Goal: Task Accomplishment & Management: Manage account settings

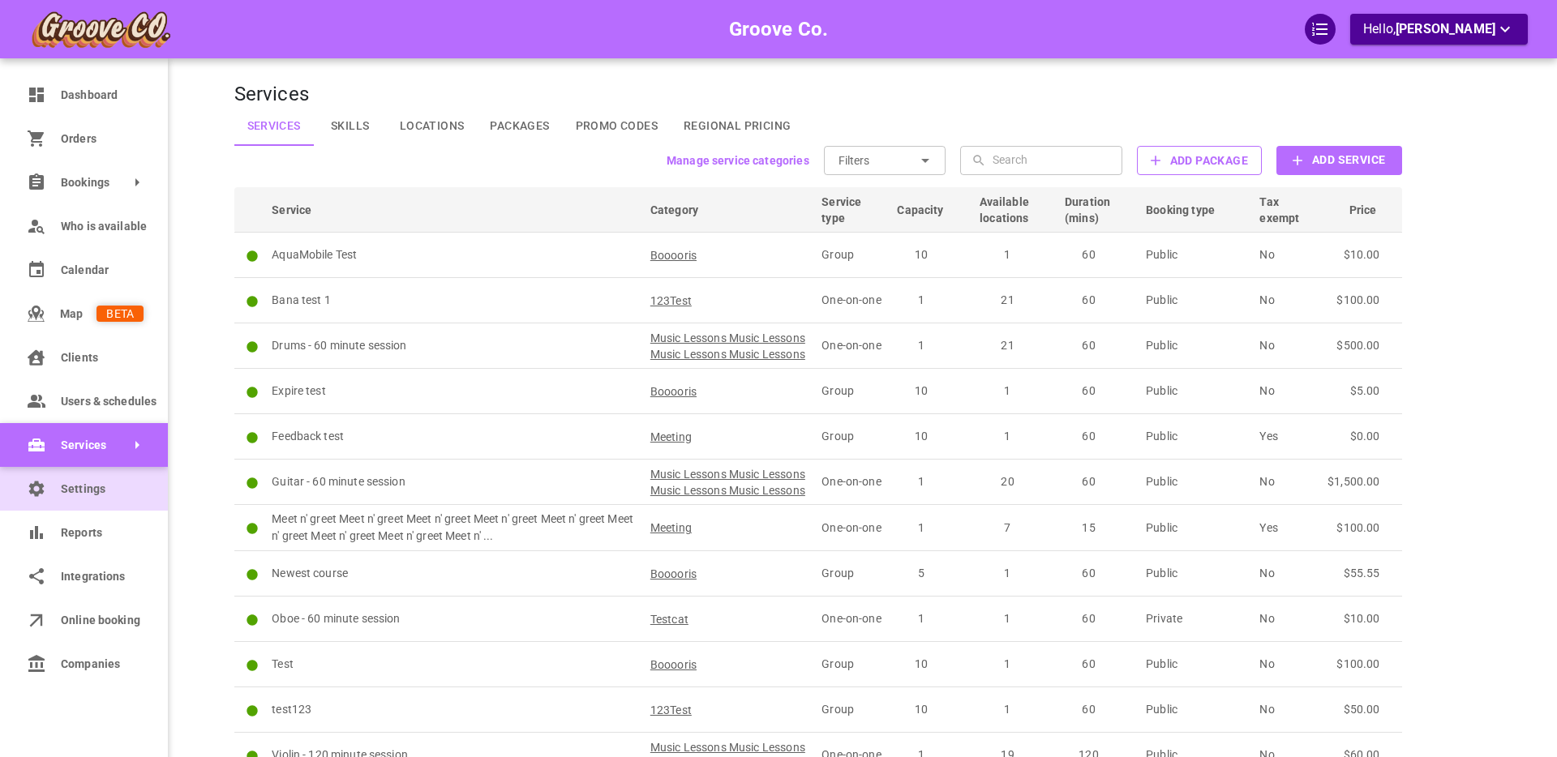
click at [75, 491] on span "Settings" at bounding box center [102, 489] width 83 height 17
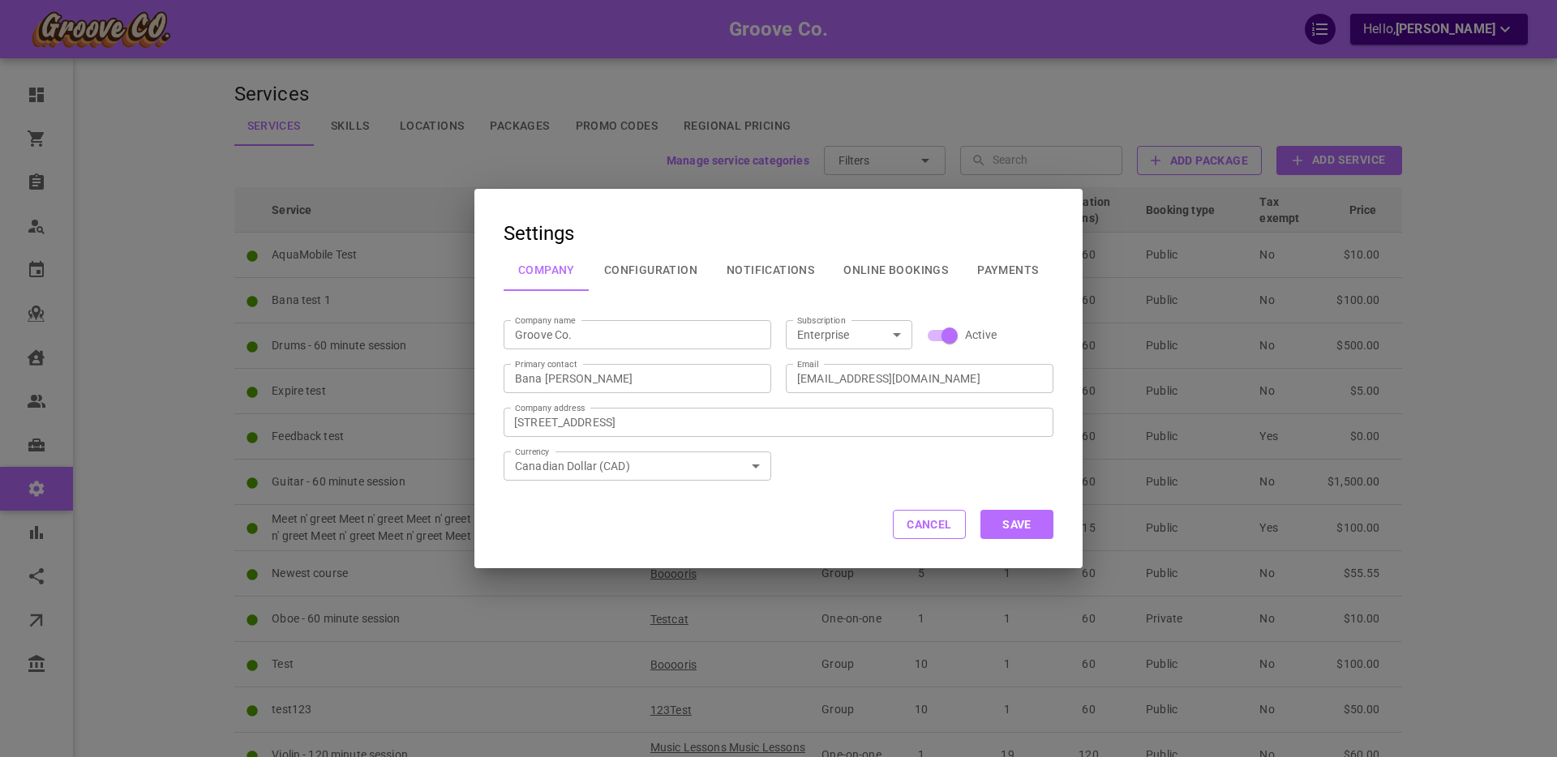
click at [870, 268] on button "Online Bookings" at bounding box center [896, 270] width 134 height 42
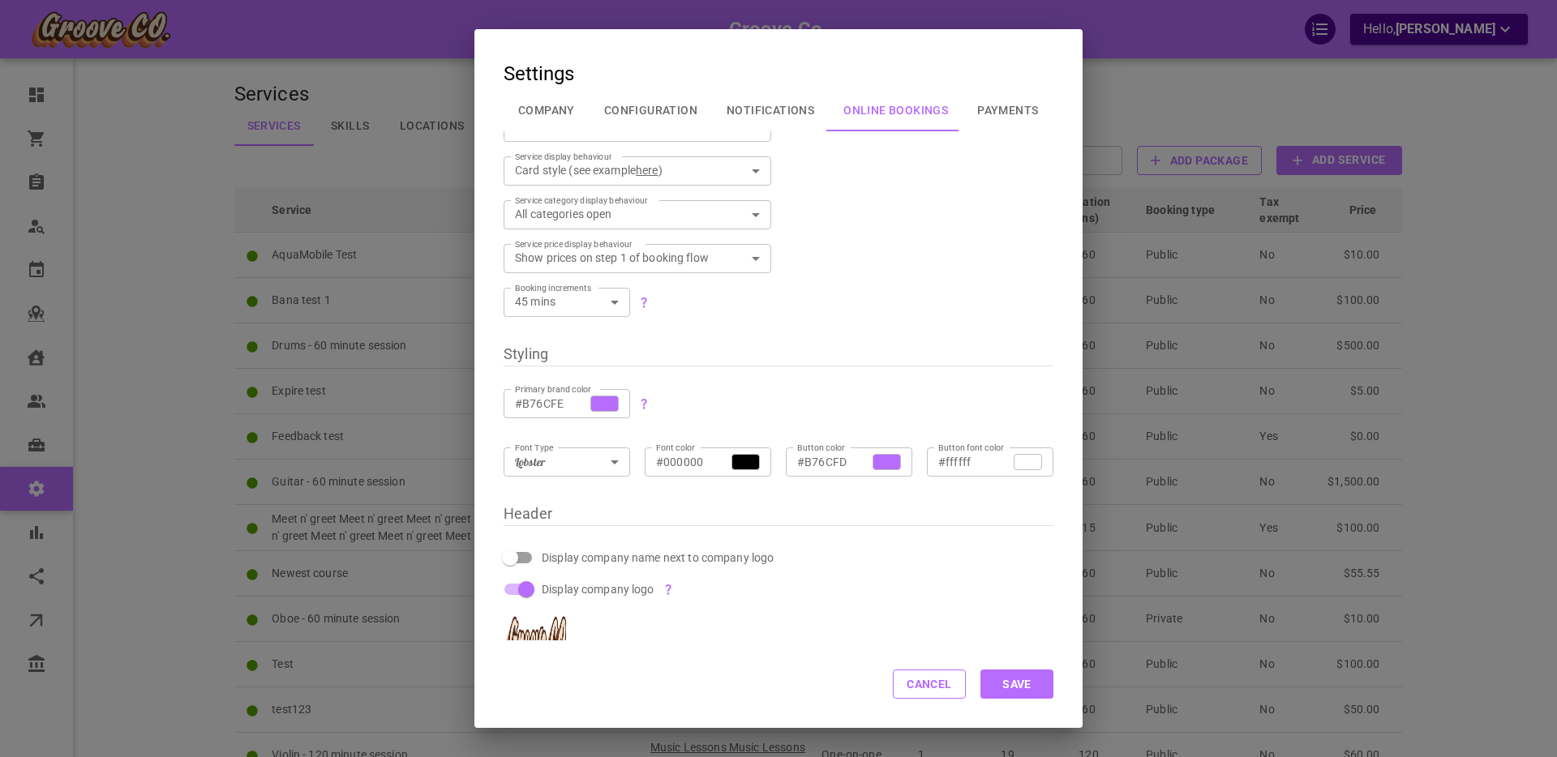
scroll to position [126, 0]
click at [537, 401] on input "#B76CFE" at bounding box center [552, 400] width 75 height 16
type input "#0087EE"
click at [814, 454] on input "#B76CFD" at bounding box center [834, 458] width 75 height 16
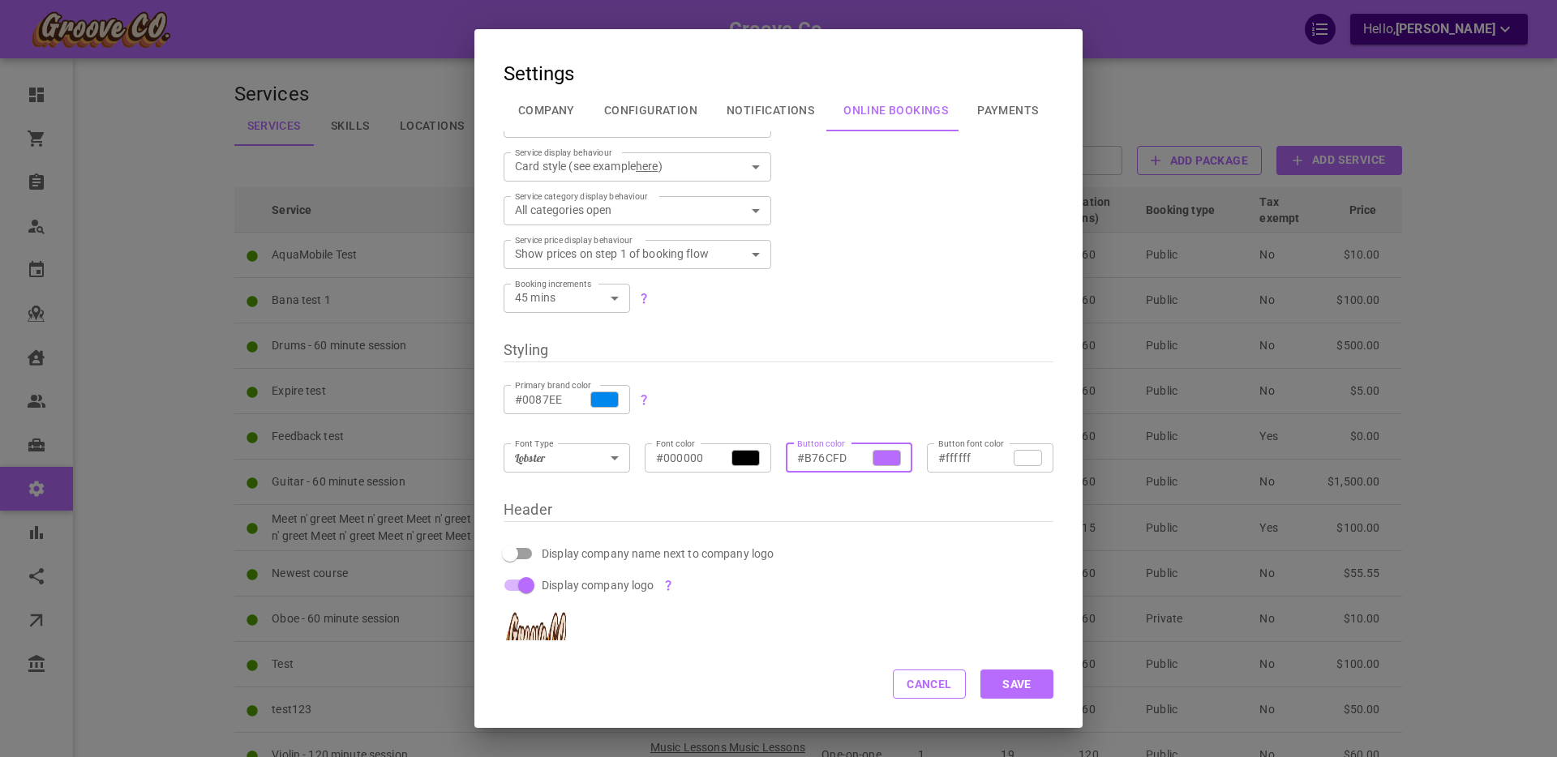
click at [814, 454] on input "#B76CFD" at bounding box center [834, 458] width 75 height 16
type input "#0087EE"
click at [831, 419] on div "Font Type Lobster Lobster Font Type Font color #000000 Font color Button color …" at bounding box center [771, 443] width 564 height 58
click at [1036, 683] on button "Save" at bounding box center [1016, 684] width 73 height 29
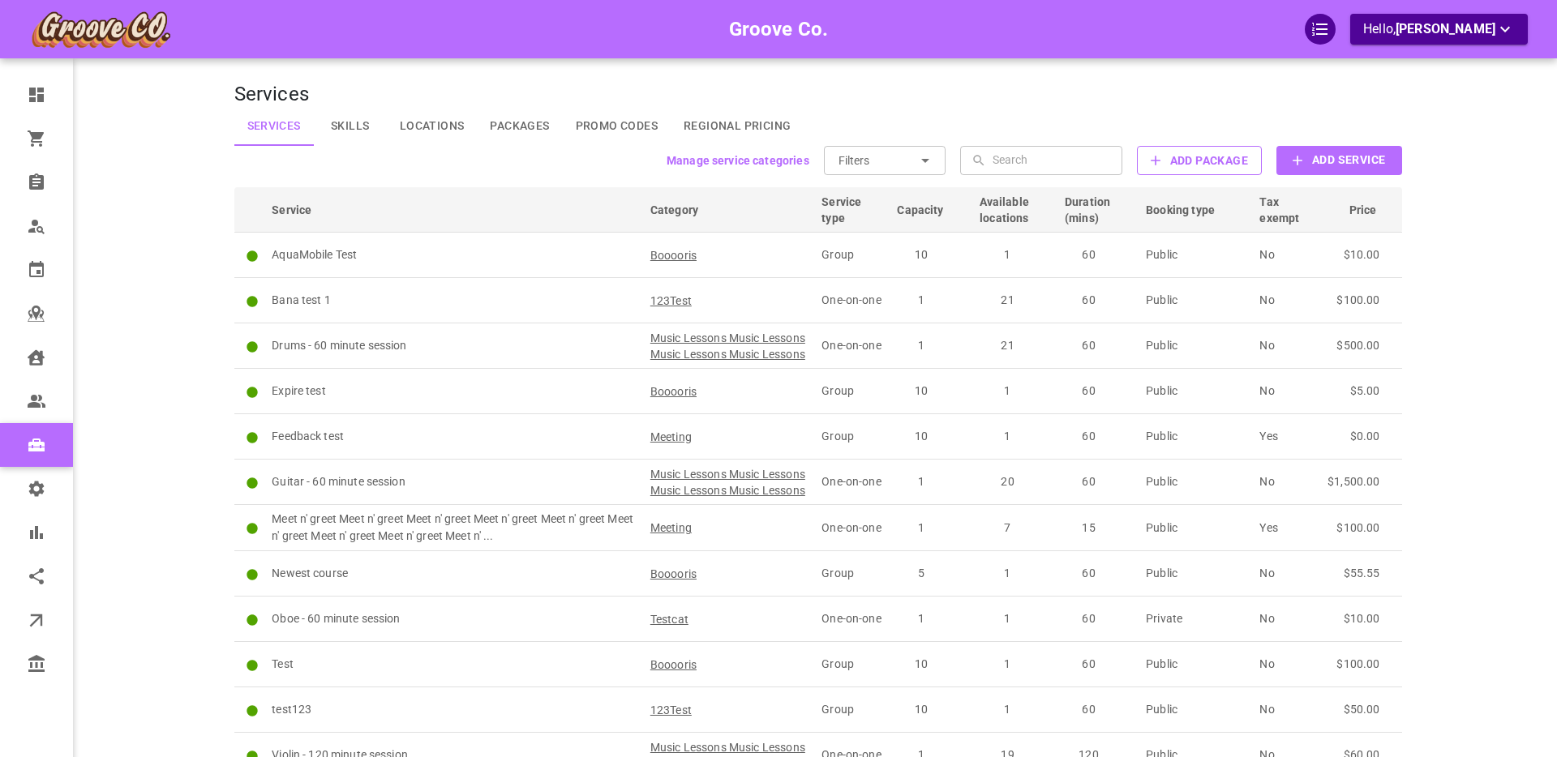
scroll to position [0, 0]
click at [162, 241] on div "Groove Co. Hello, Boris Sandford" at bounding box center [171, 458] width 127 height 868
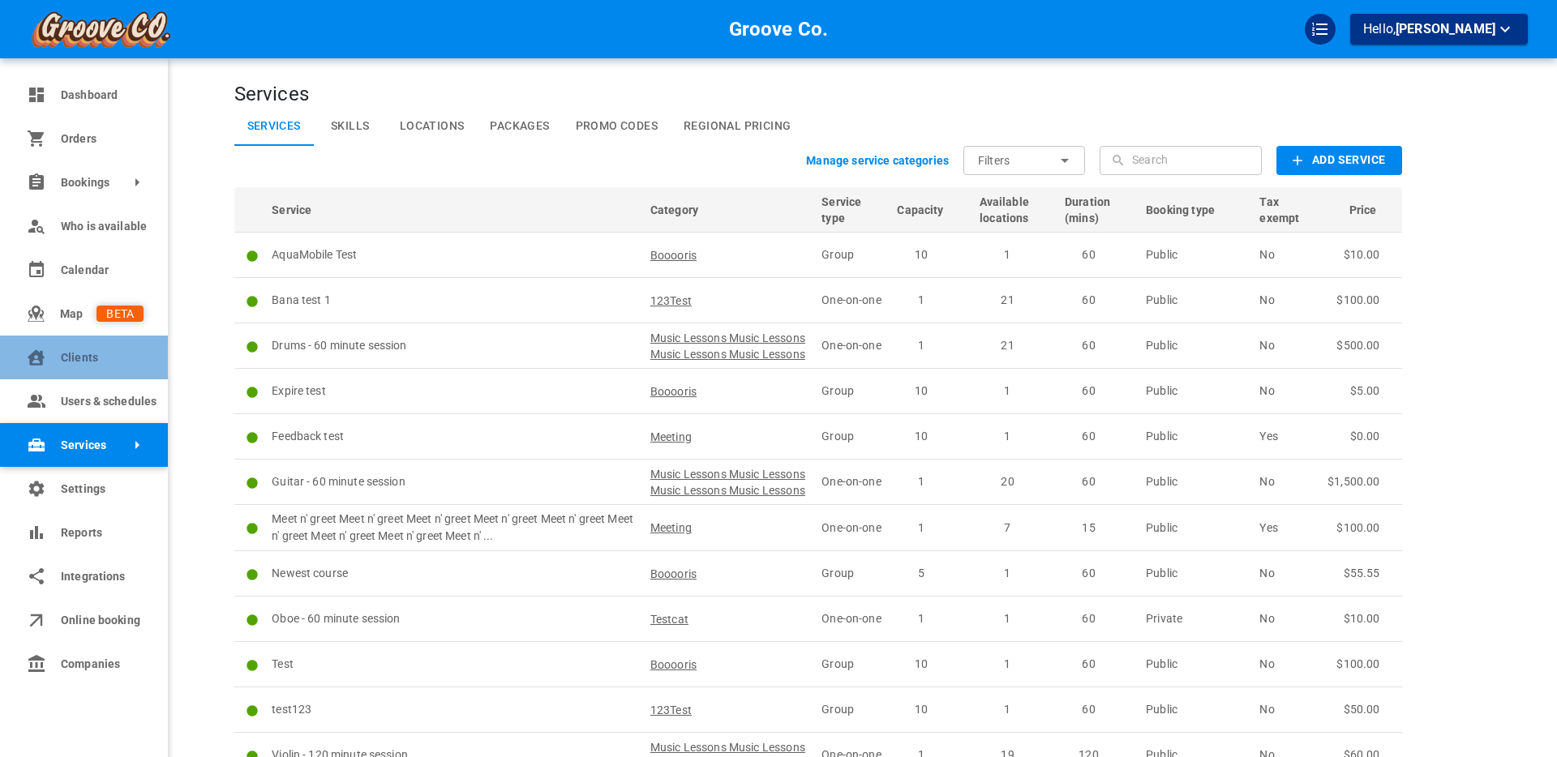
click at [79, 350] on span "Clients" at bounding box center [102, 358] width 83 height 17
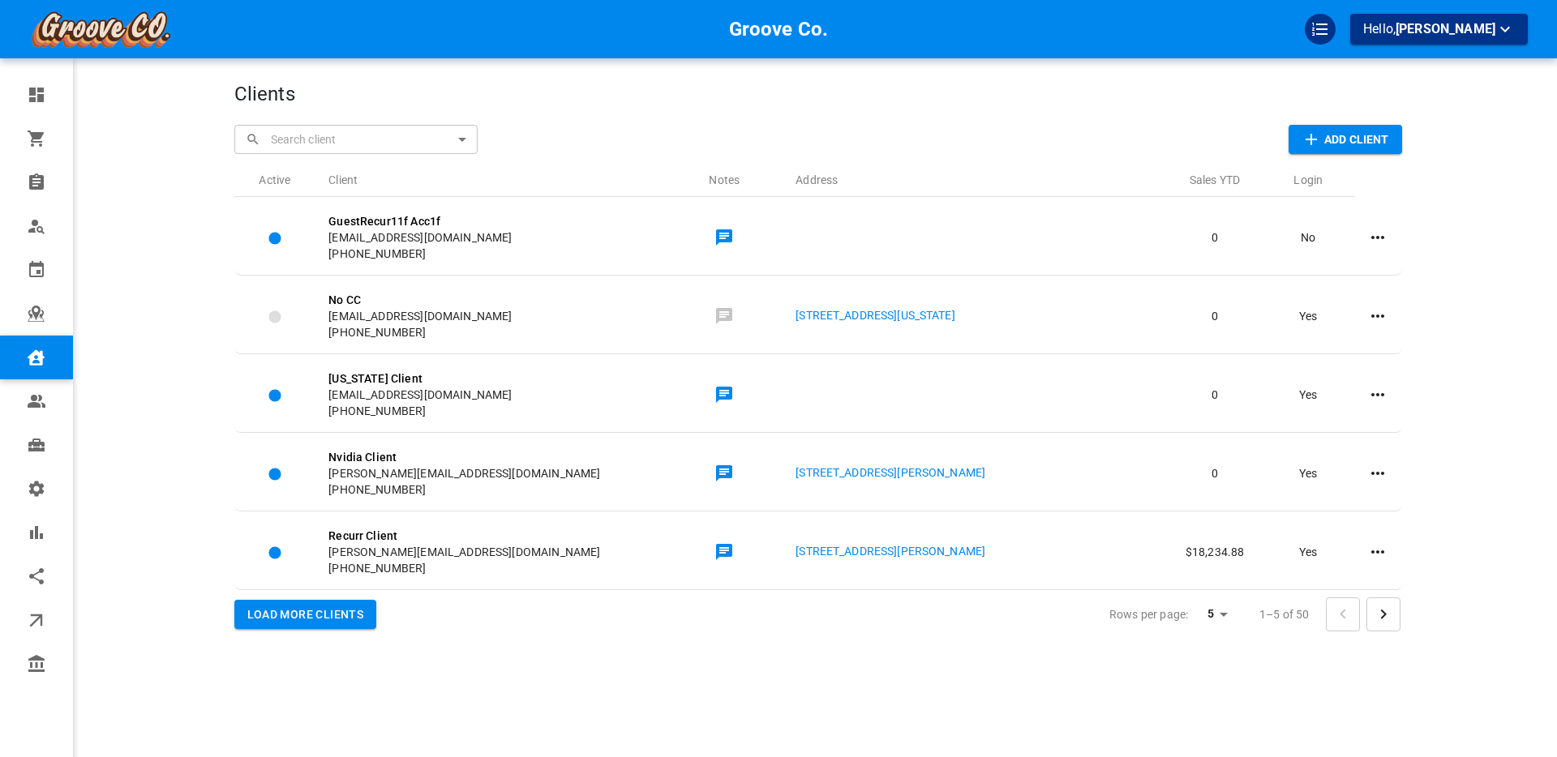
click at [313, 133] on input "text" at bounding box center [366, 139] width 199 height 28
click at [298, 175] on p "[PERSON_NAME] Client1" at bounding box center [310, 173] width 127 height 17
type input "[PERSON_NAME] Client1"
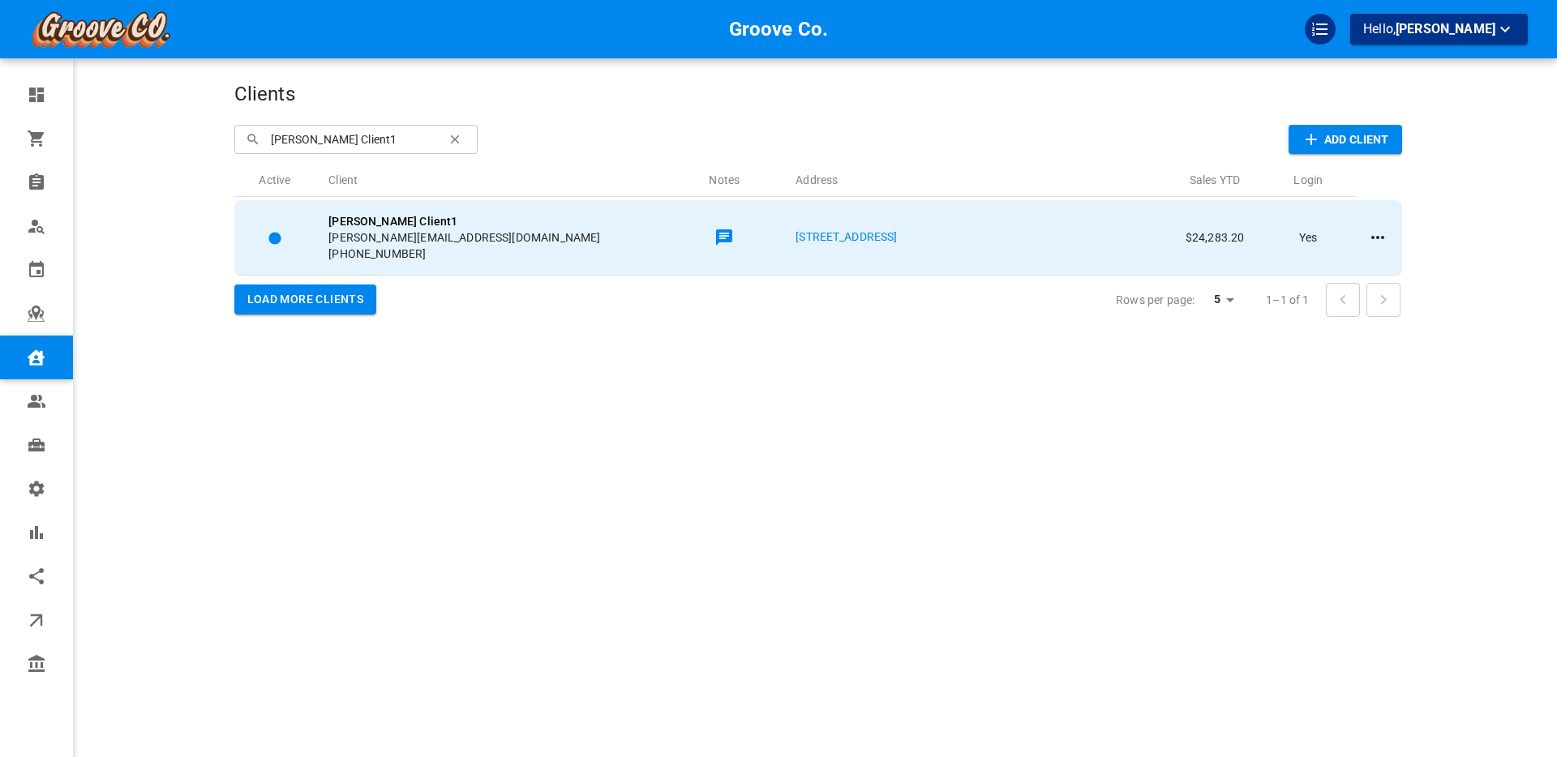
click at [598, 221] on div "[PERSON_NAME] Client1 [PERSON_NAME][EMAIL_ADDRESS][DOMAIN_NAME] [PHONE_NUMBER]" at bounding box center [490, 237] width 324 height 49
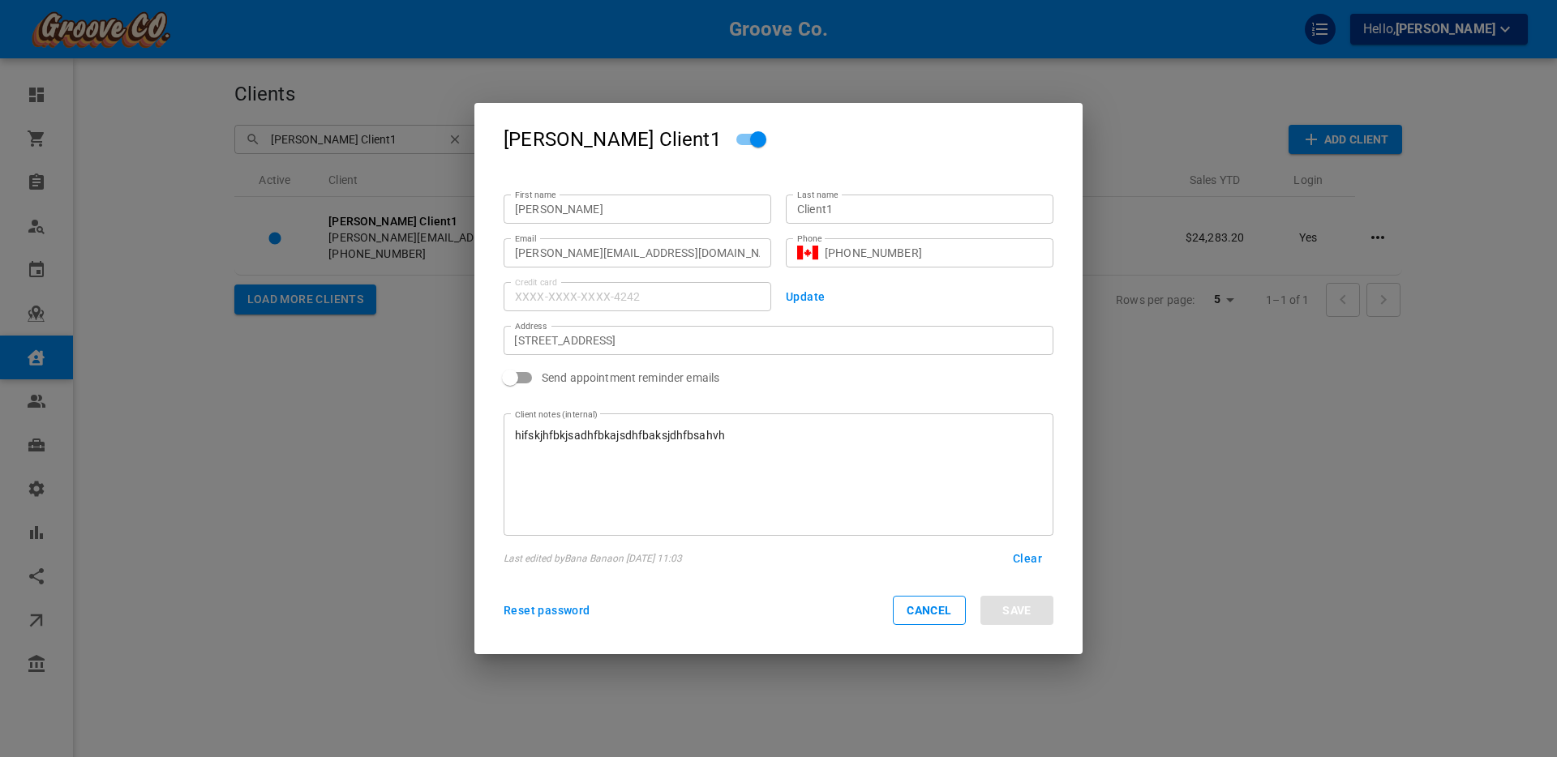
click at [554, 215] on input "[PERSON_NAME]" at bounding box center [637, 209] width 245 height 16
type input "[PERSON_NAME]"
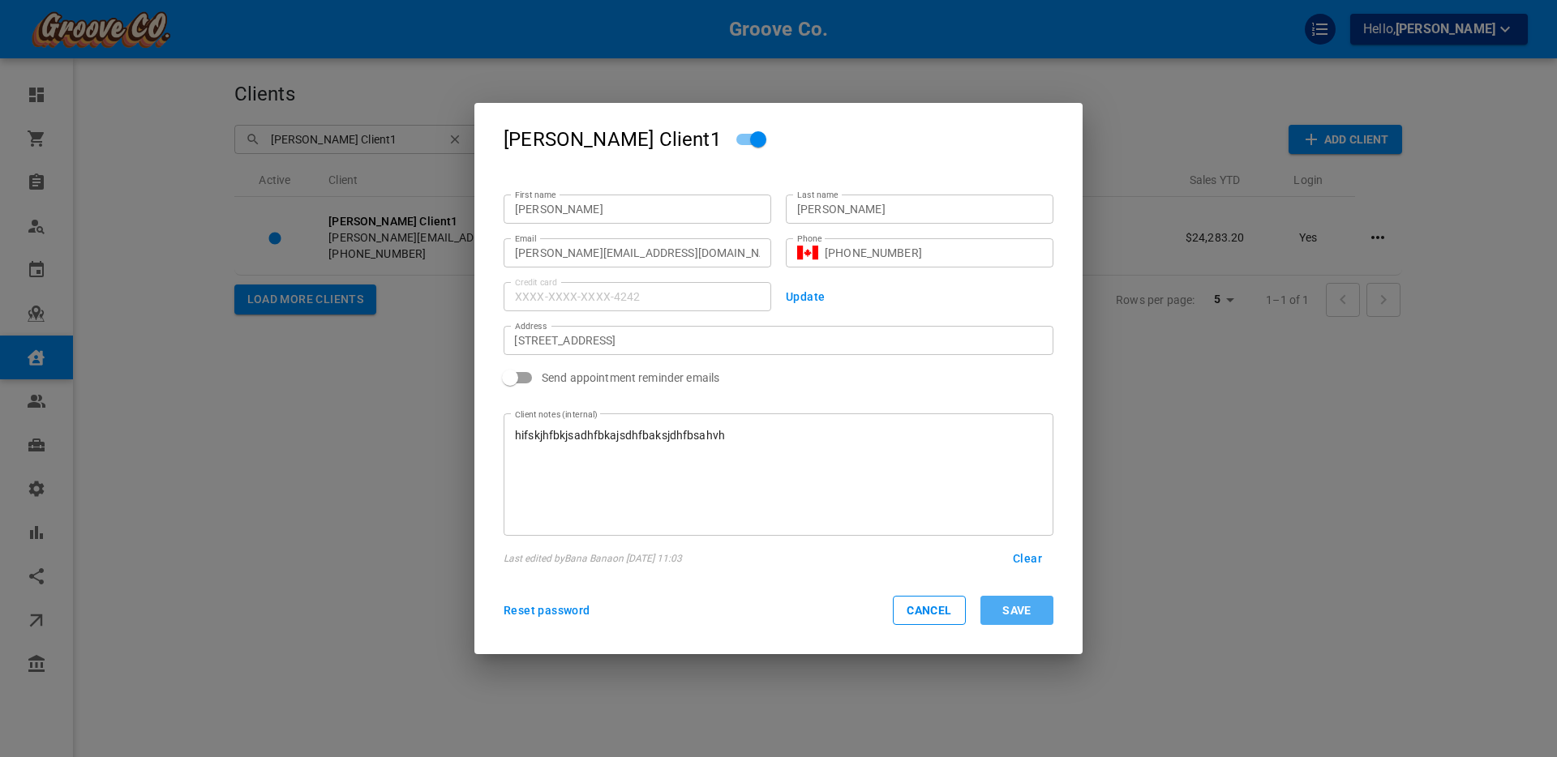
click at [1027, 612] on button "Save" at bounding box center [1016, 610] width 73 height 29
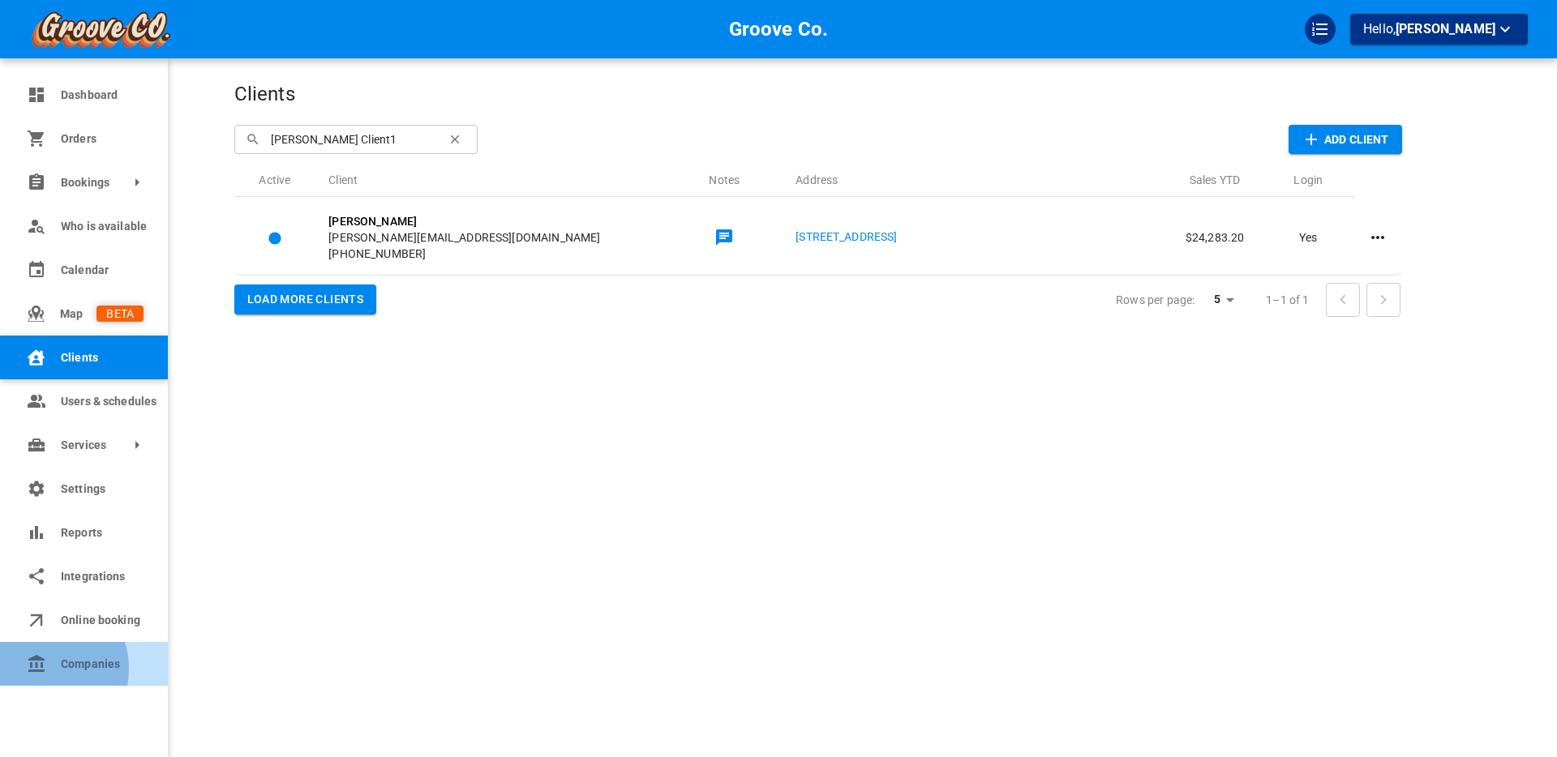
click at [40, 669] on icon at bounding box center [36, 663] width 19 height 19
select select "25"
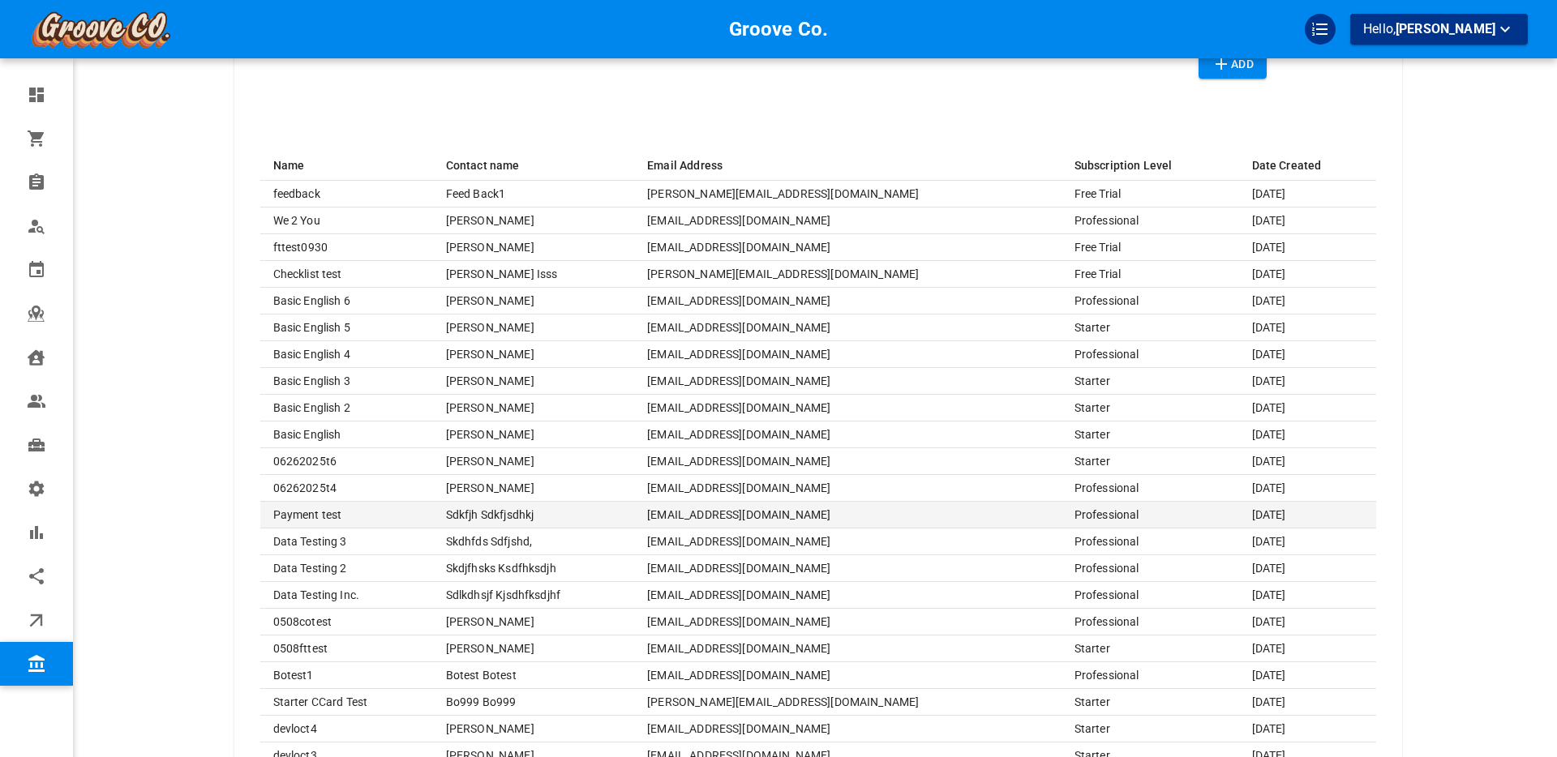
scroll to position [161, 0]
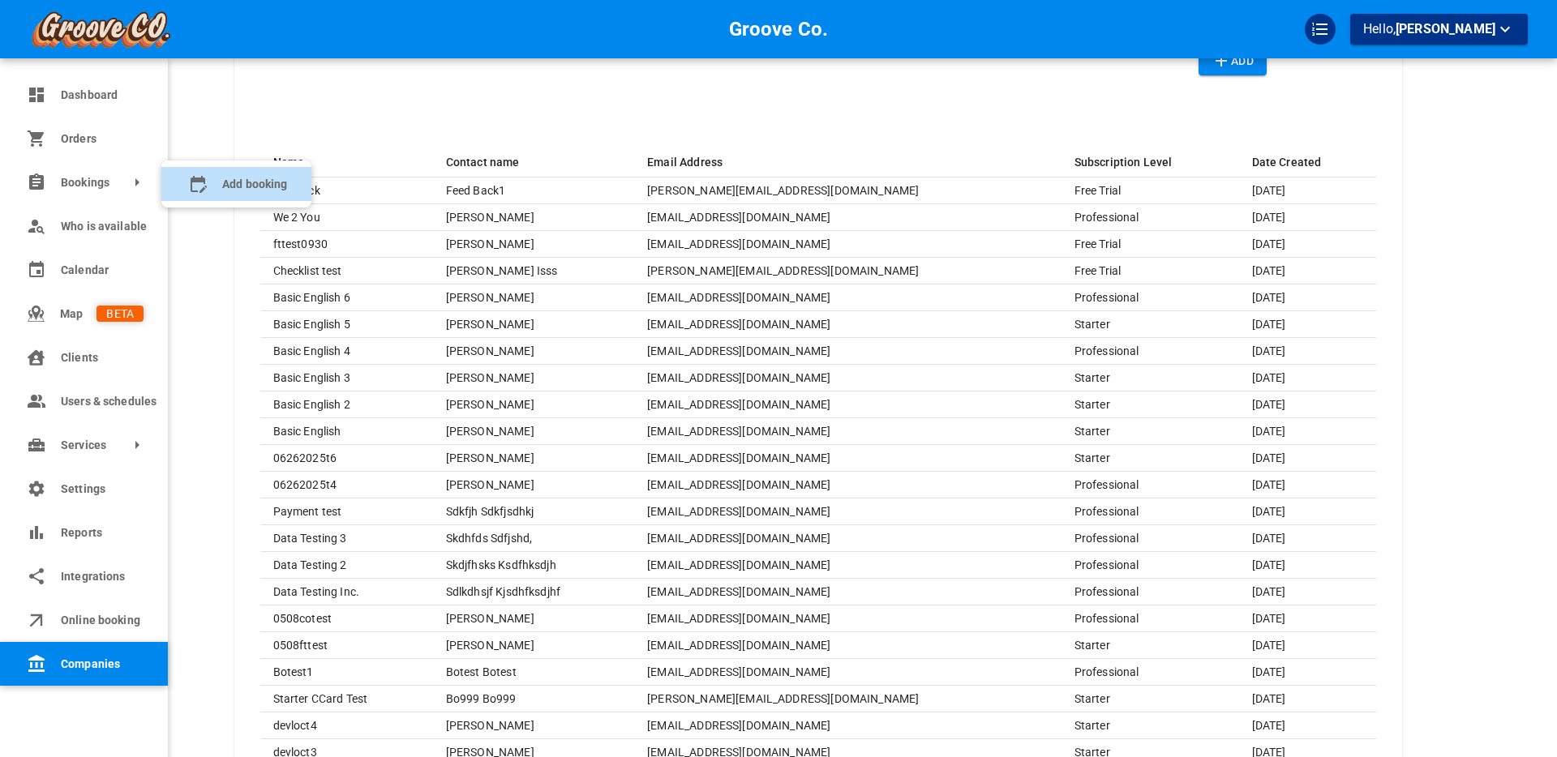
click at [209, 181] on booking "Add booking" at bounding box center [236, 184] width 150 height 34
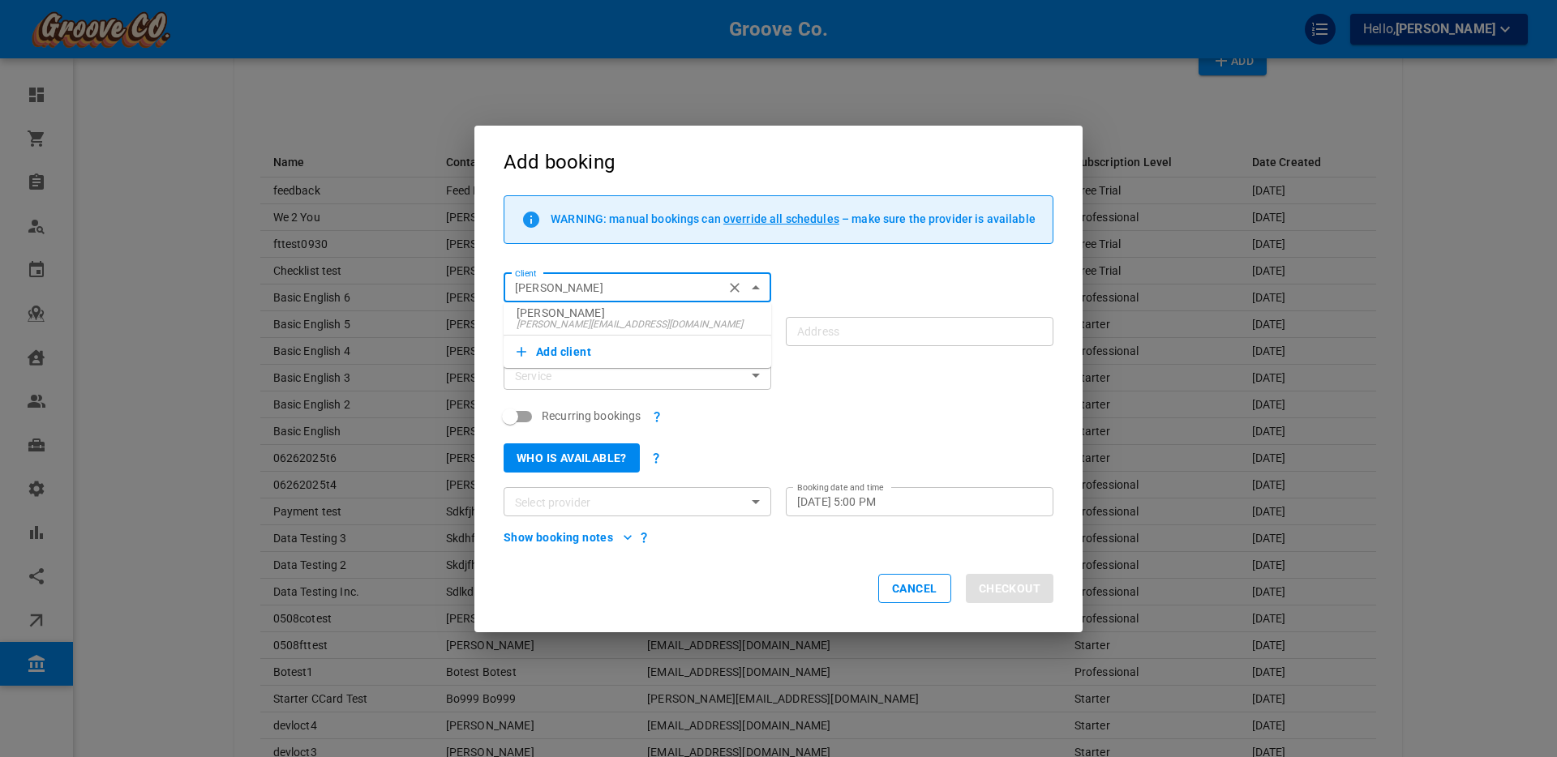
click at [554, 320] on span "[PERSON_NAME][EMAIL_ADDRESS][DOMAIN_NAME]" at bounding box center [638, 324] width 242 height 11
type input "[PERSON_NAME]"
type input "[STREET_ADDRESS]"
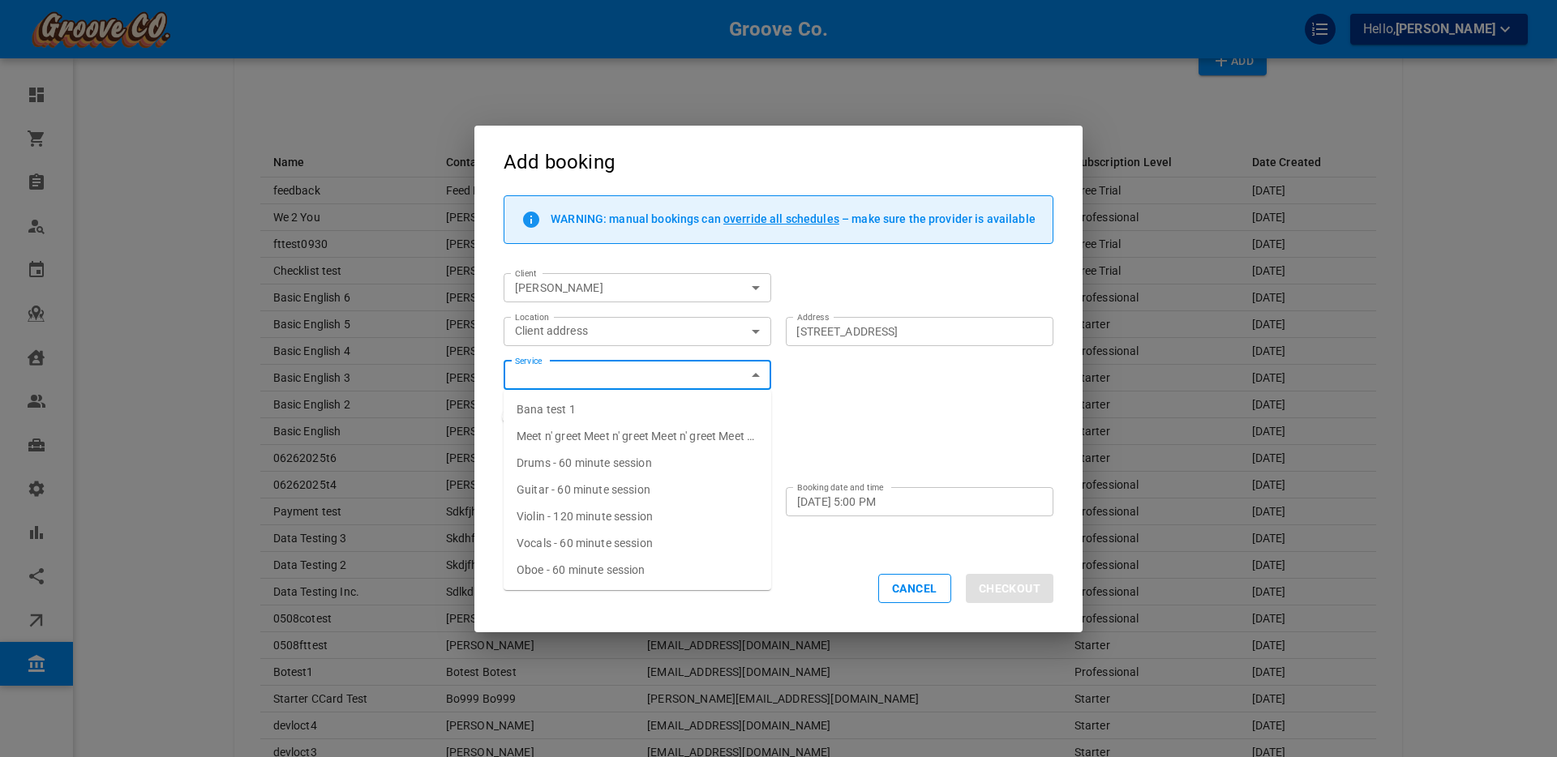
click at [546, 461] on span "Drums - 60 minute session" at bounding box center [584, 463] width 135 height 13
type input "Drums - 60 minute session"
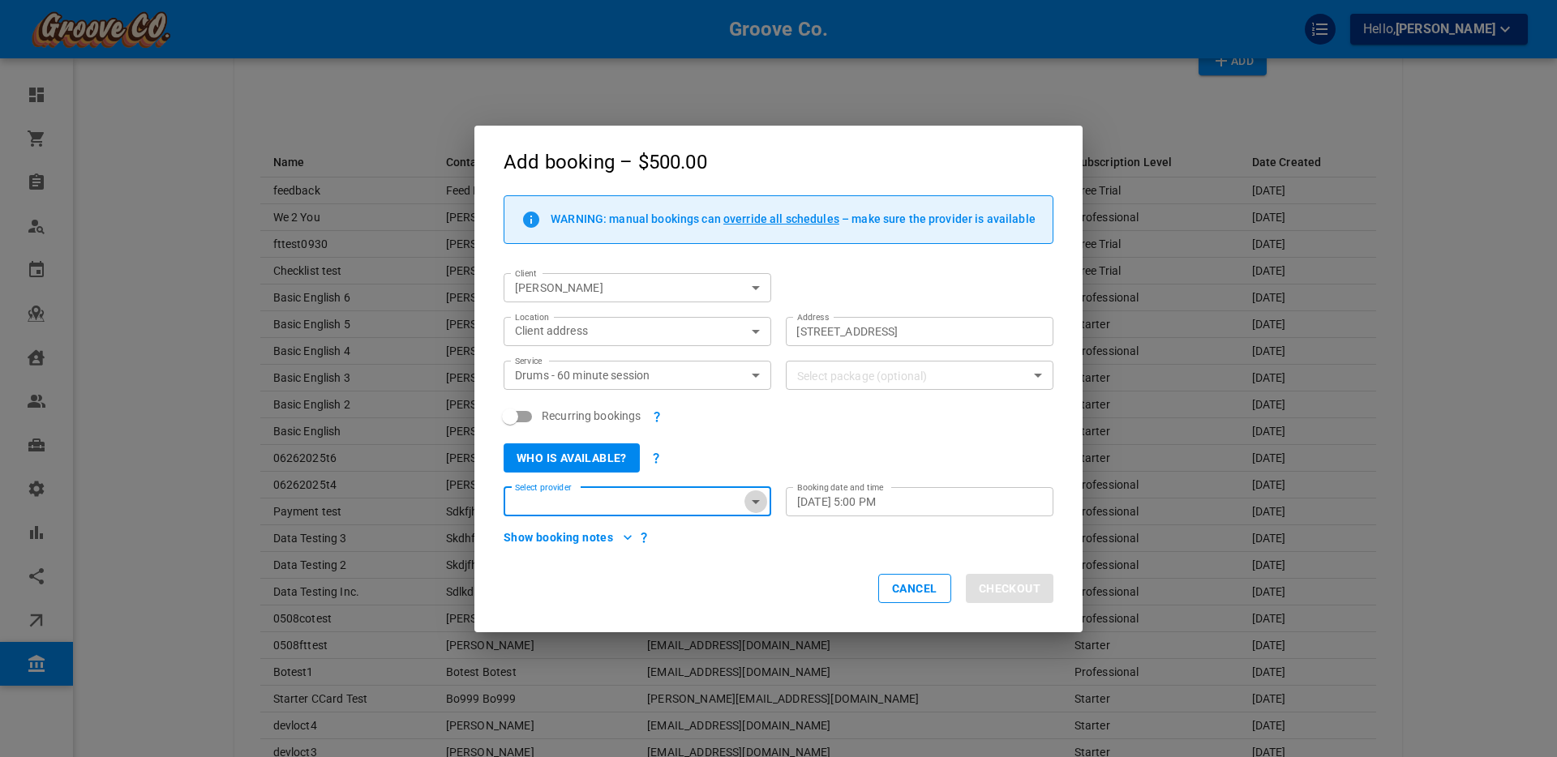
click at [753, 502] on icon "Open" at bounding box center [755, 501] width 19 height 19
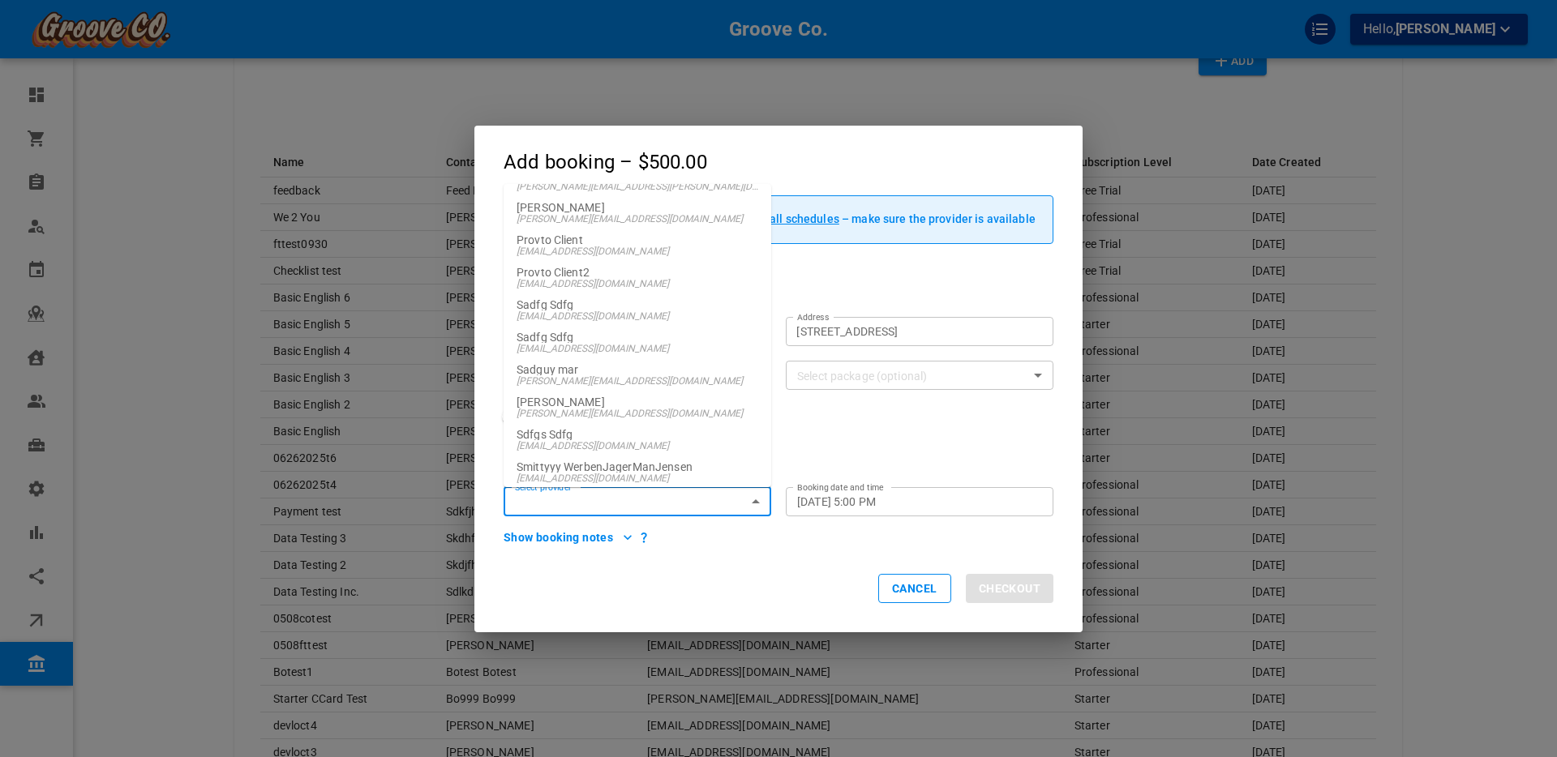
scroll to position [3240, 0]
click at [601, 406] on span "[PERSON_NAME][EMAIL_ADDRESS][DOMAIN_NAME]" at bounding box center [638, 410] width 242 height 11
type input "[PERSON_NAME]"
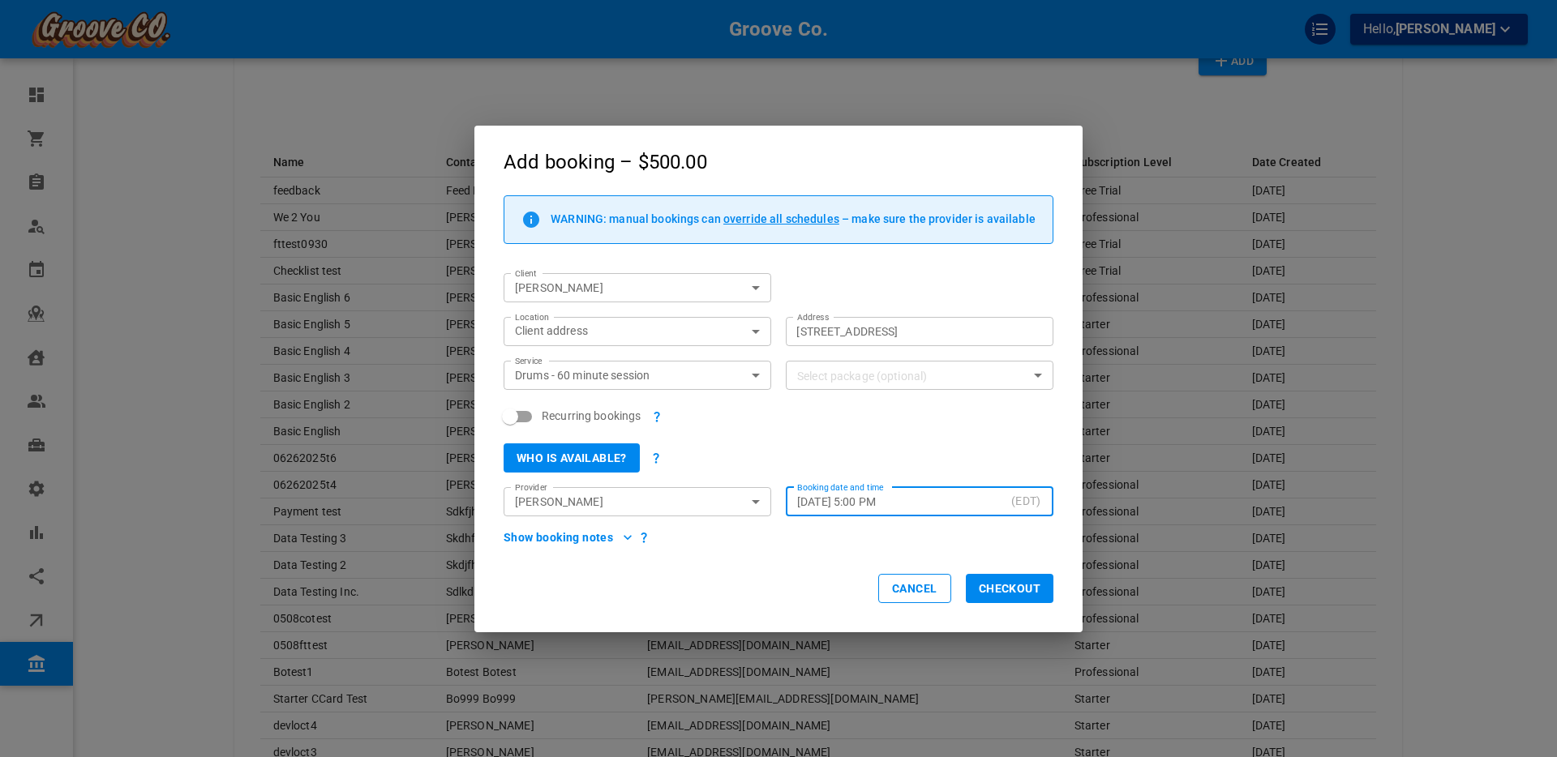
click at [927, 375] on input "Select package (optional)" at bounding box center [906, 376] width 231 height 20
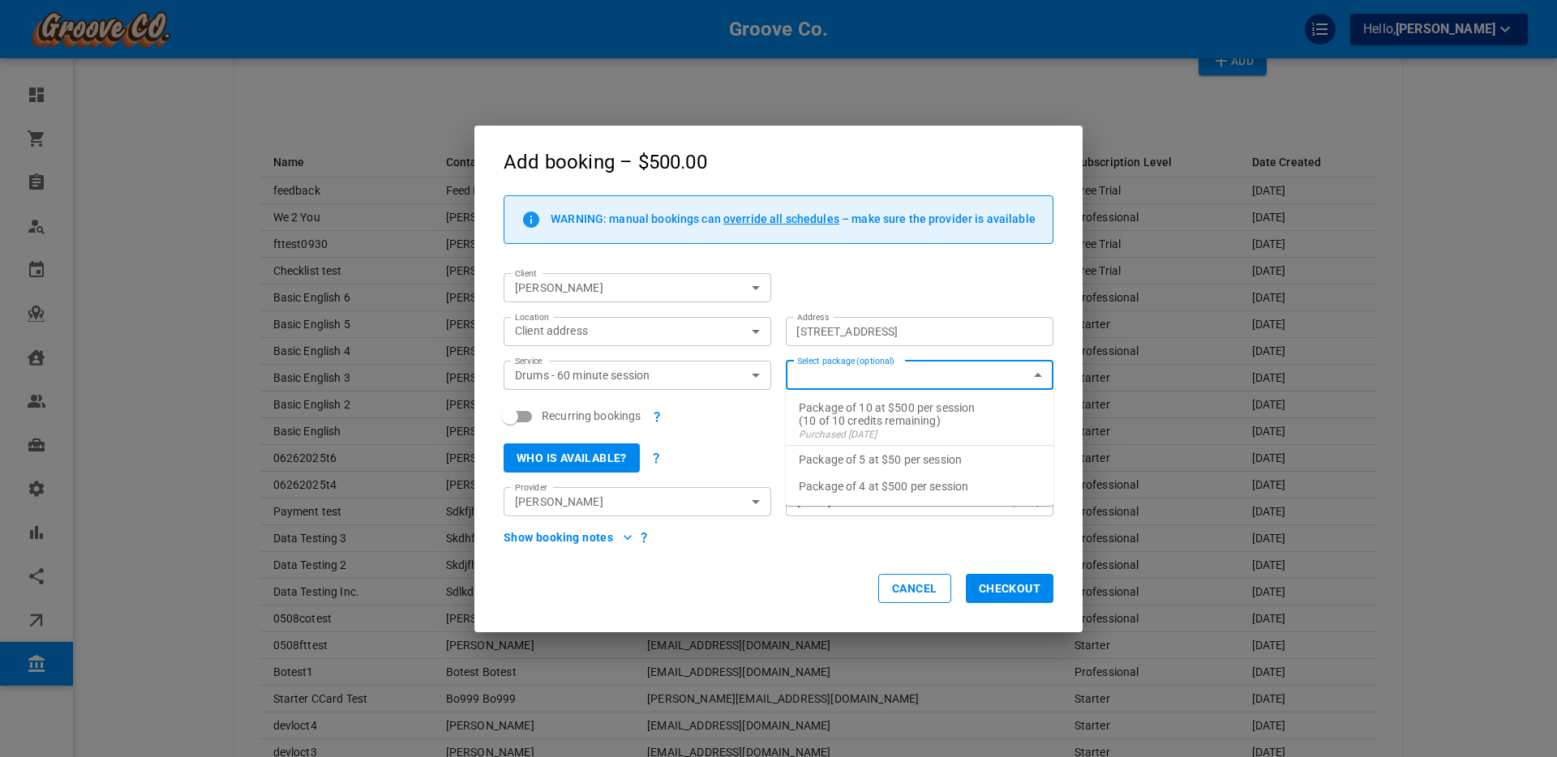
click at [736, 424] on div "Recurring bookings" at bounding box center [771, 409] width 564 height 39
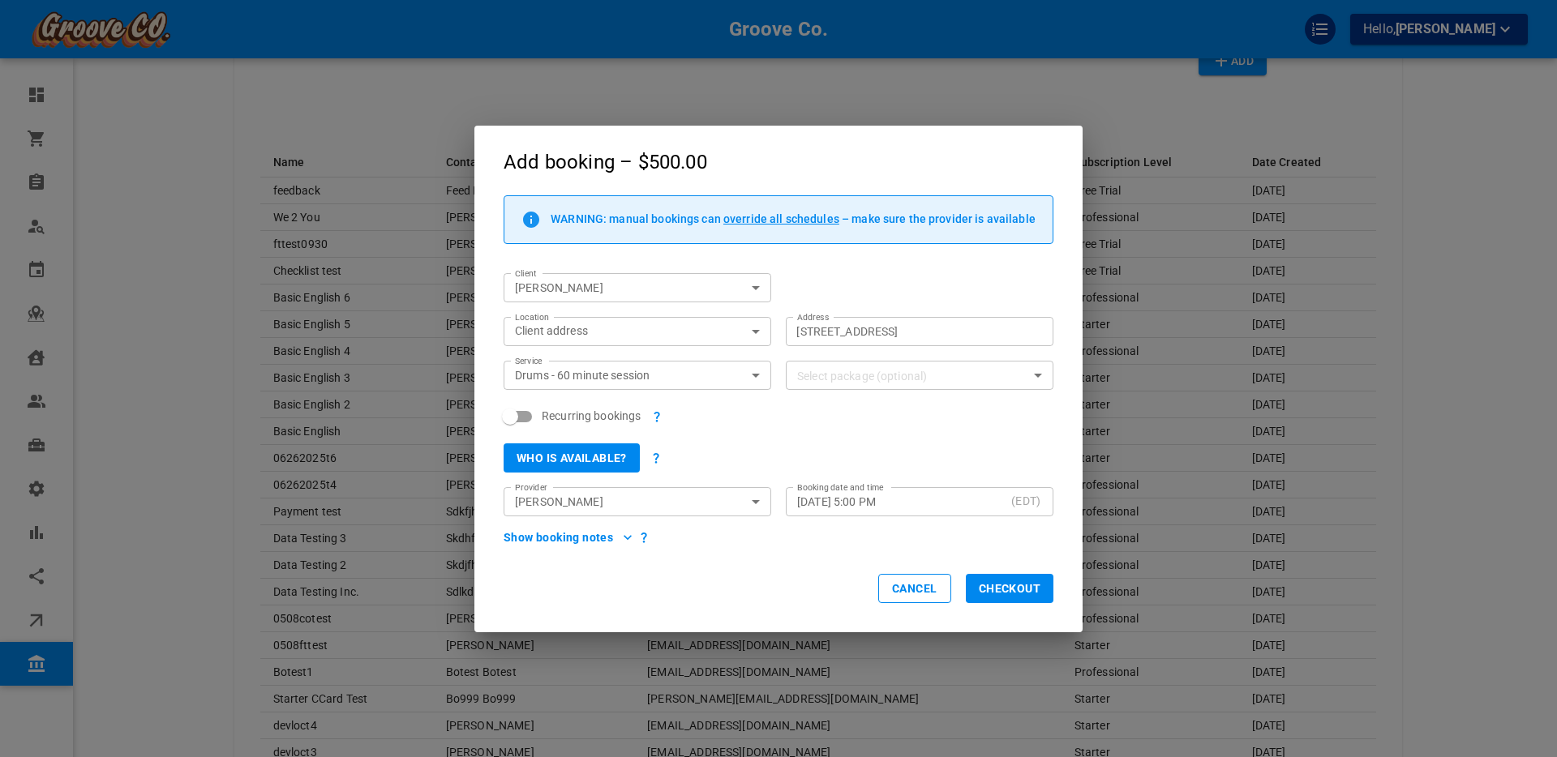
click at [579, 453] on button "Who is available?" at bounding box center [572, 458] width 136 height 29
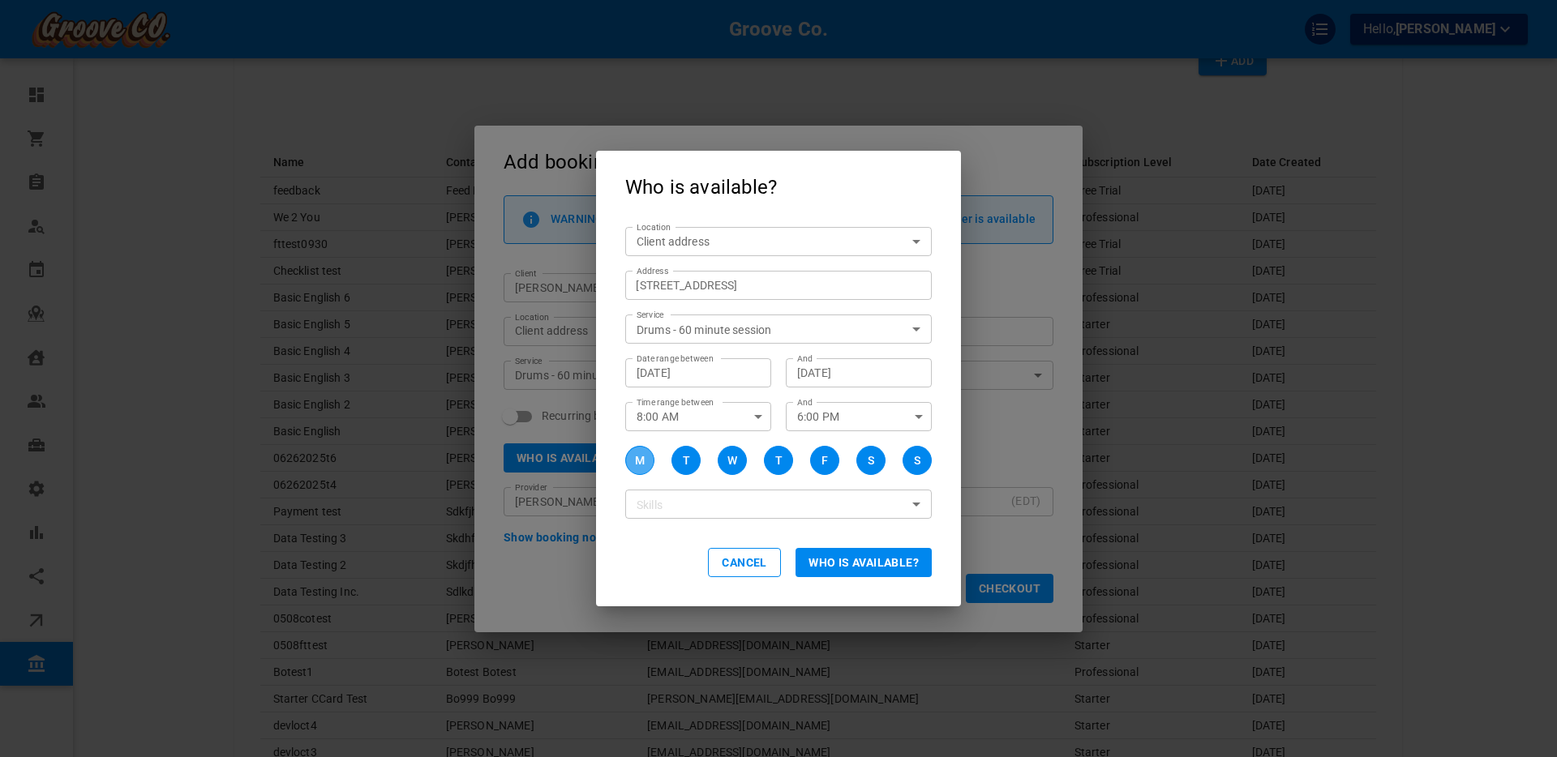
drag, startPoint x: 642, startPoint y: 459, endPoint x: 686, endPoint y: 462, distance: 43.9
click at [643, 459] on div "M" at bounding box center [640, 461] width 10 height 17
click at [692, 461] on button "T" at bounding box center [685, 460] width 29 height 29
drag, startPoint x: 825, startPoint y: 462, endPoint x: 842, endPoint y: 462, distance: 17.0
click at [826, 462] on div "F" at bounding box center [825, 461] width 6 height 17
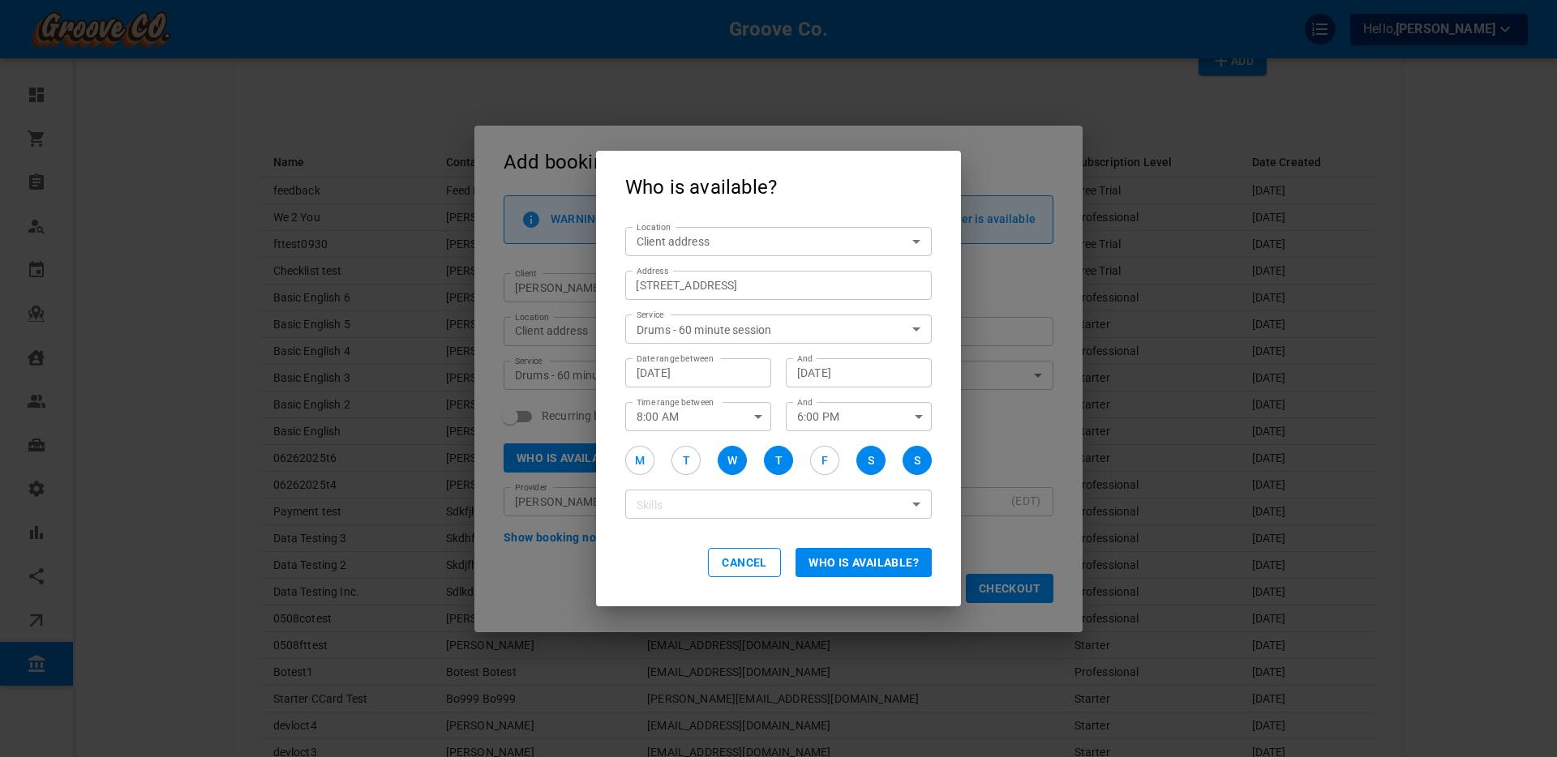
drag, startPoint x: 870, startPoint y: 463, endPoint x: 886, endPoint y: 463, distance: 16.2
click at [870, 462] on div "S" at bounding box center [871, 461] width 6 height 17
drag, startPoint x: 923, startPoint y: 462, endPoint x: 689, endPoint y: 432, distance: 236.3
click at [912, 461] on button "S" at bounding box center [917, 460] width 29 height 29
click at [681, 421] on input "8:00 AM" at bounding box center [681, 416] width 113 height 28
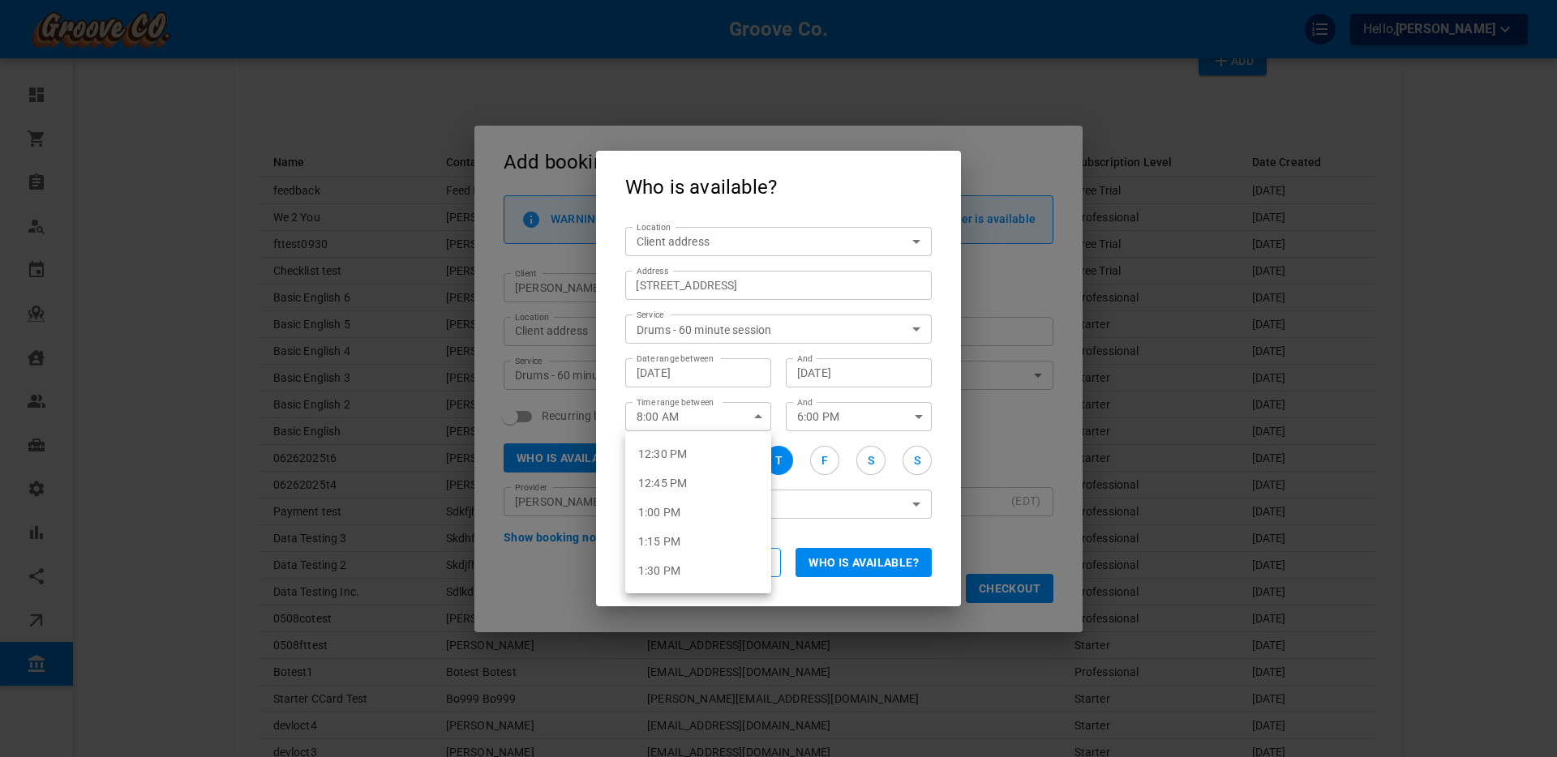
scroll to position [1584, 0]
click at [679, 501] on li "2:00 PM" at bounding box center [698, 503] width 146 height 29
type input "2:00 PM"
click at [806, 408] on label "And" at bounding box center [804, 403] width 15 height 12
click at [806, 408] on input "6:00 PM" at bounding box center [842, 416] width 113 height 28
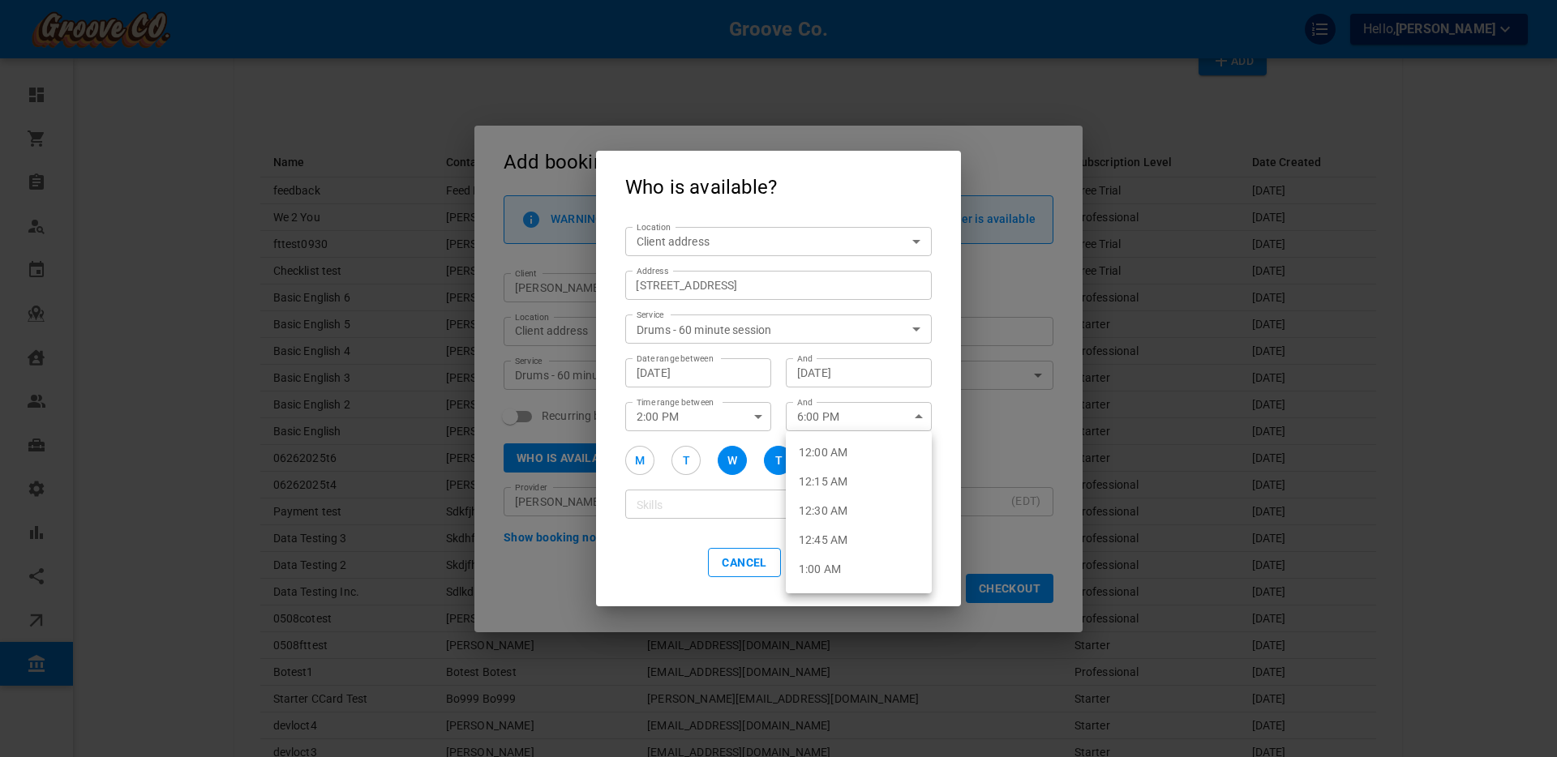
scroll to position [2042, 0]
click at [813, 410] on div at bounding box center [778, 378] width 1557 height 757
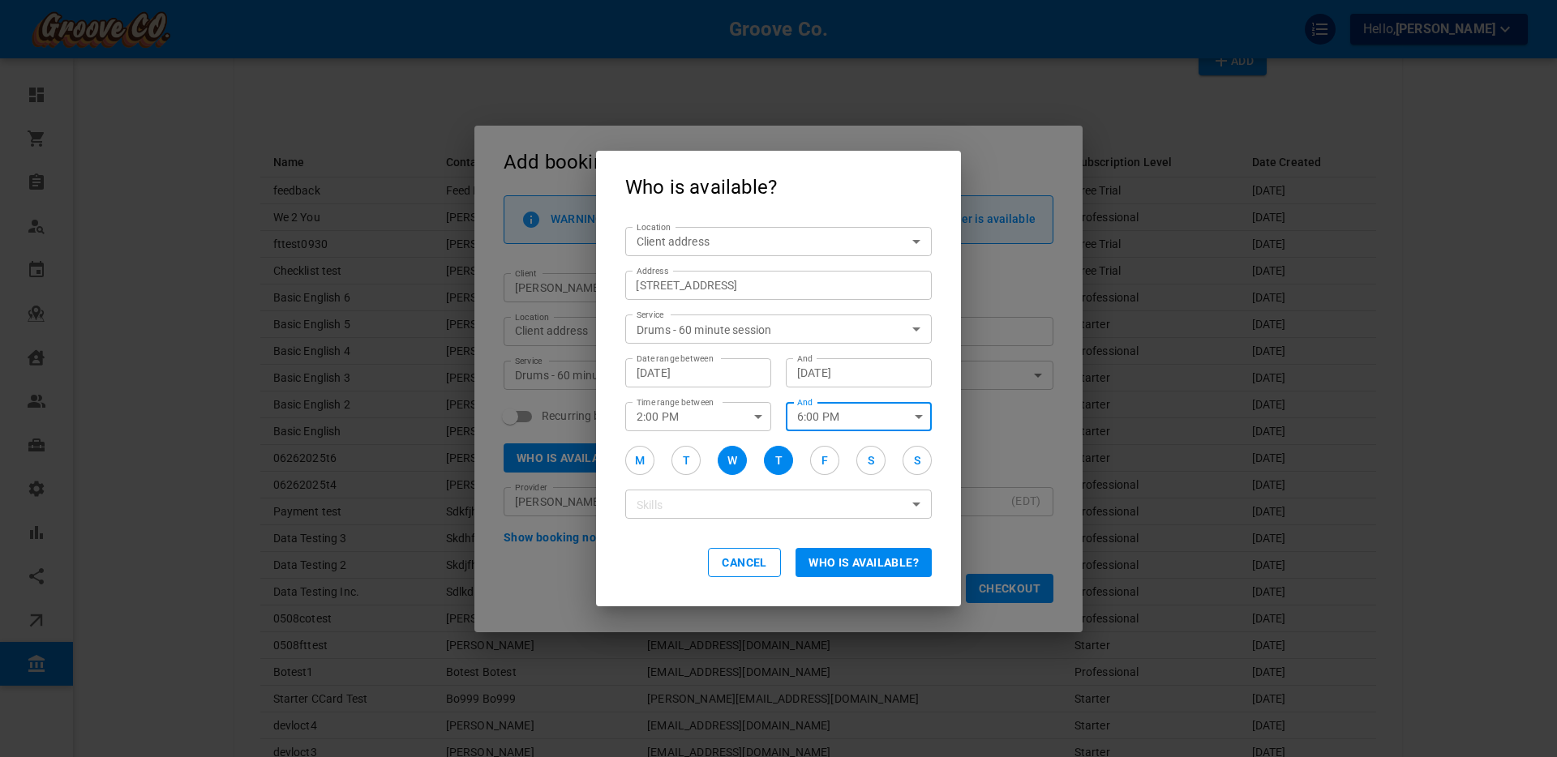
click at [826, 421] on input "6:00 PM" at bounding box center [842, 416] width 113 height 28
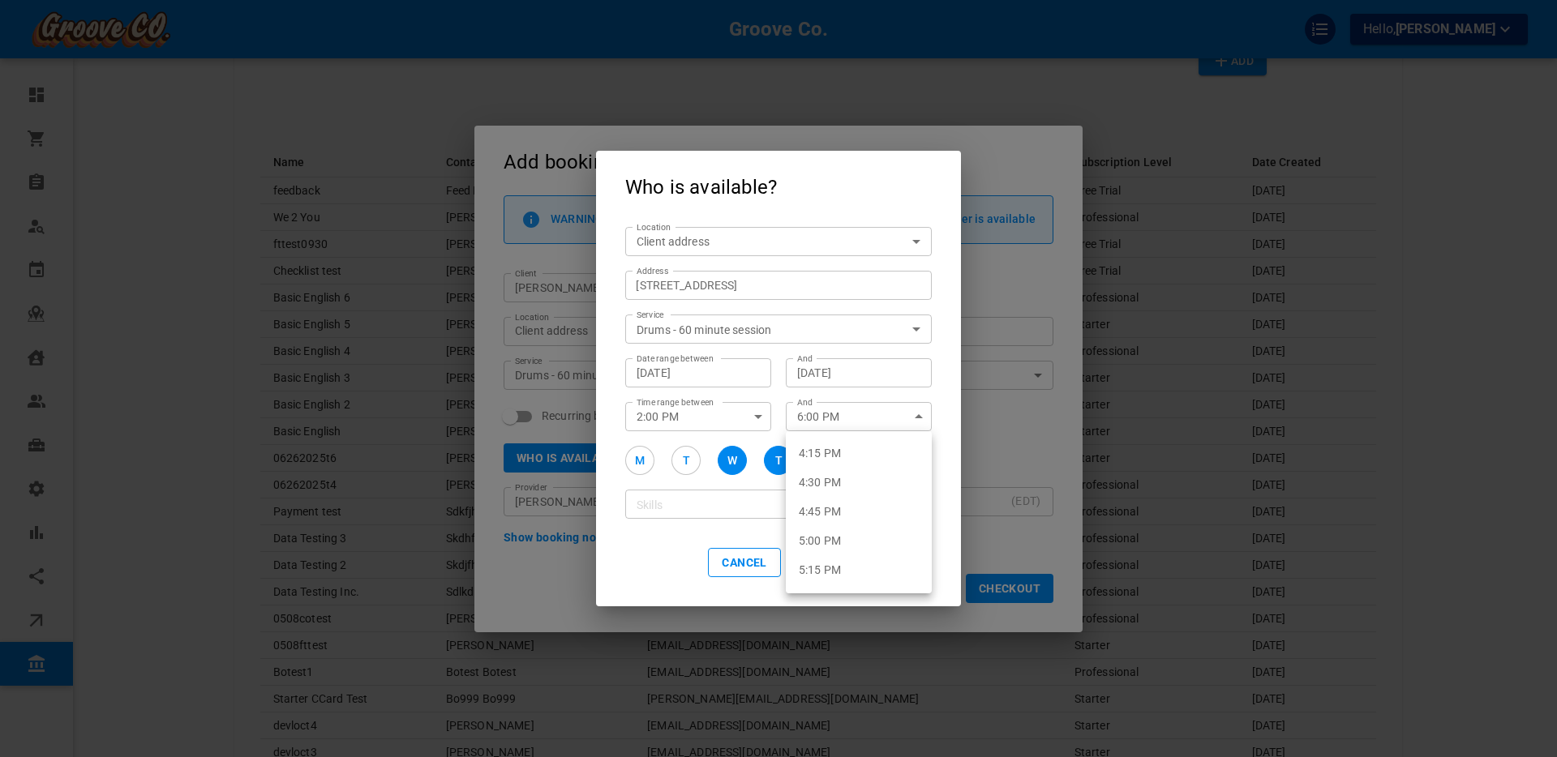
scroll to position [1858, 0]
click at [828, 461] on li "4:00 PM" at bounding box center [859, 462] width 146 height 29
type input "4:00 PM"
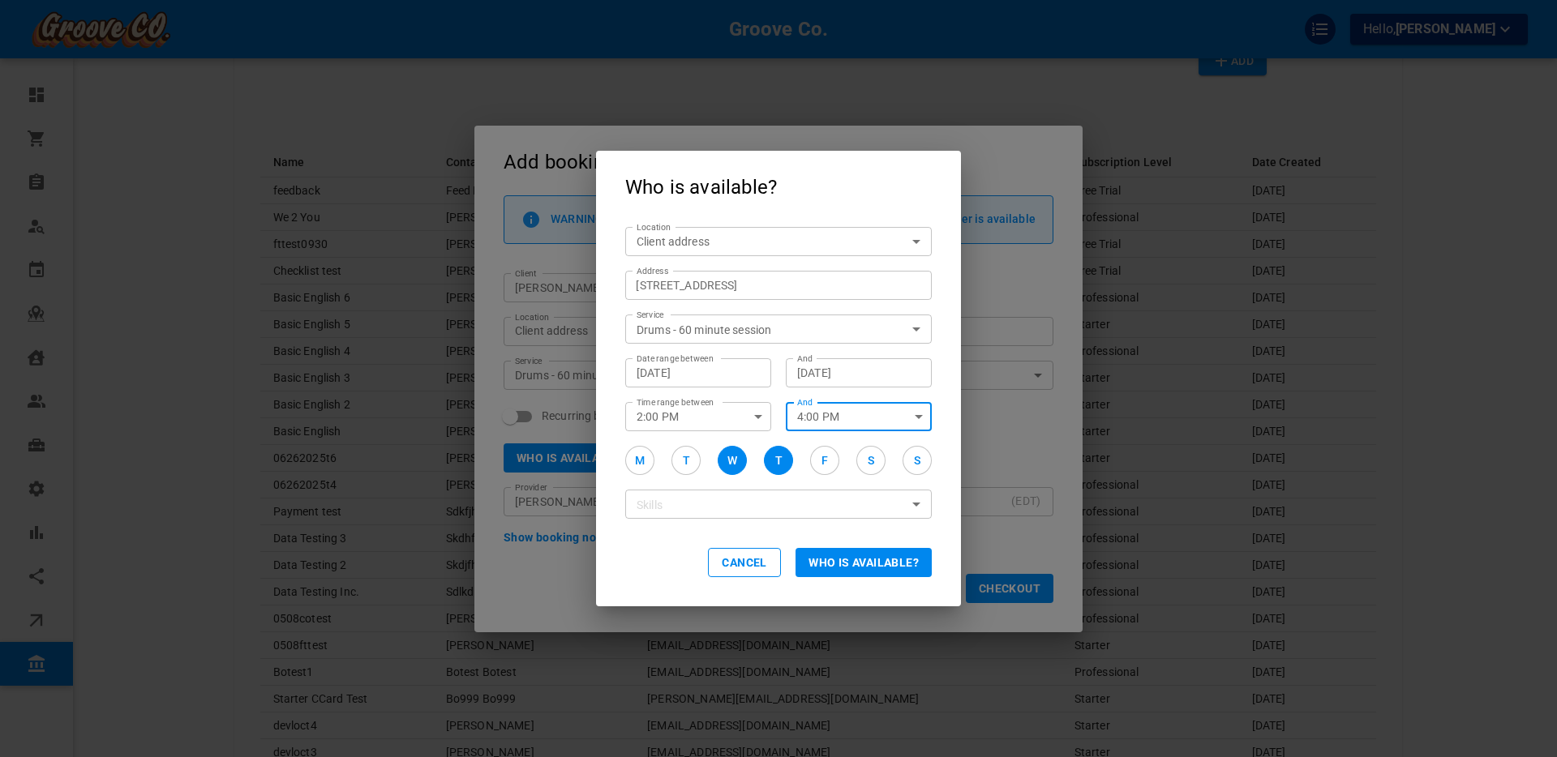
click at [821, 378] on input "[DATE]" at bounding box center [858, 373] width 123 height 16
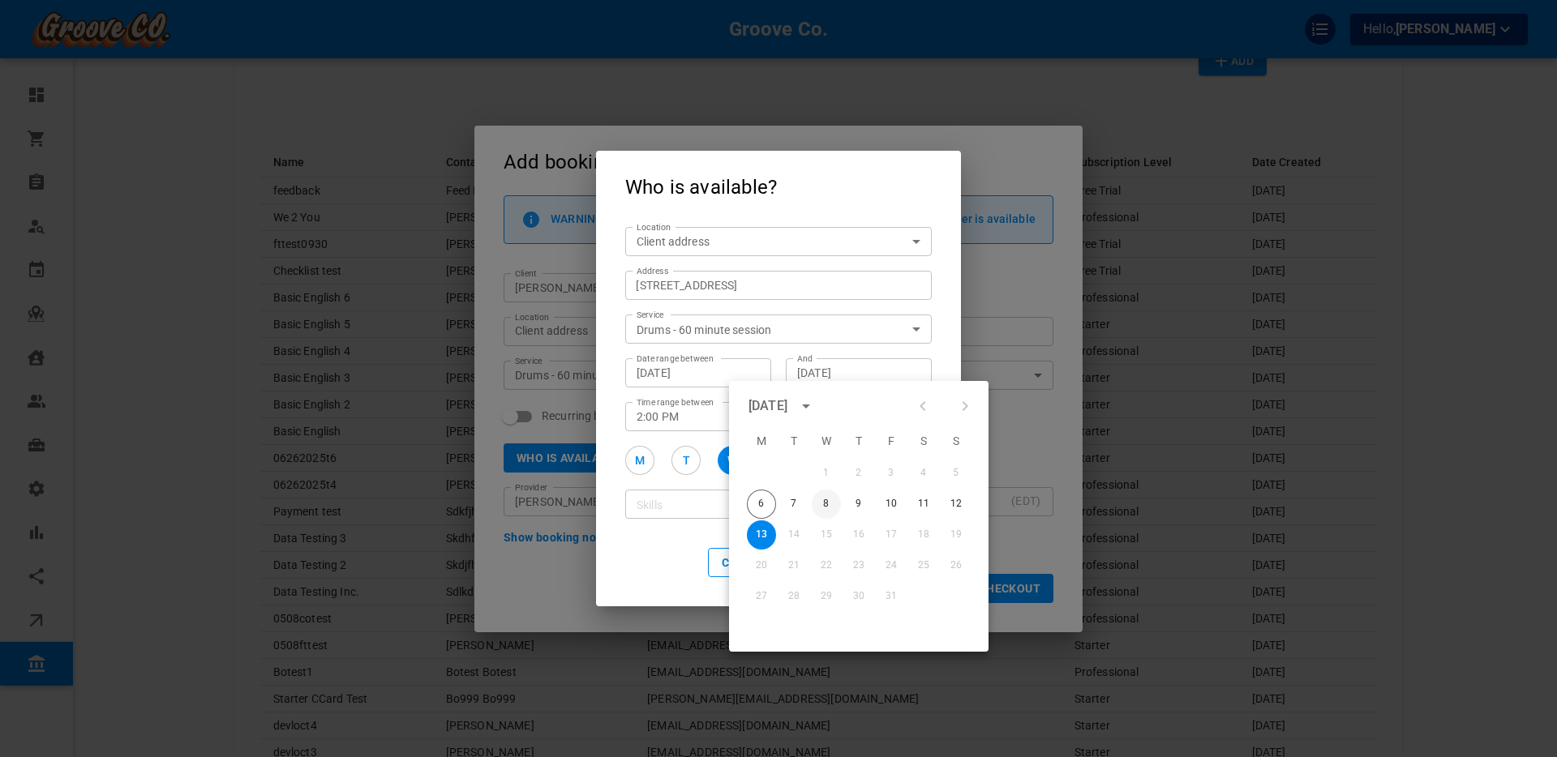
click at [825, 500] on button "8" at bounding box center [826, 504] width 29 height 29
type input "[DATE]"
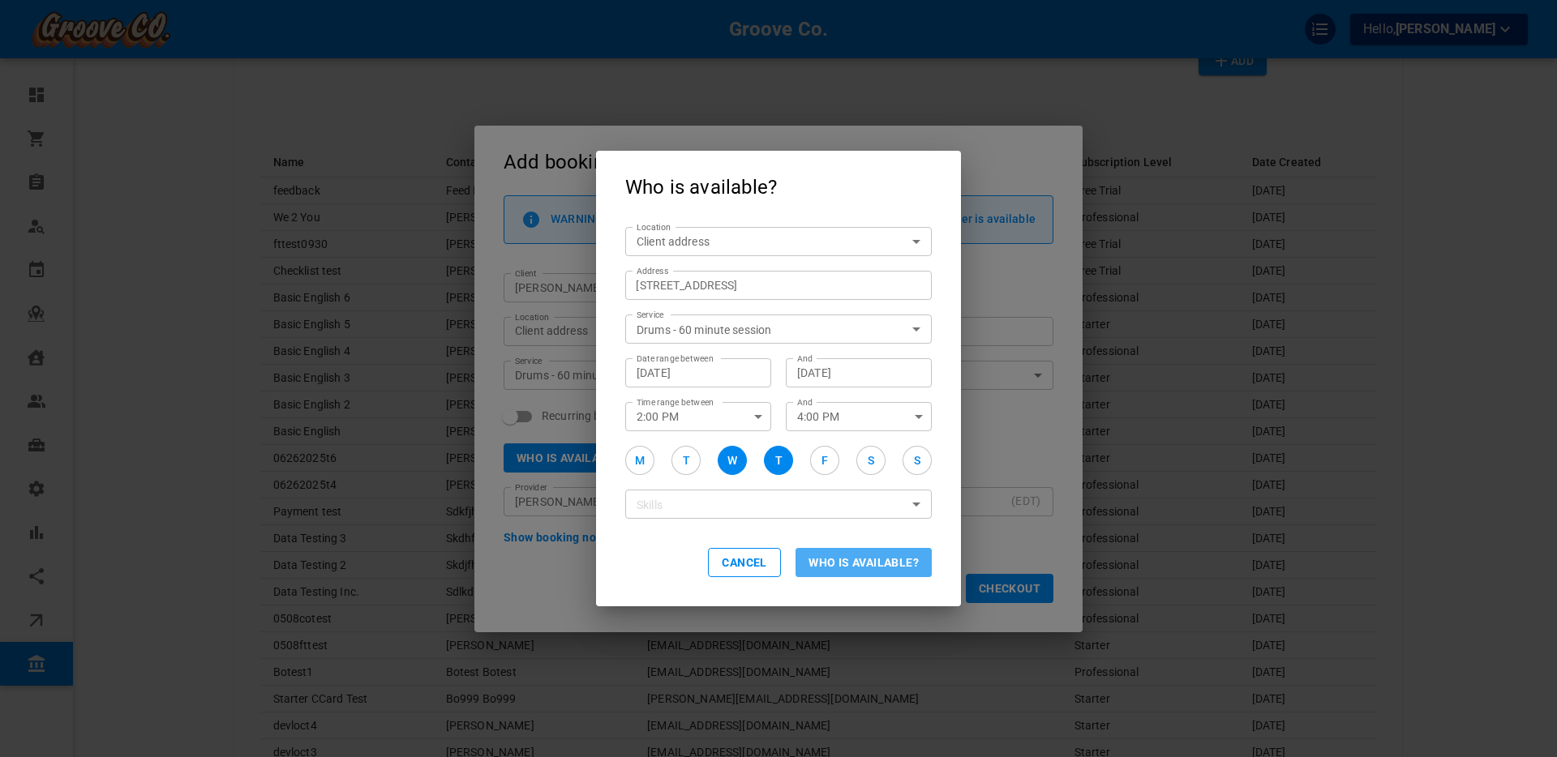
click at [839, 559] on button "Who is available?" at bounding box center [864, 562] width 136 height 29
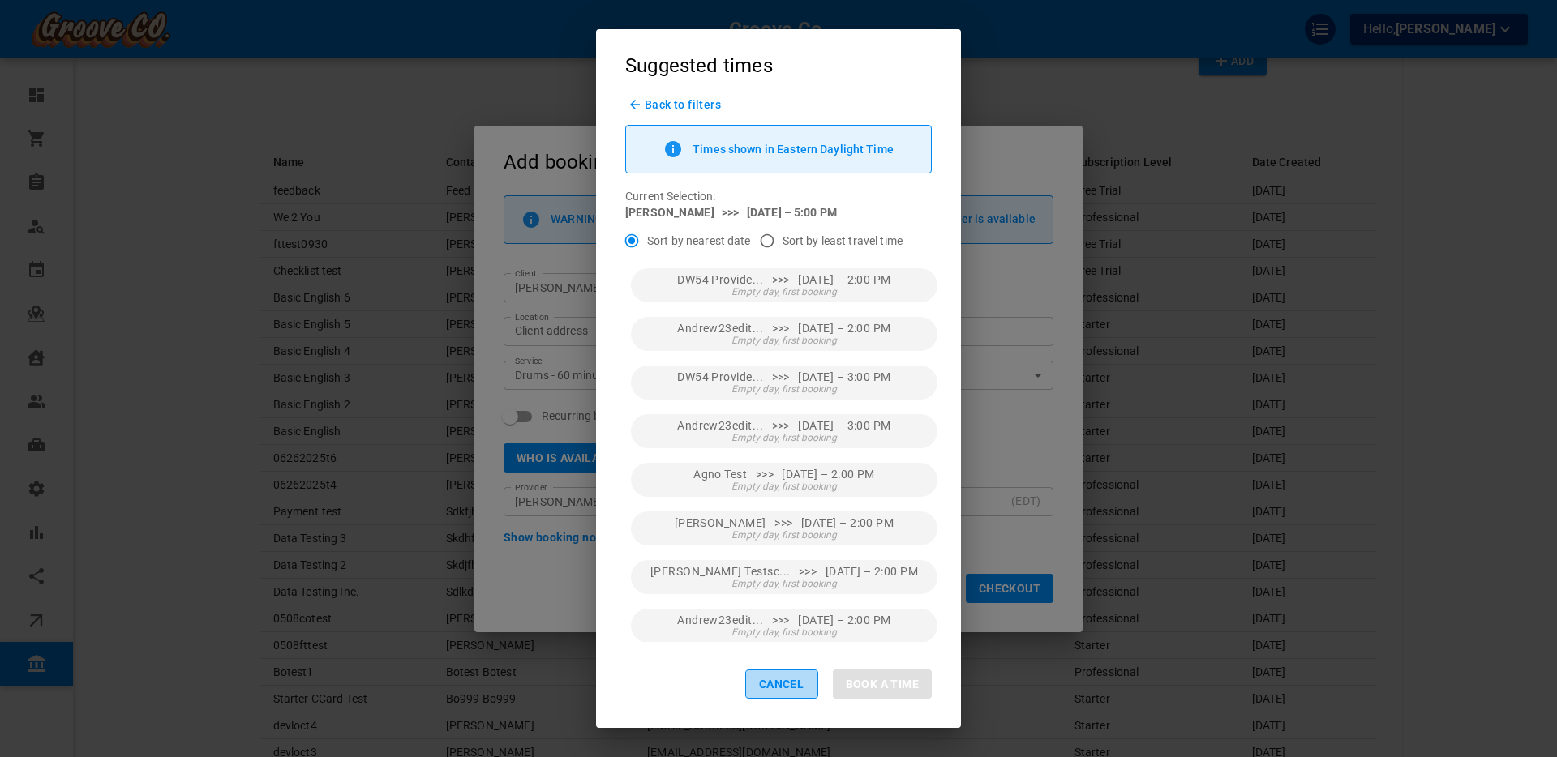
click at [766, 685] on button "Cancel" at bounding box center [781, 684] width 73 height 29
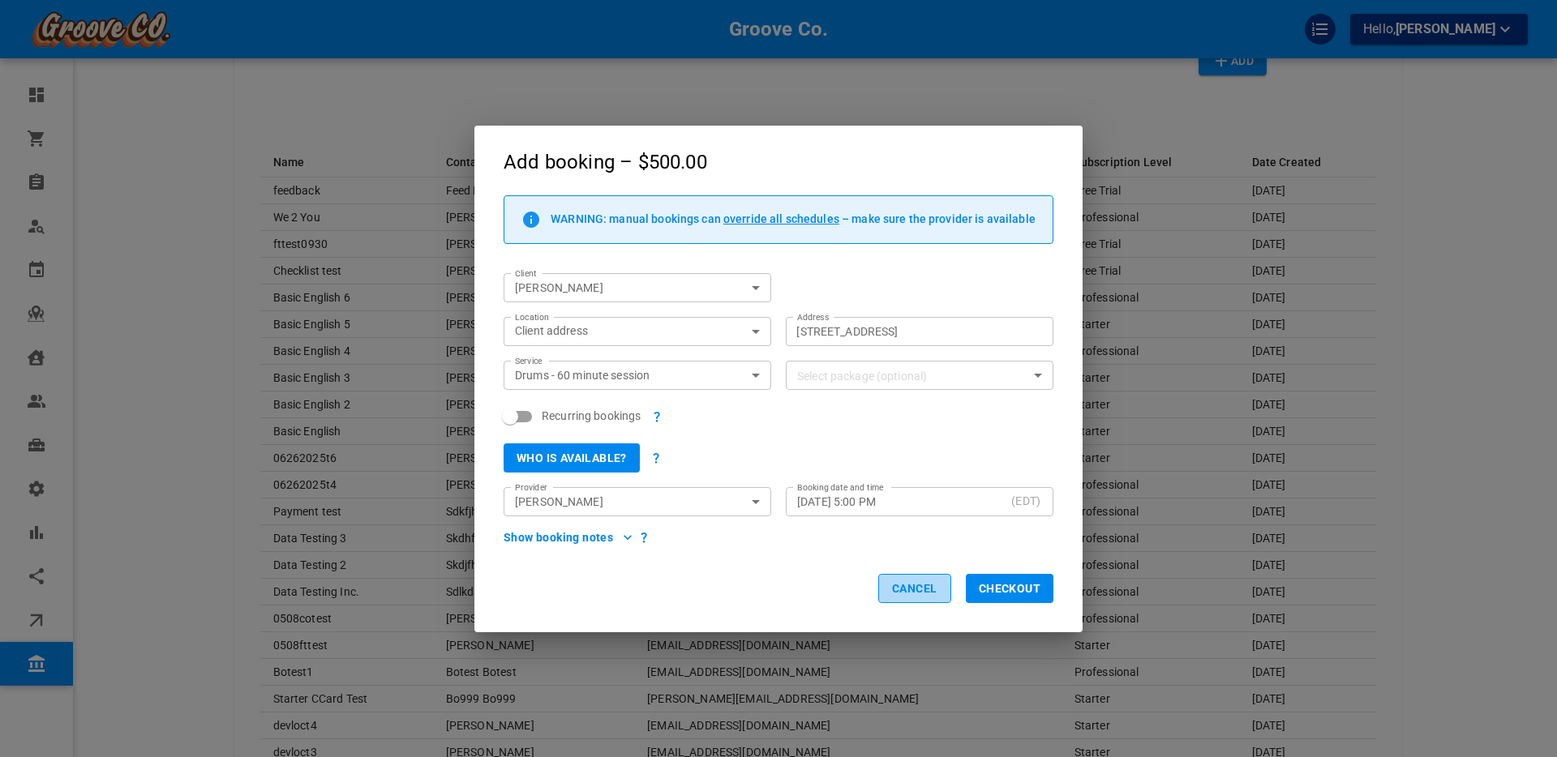
click at [911, 590] on button "Cancel" at bounding box center [914, 588] width 73 height 29
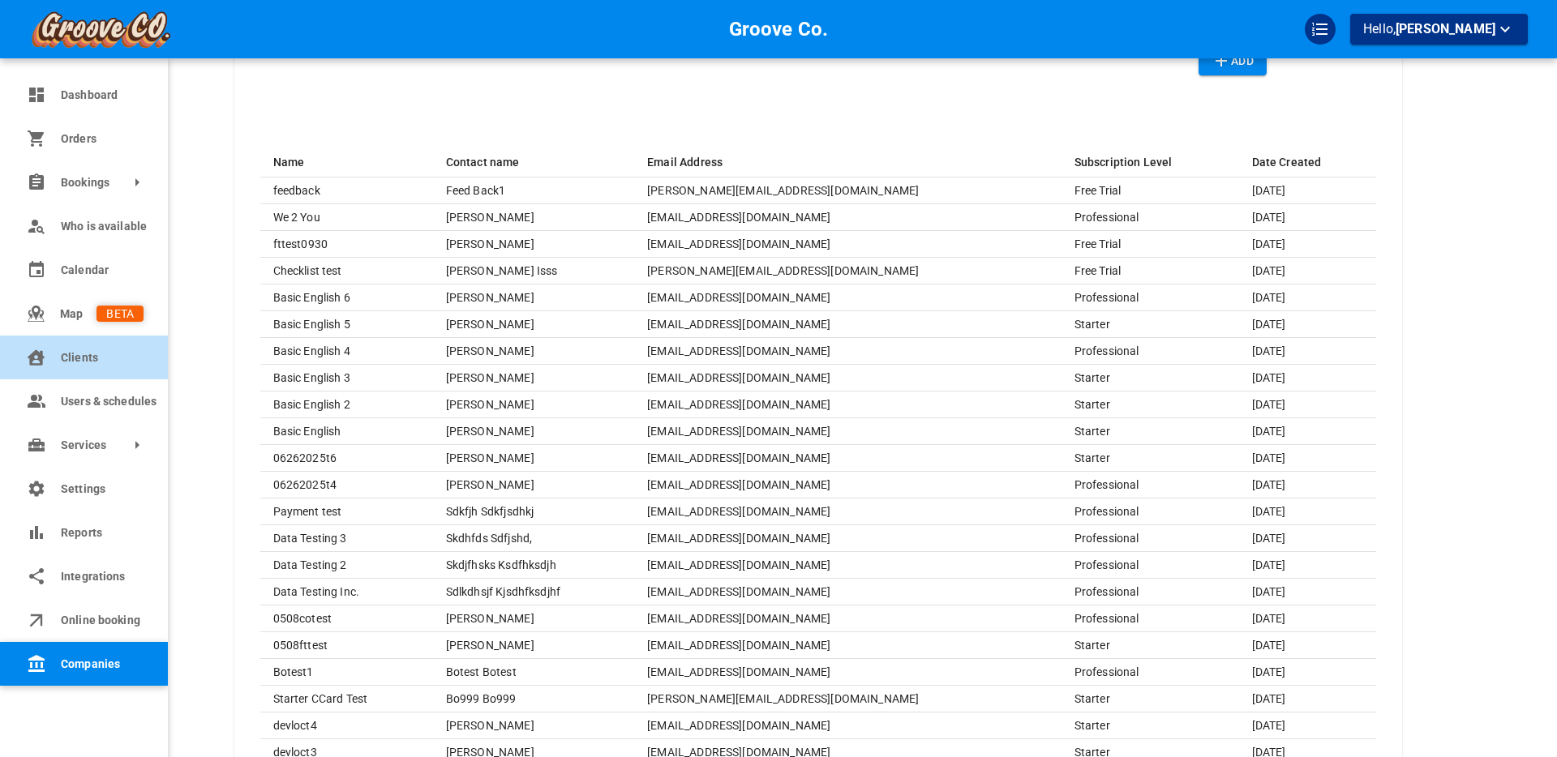
click at [79, 359] on span "Clients" at bounding box center [102, 358] width 83 height 17
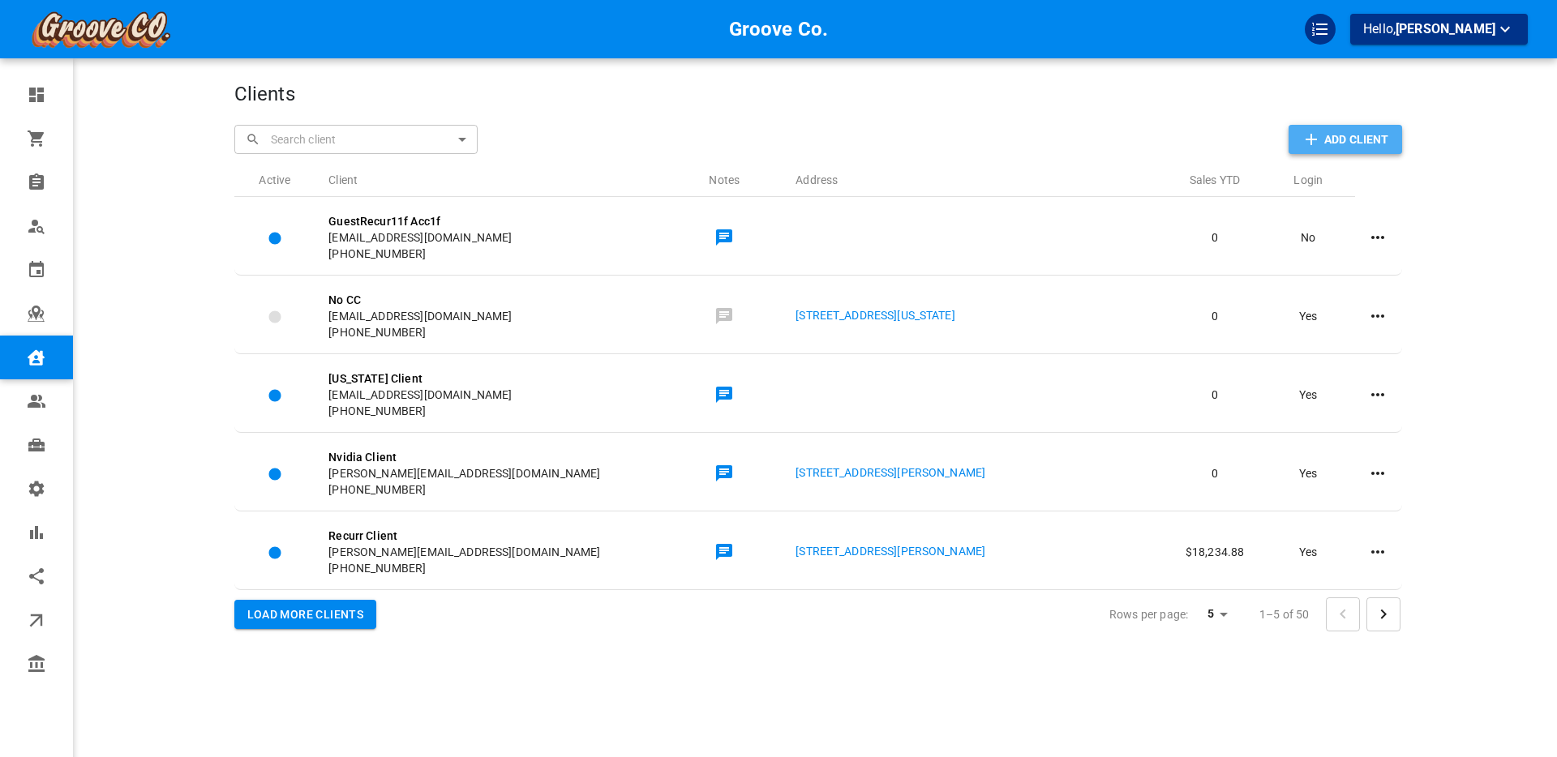
click at [1318, 137] on icon "button" at bounding box center [1311, 139] width 19 height 19
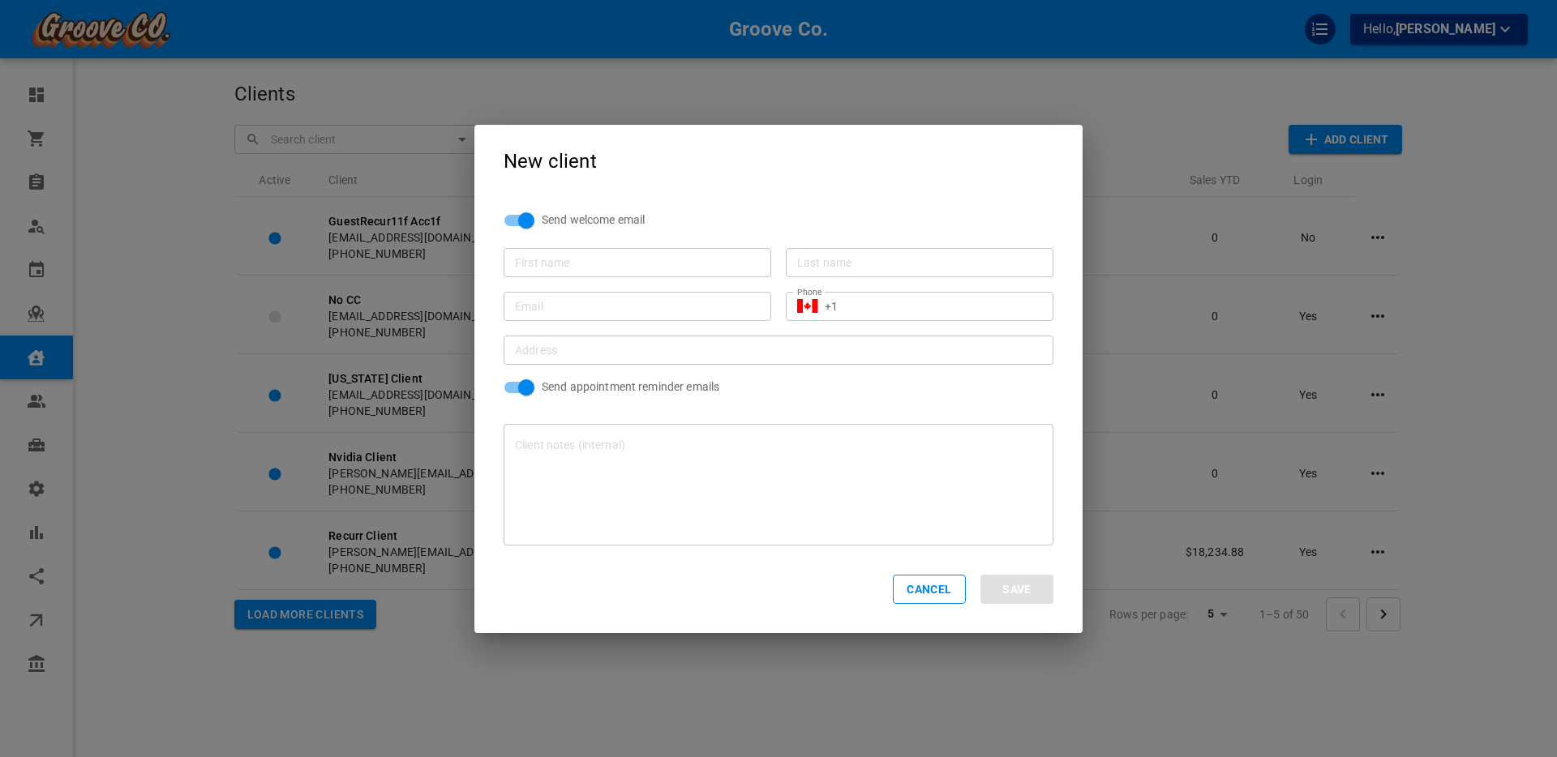
click at [590, 264] on input "First name" at bounding box center [637, 262] width 245 height 16
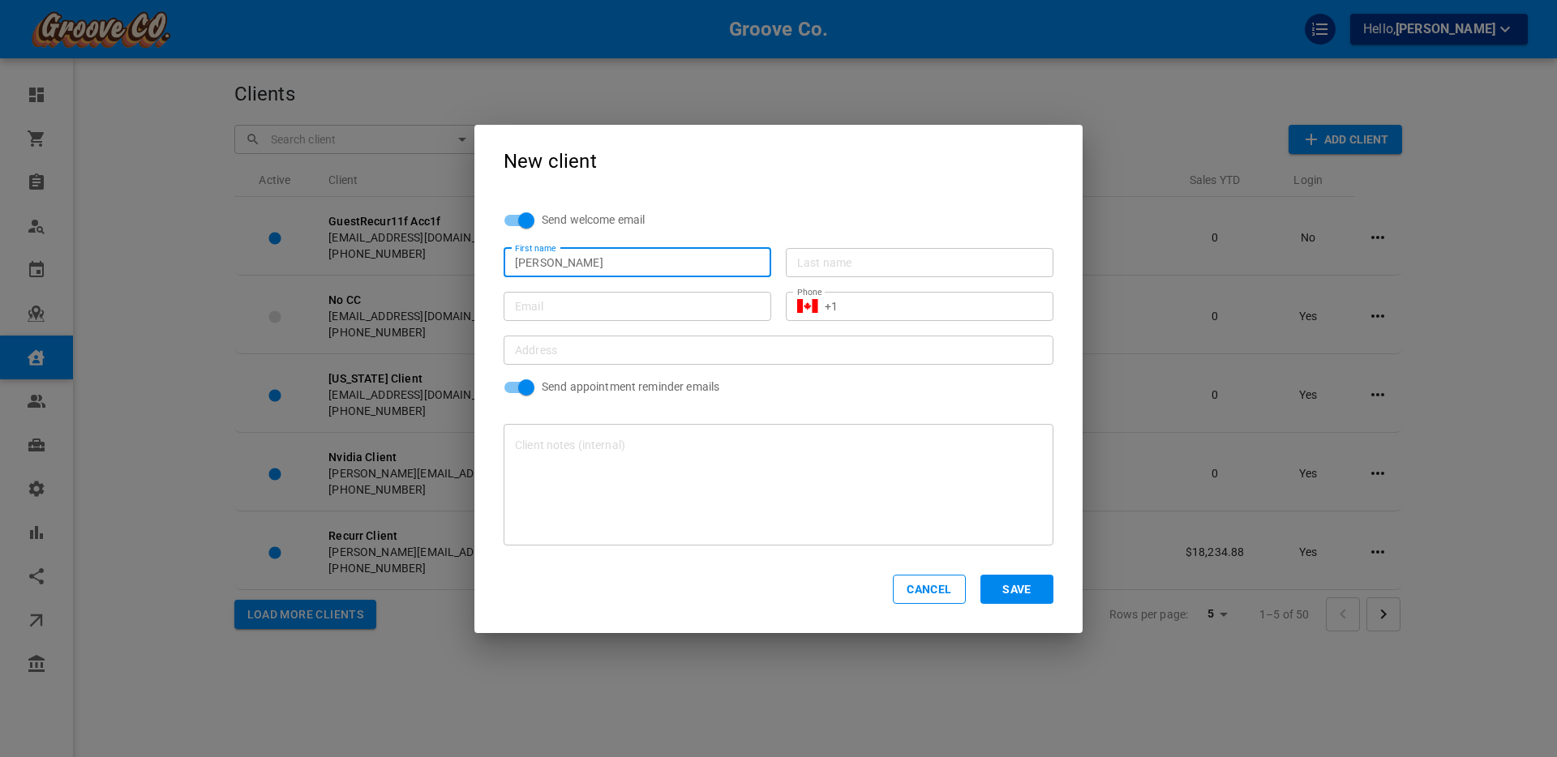
type input "[PERSON_NAME]"
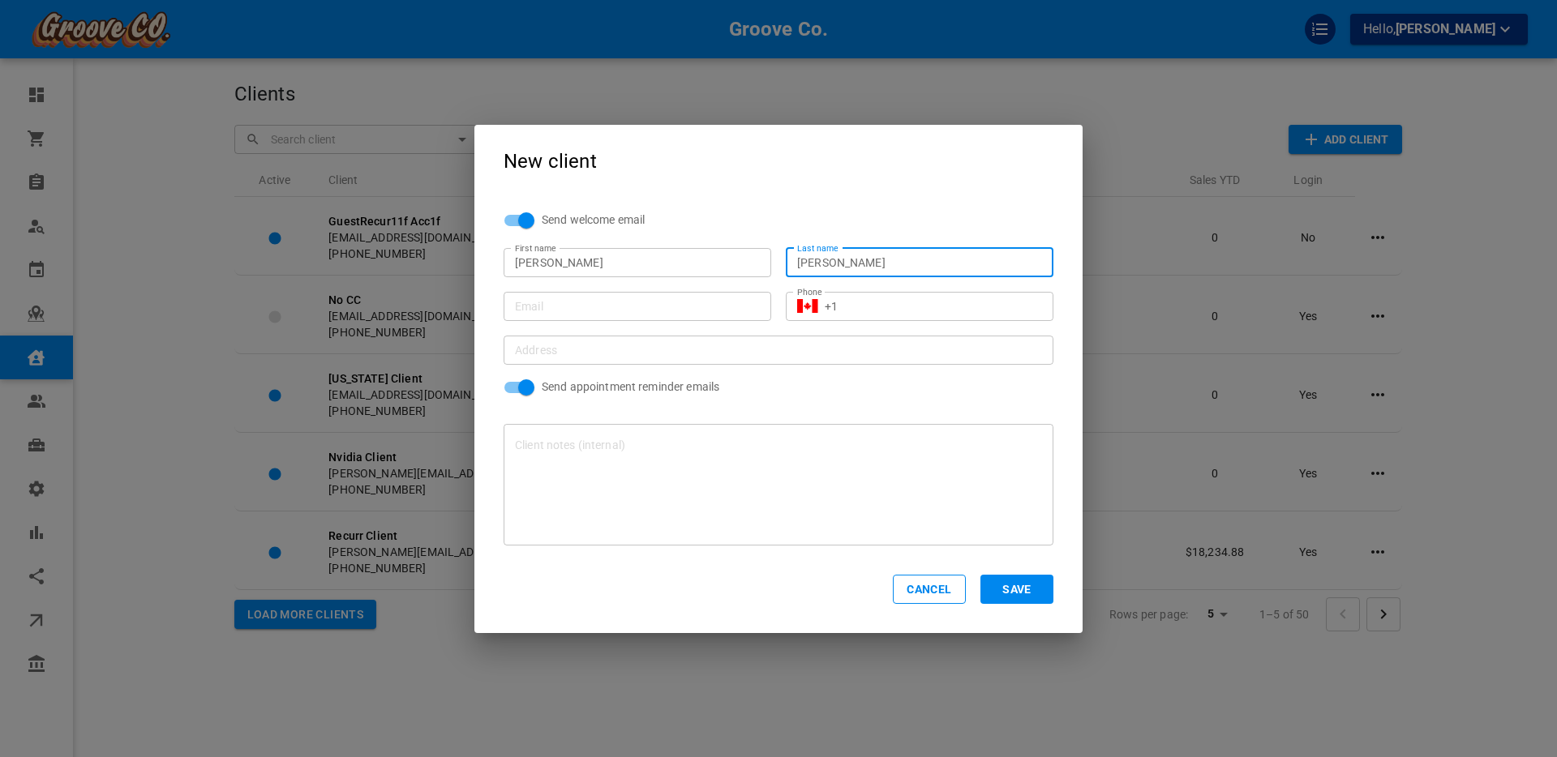
type input "[PERSON_NAME]"
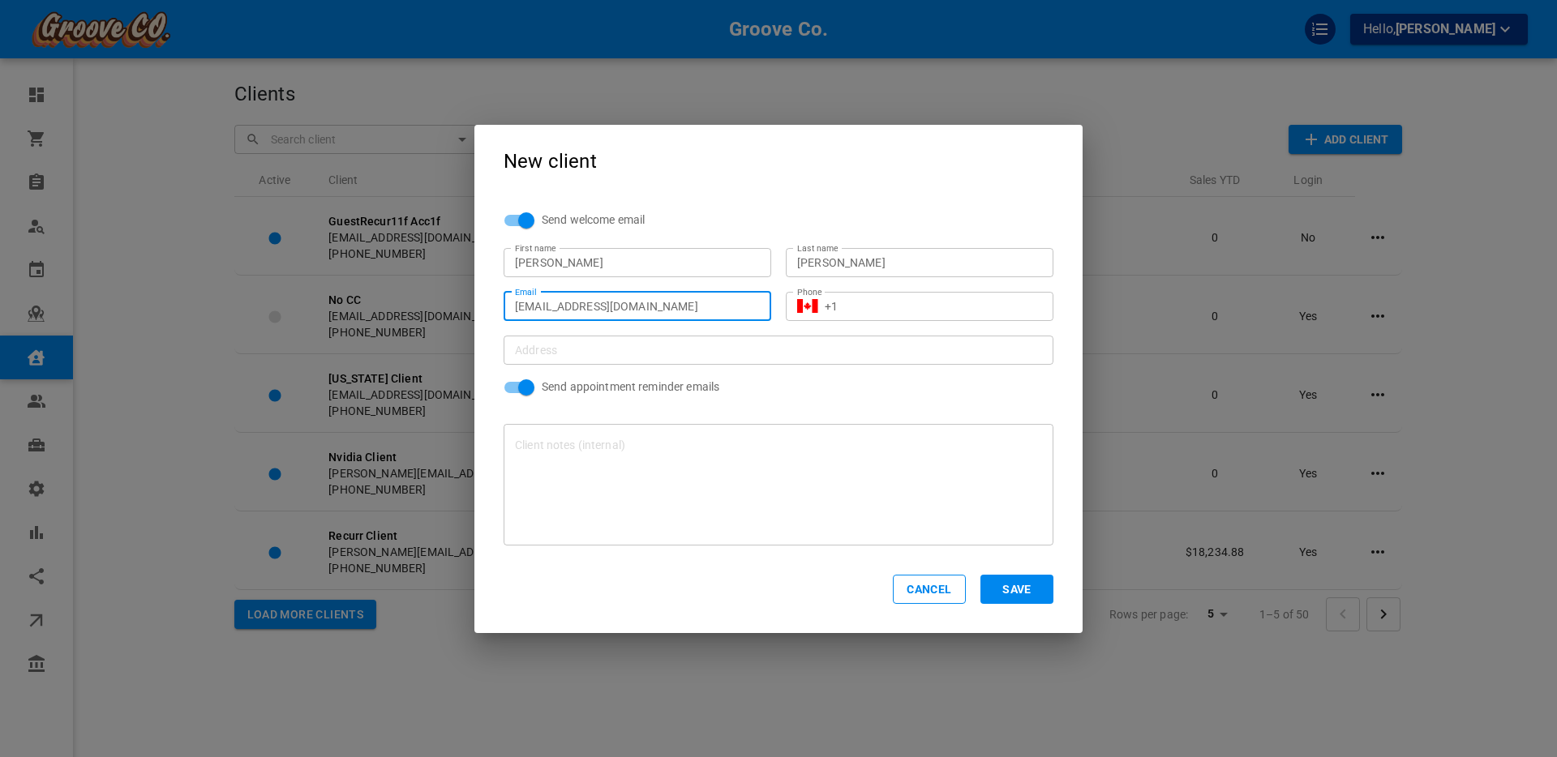
type input "[EMAIL_ADDRESS][DOMAIN_NAME]"
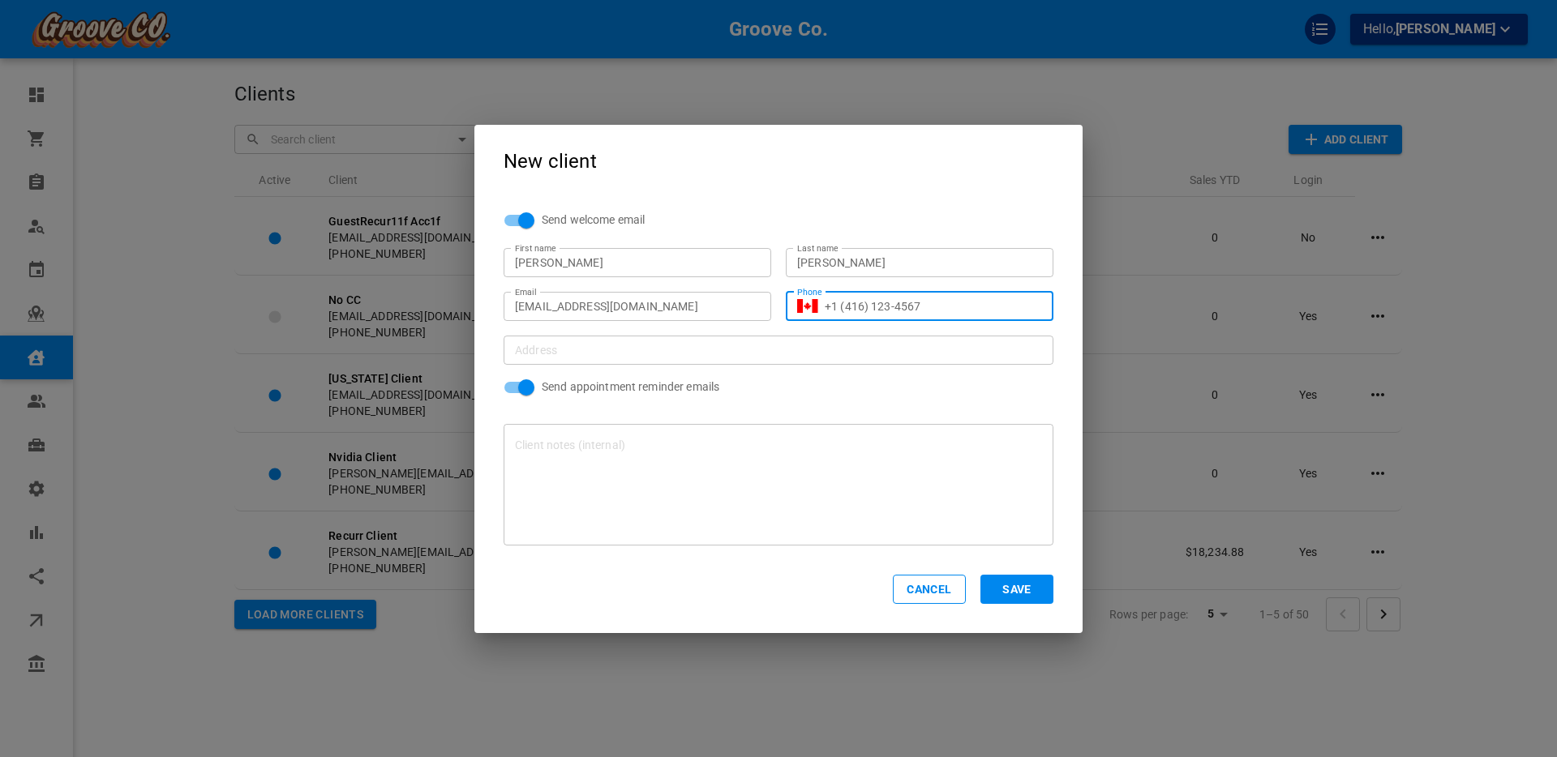
type input "+1 (416) 123-4567"
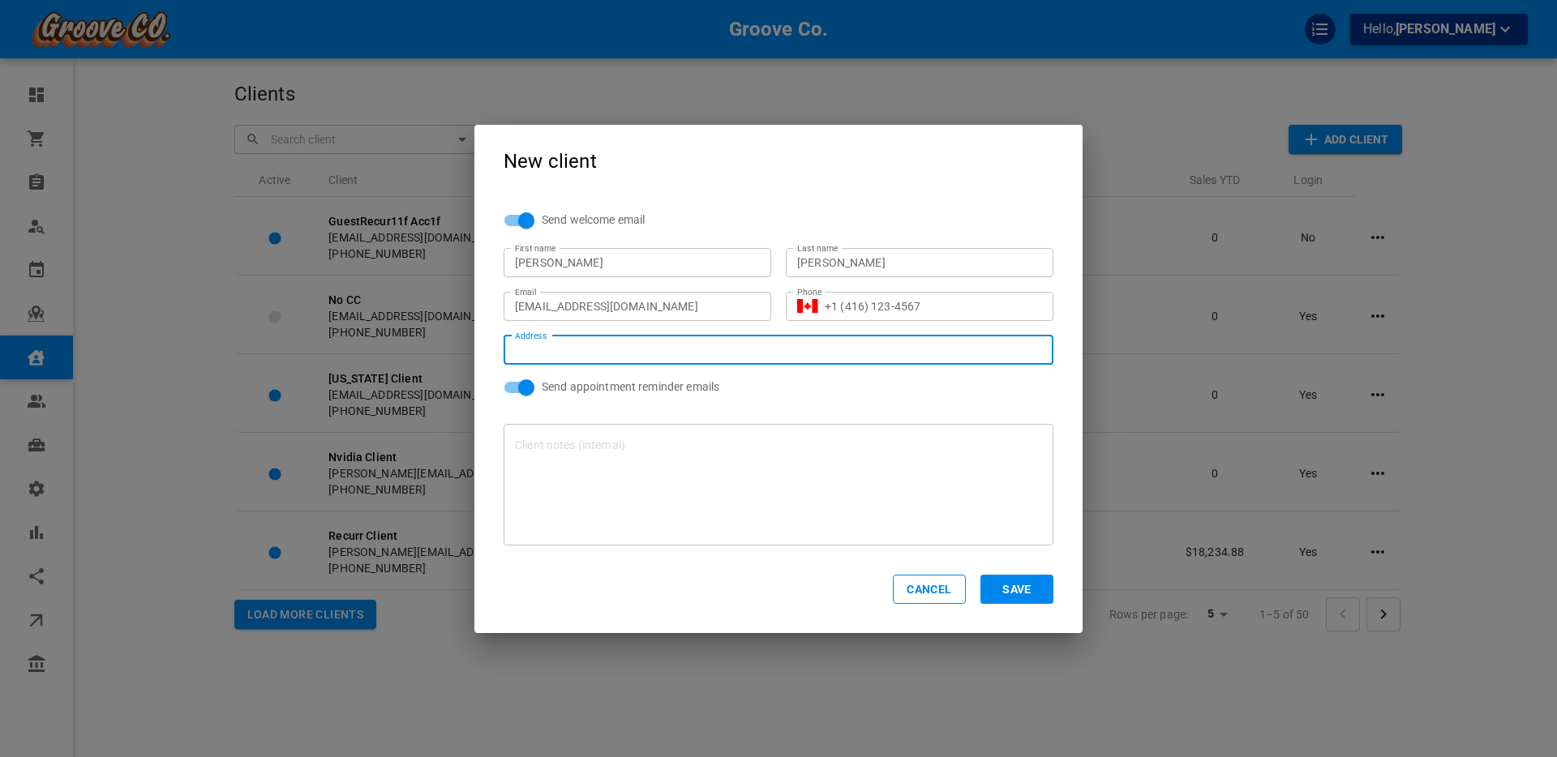
click at [554, 347] on input "Address Address" at bounding box center [770, 350] width 525 height 20
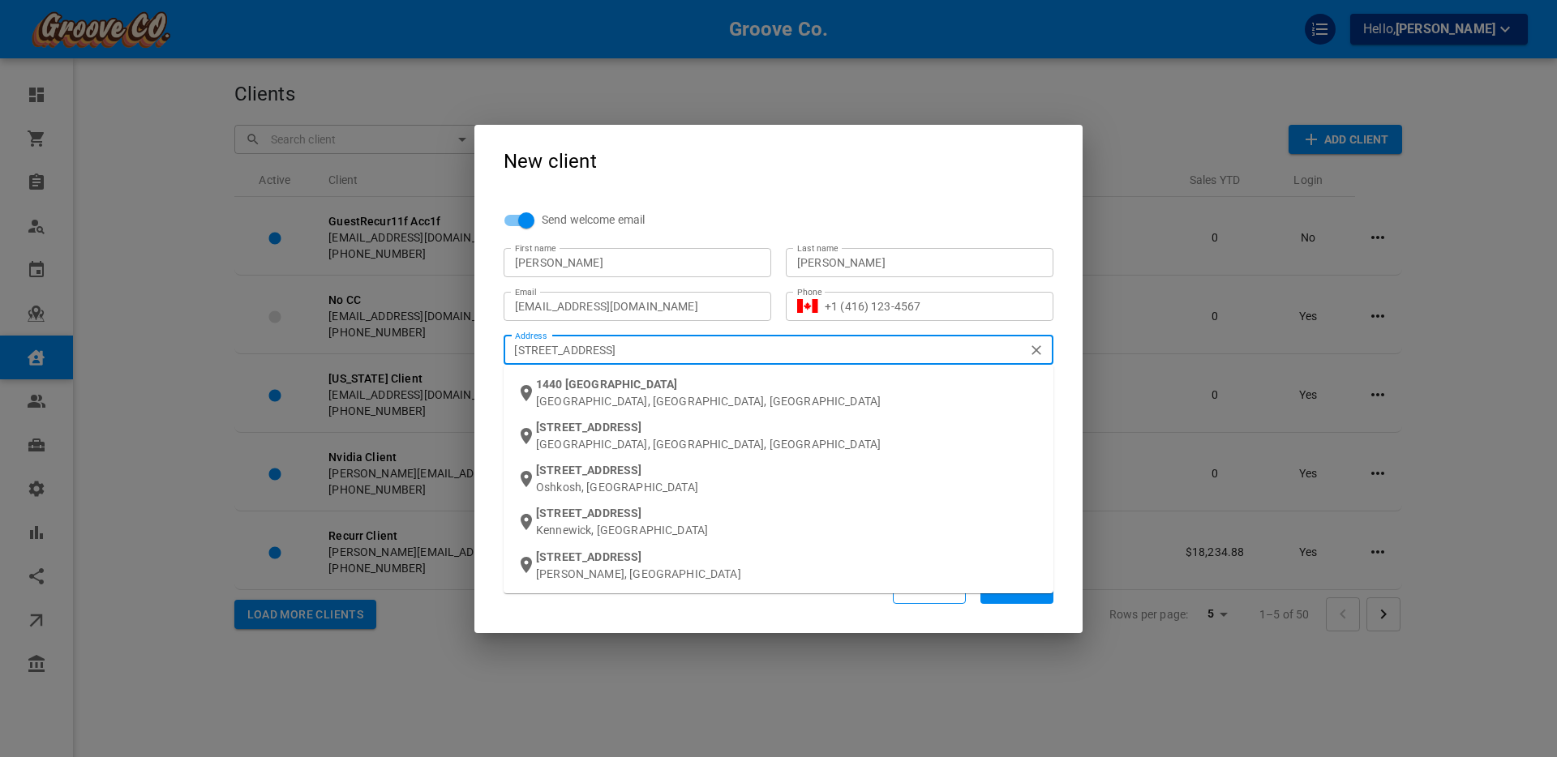
type input "[STREET_ADDRESS]"
click at [586, 427] on span "[STREET_ADDRESS]" at bounding box center [588, 427] width 105 height 13
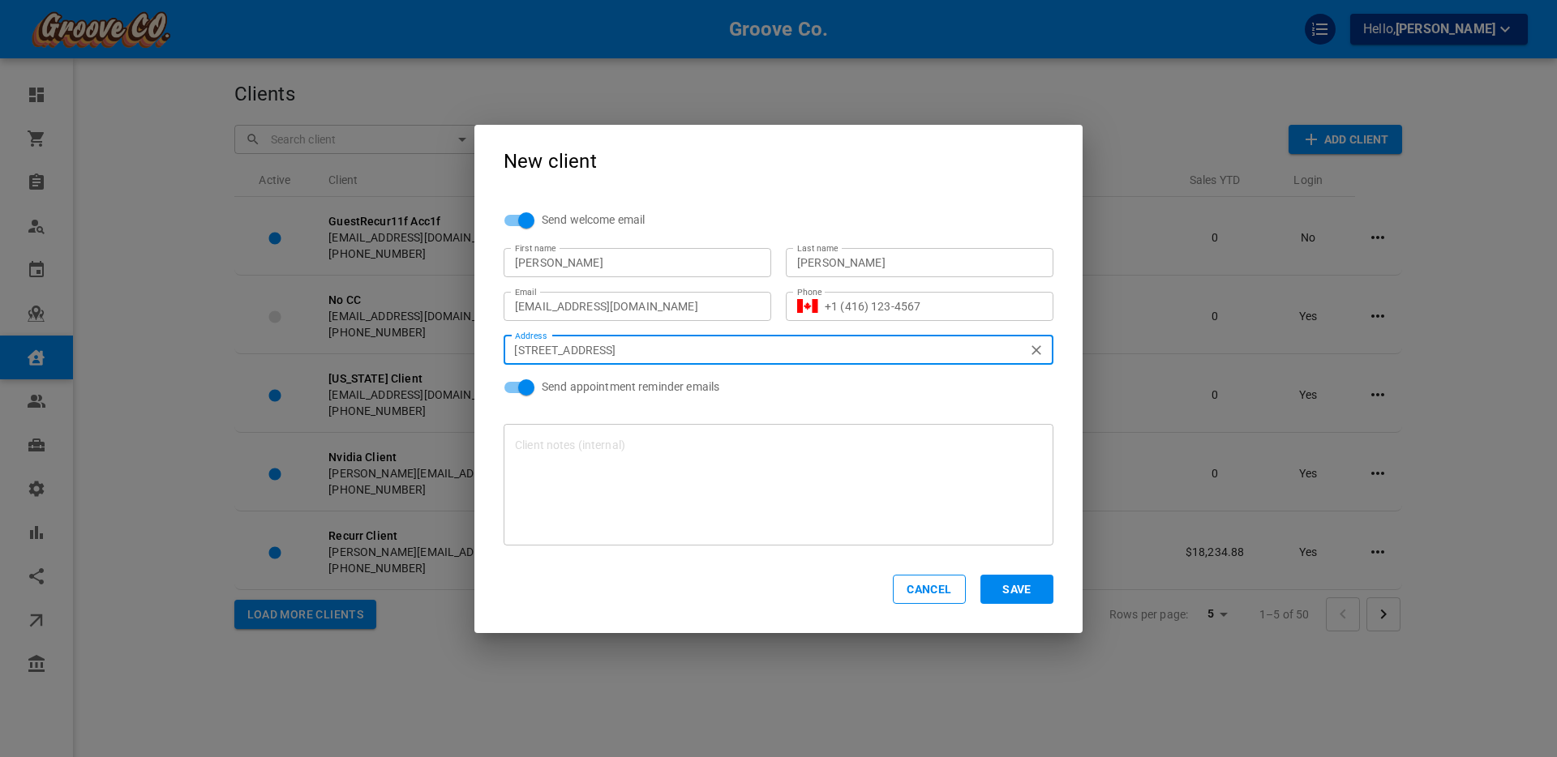
type input "[STREET_ADDRESS]"
click at [570, 382] on p "Send appointment reminder emails" at bounding box center [631, 387] width 178 height 16
click at [570, 382] on input "Send appointment reminder emails" at bounding box center [526, 387] width 92 height 31
checkbox input "false"
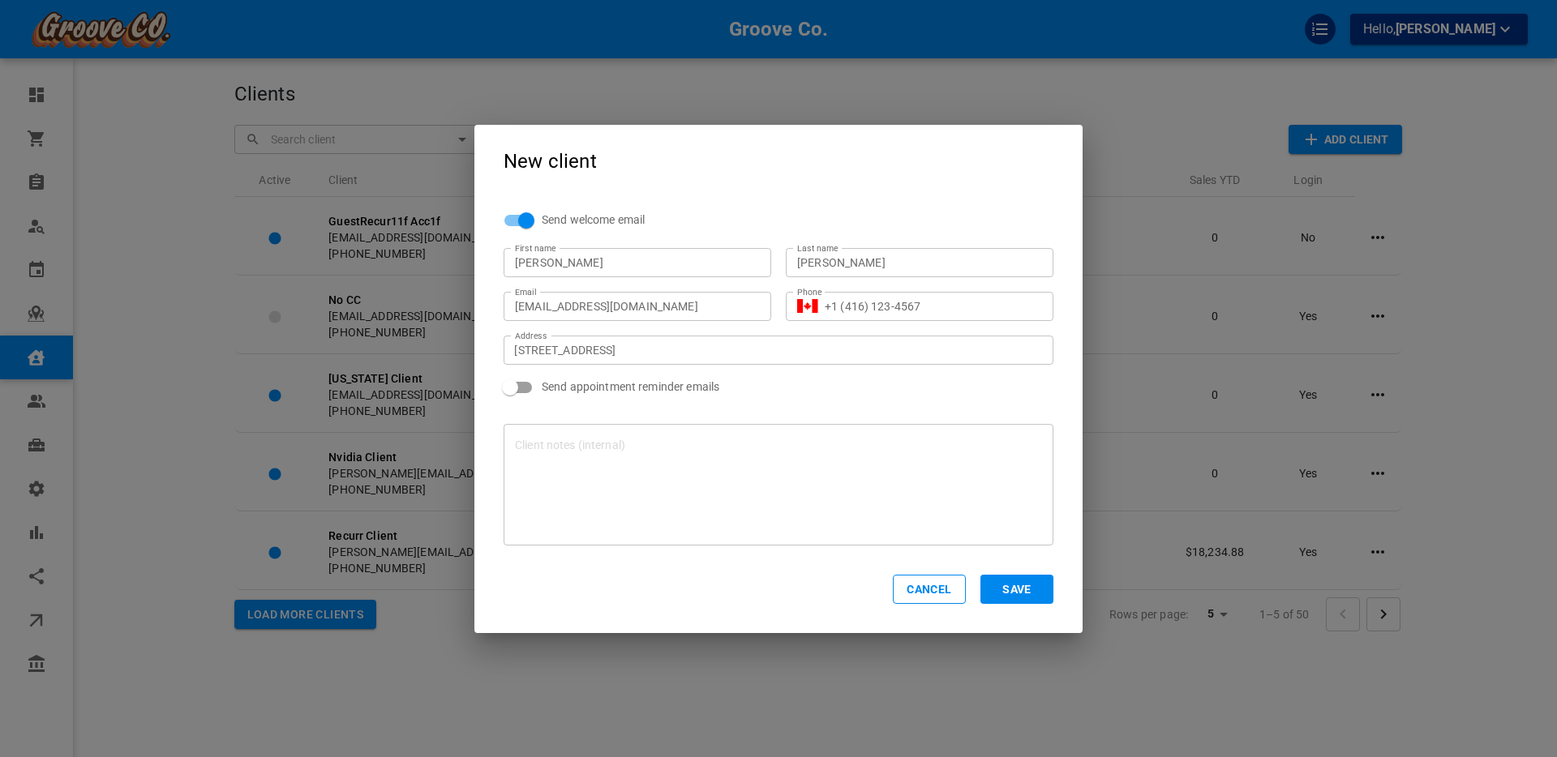
click at [579, 217] on p "Send welcome email" at bounding box center [593, 220] width 103 height 16
click at [573, 217] on input "Send welcome email" at bounding box center [526, 220] width 92 height 31
click at [1026, 590] on button "Save" at bounding box center [1016, 589] width 73 height 29
checkbox input "true"
type input "+1"
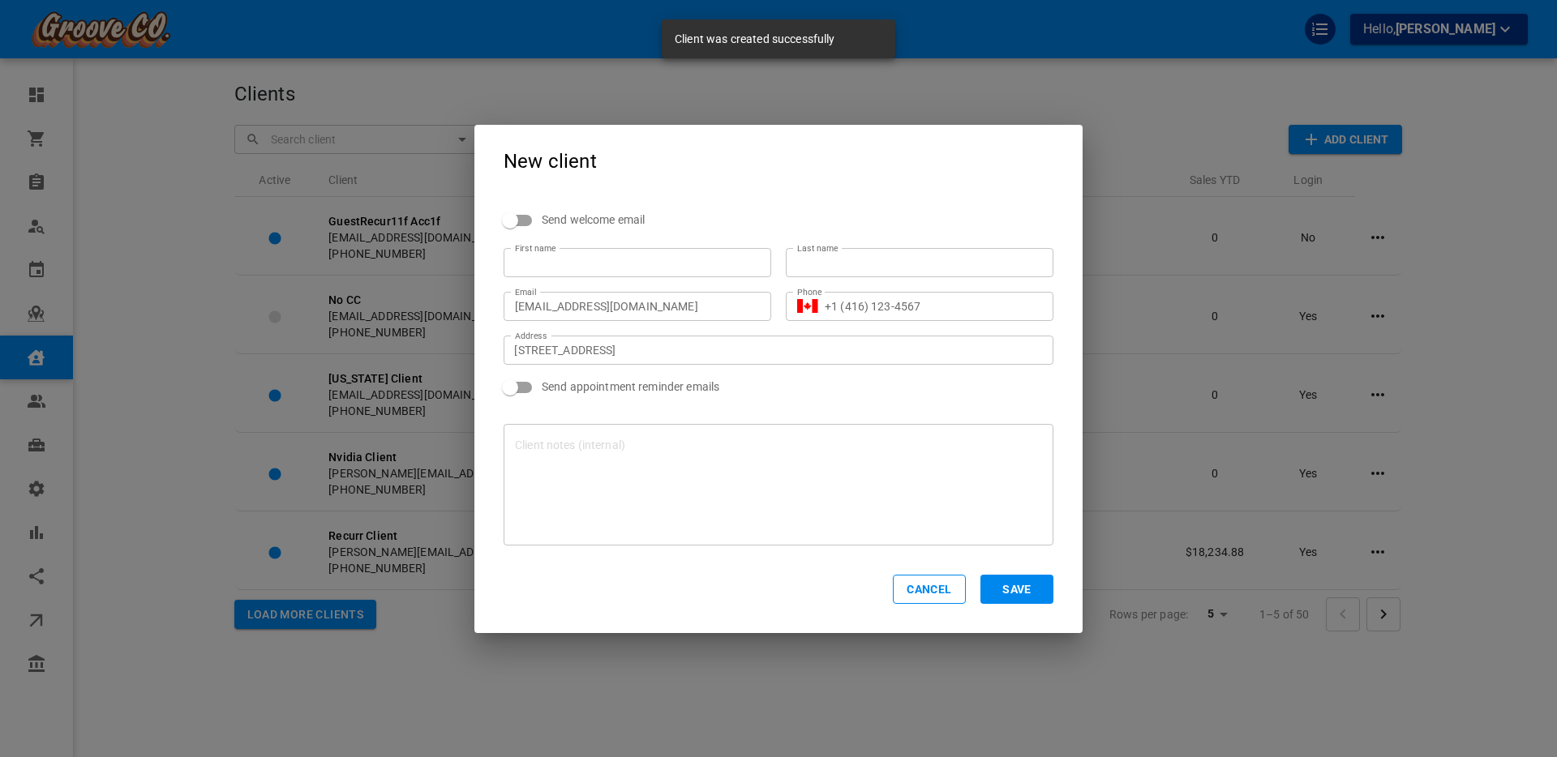
checkbox input "true"
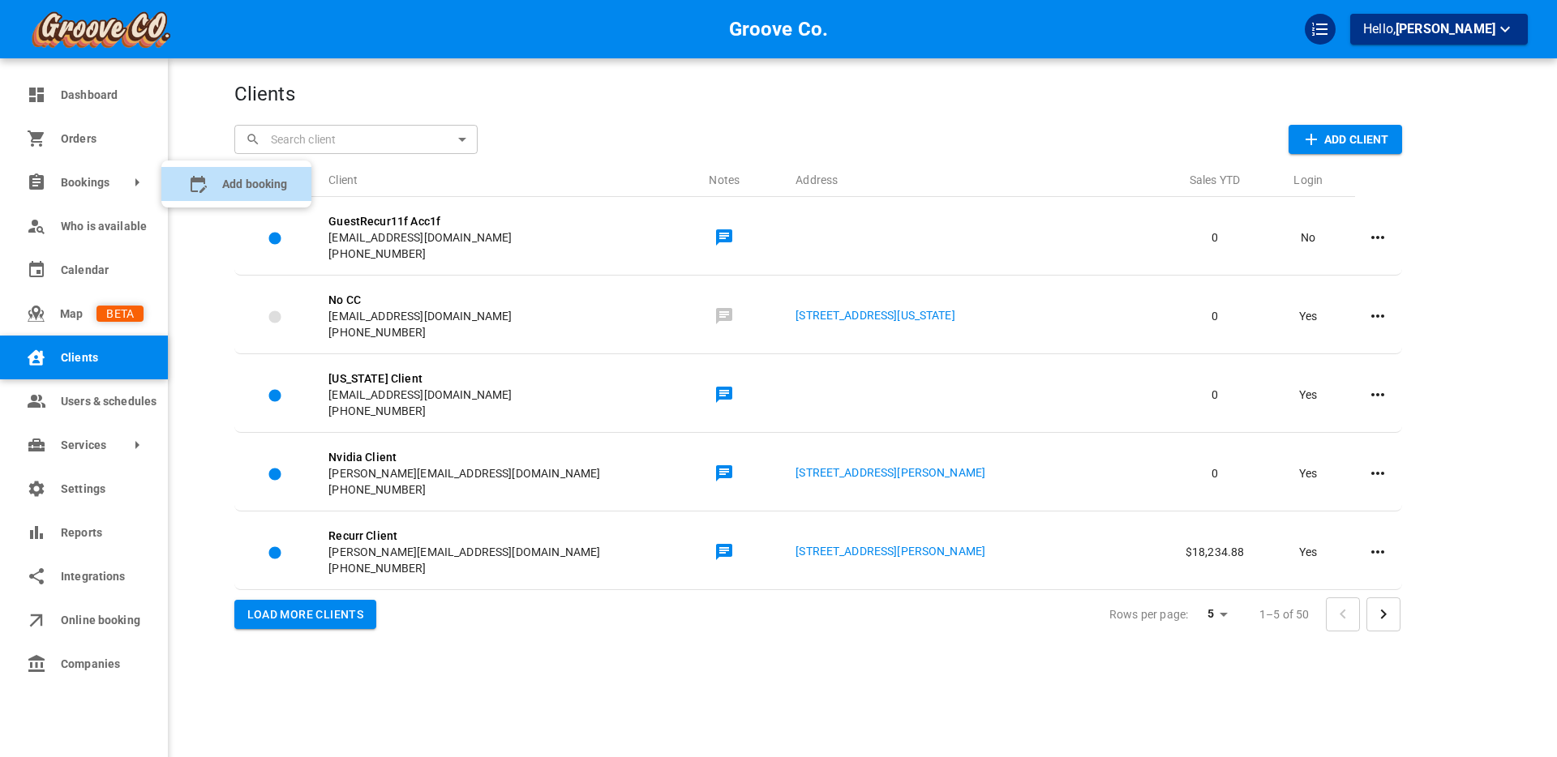
click at [200, 186] on icon at bounding box center [197, 183] width 19 height 19
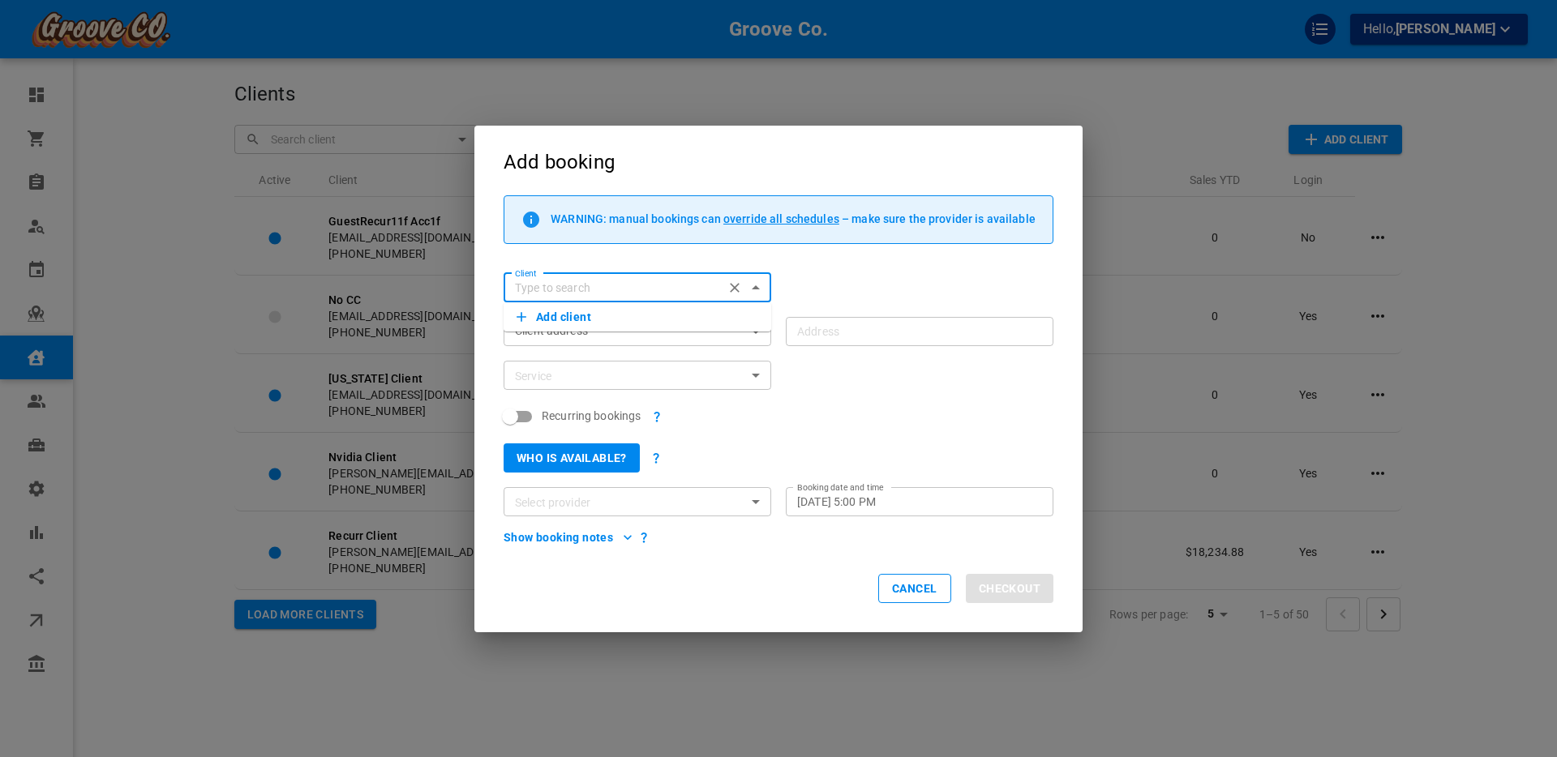
click at [546, 320] on button "Add client" at bounding box center [638, 317] width 242 height 23
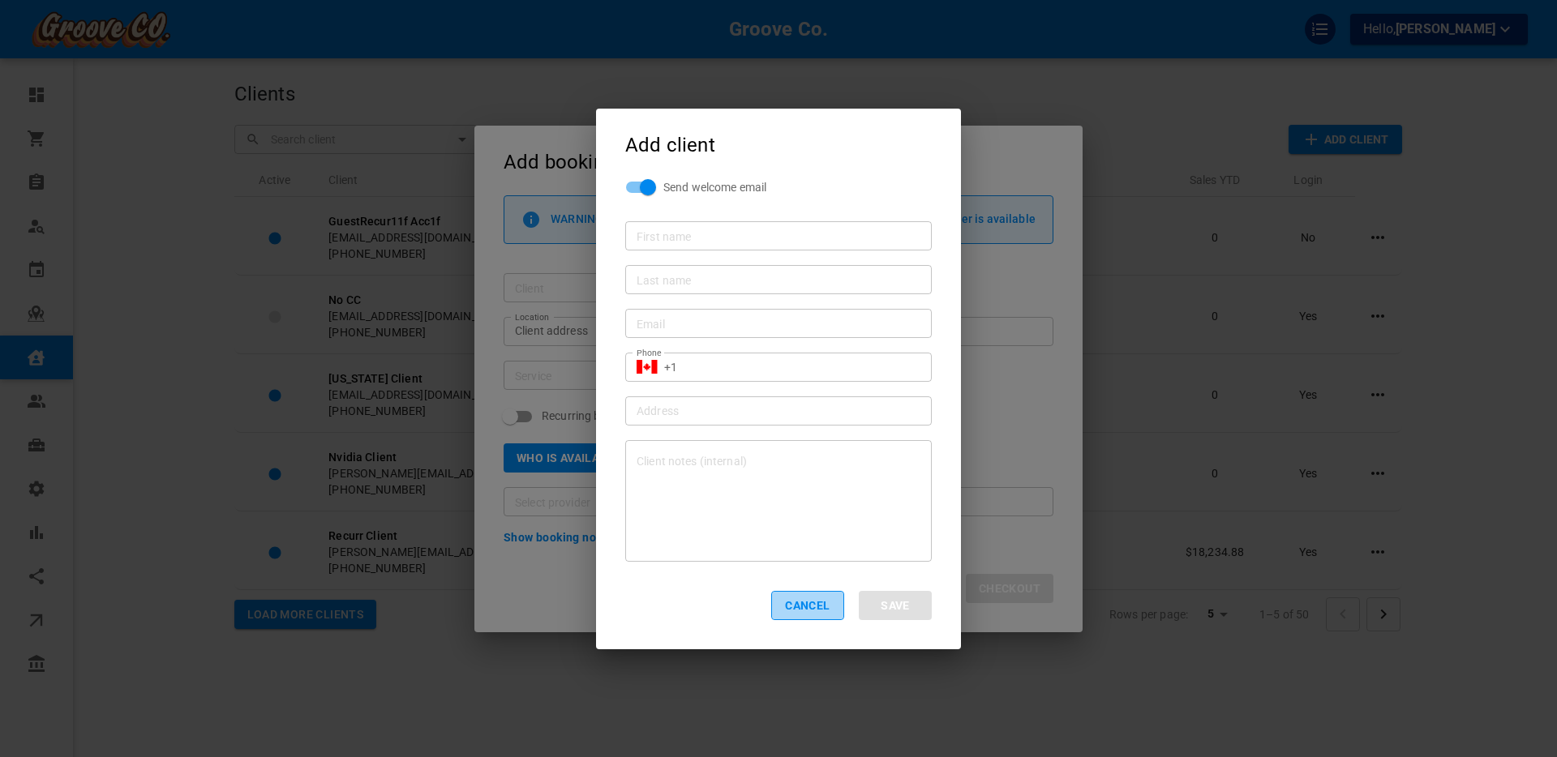
click at [813, 611] on button "Cancel" at bounding box center [807, 605] width 73 height 29
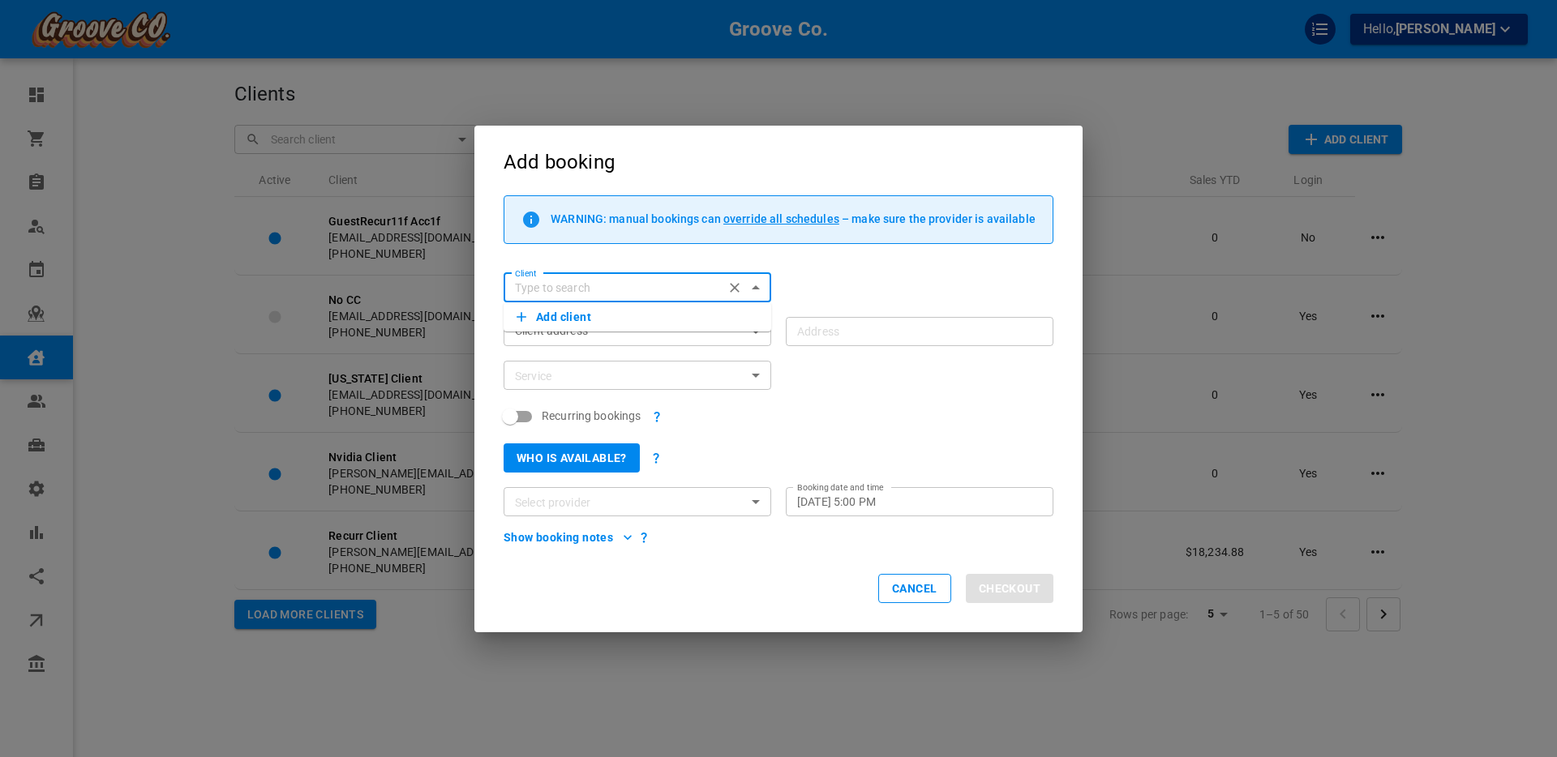
click at [897, 592] on button "Cancel" at bounding box center [914, 588] width 73 height 29
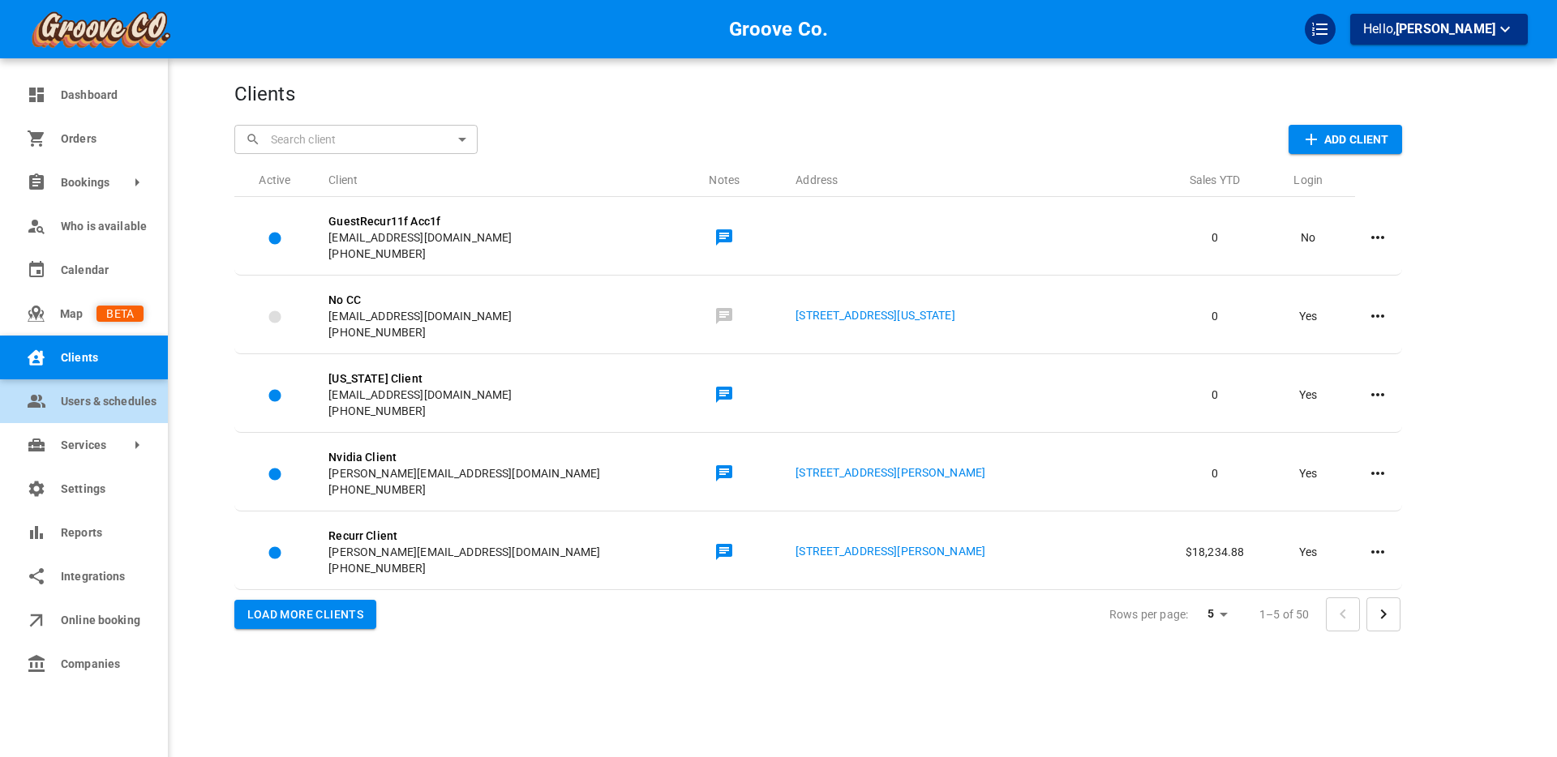
click at [84, 407] on span "Users & schedules" at bounding box center [102, 401] width 83 height 17
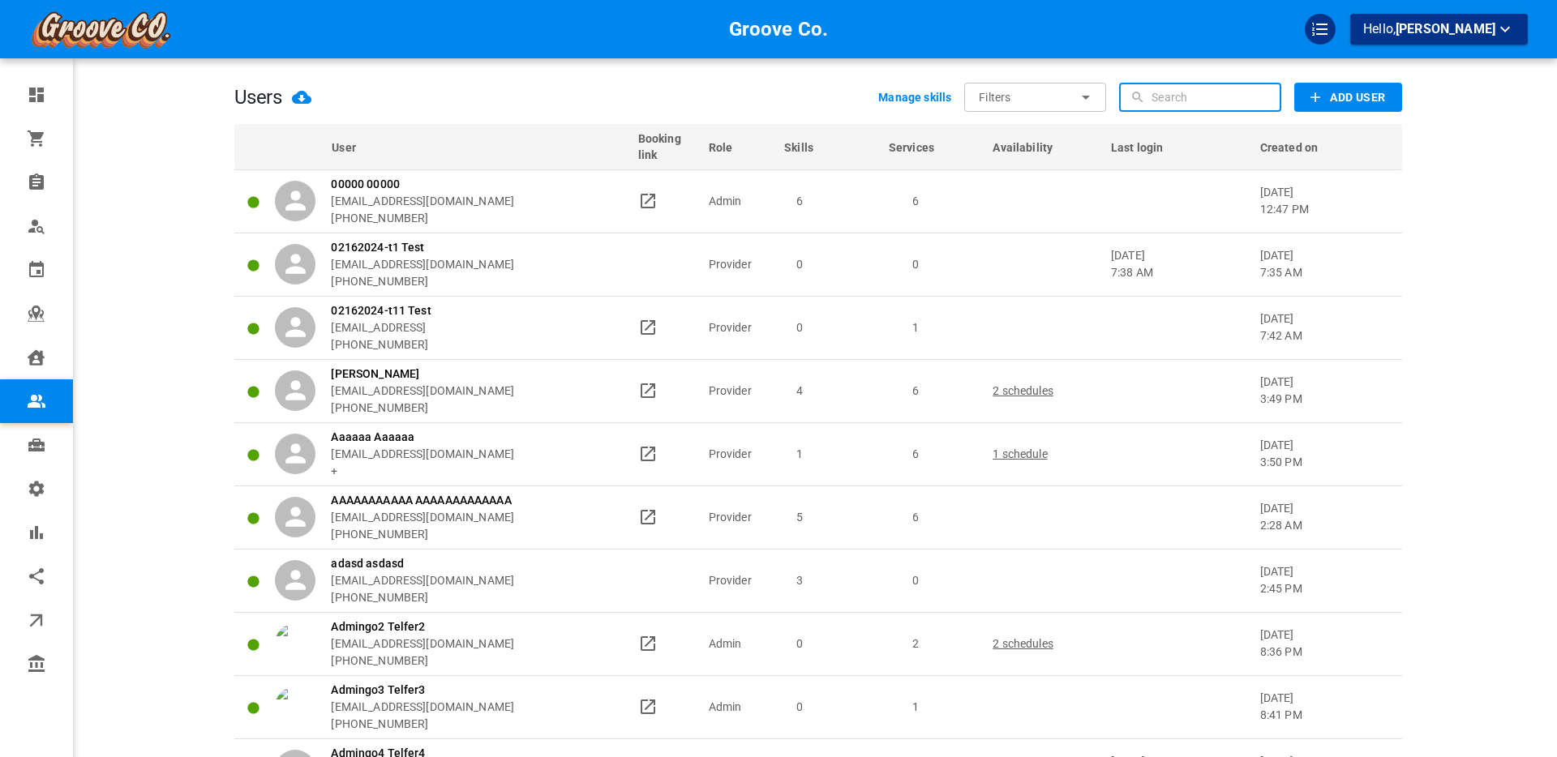
click at [1211, 97] on input "text" at bounding box center [1215, 97] width 126 height 29
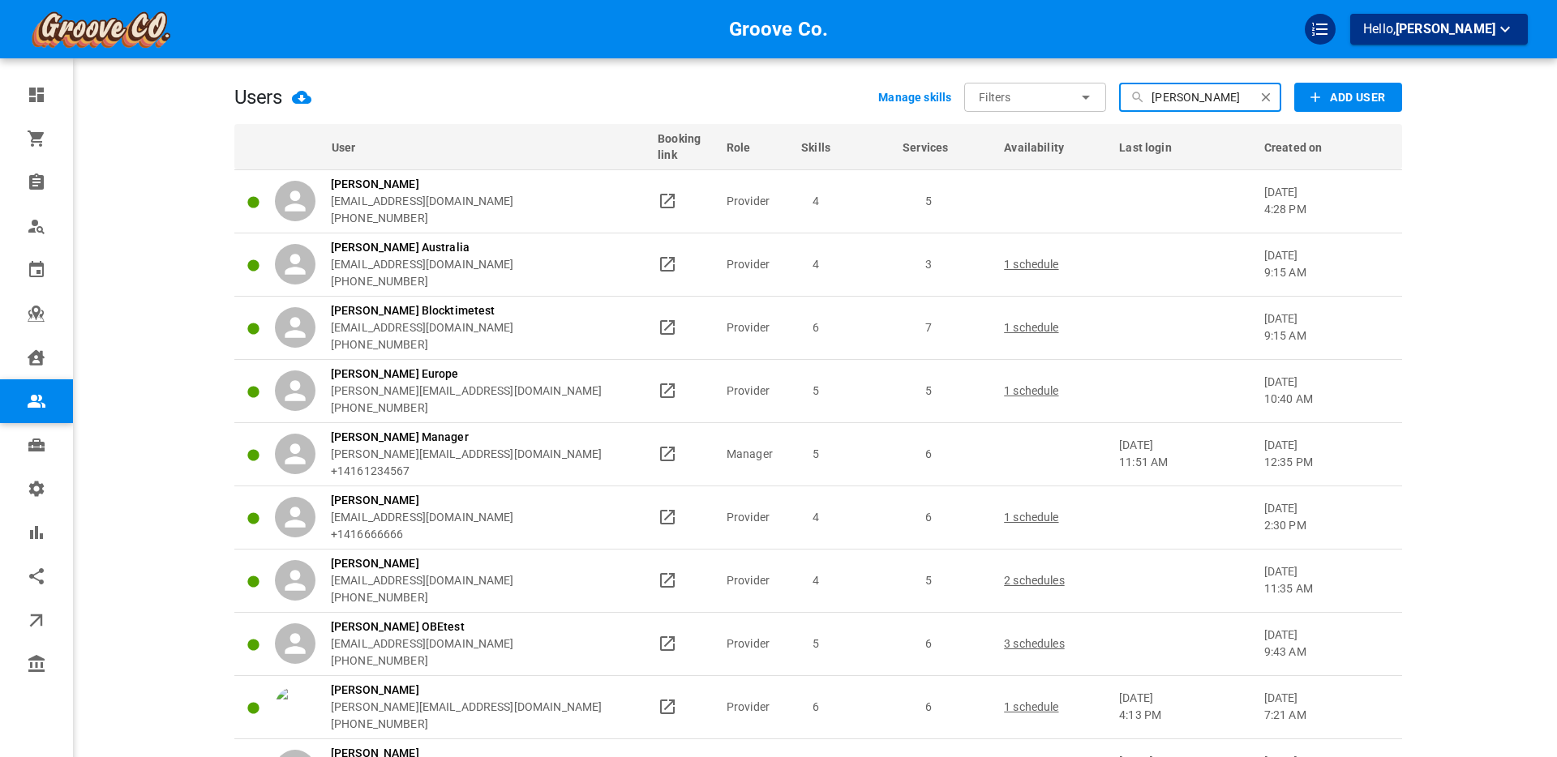
type input "[PERSON_NAME]"
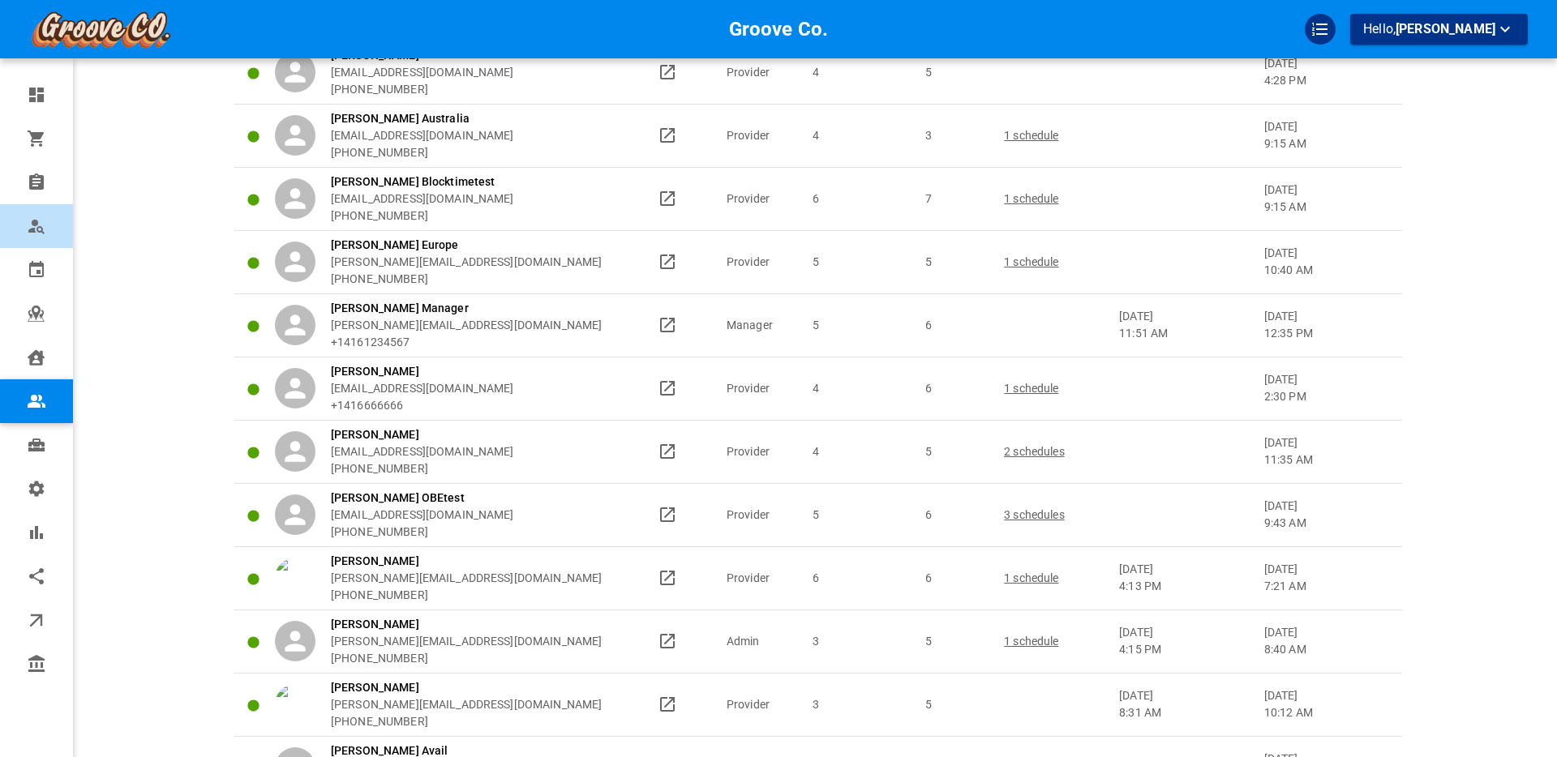
scroll to position [163, 0]
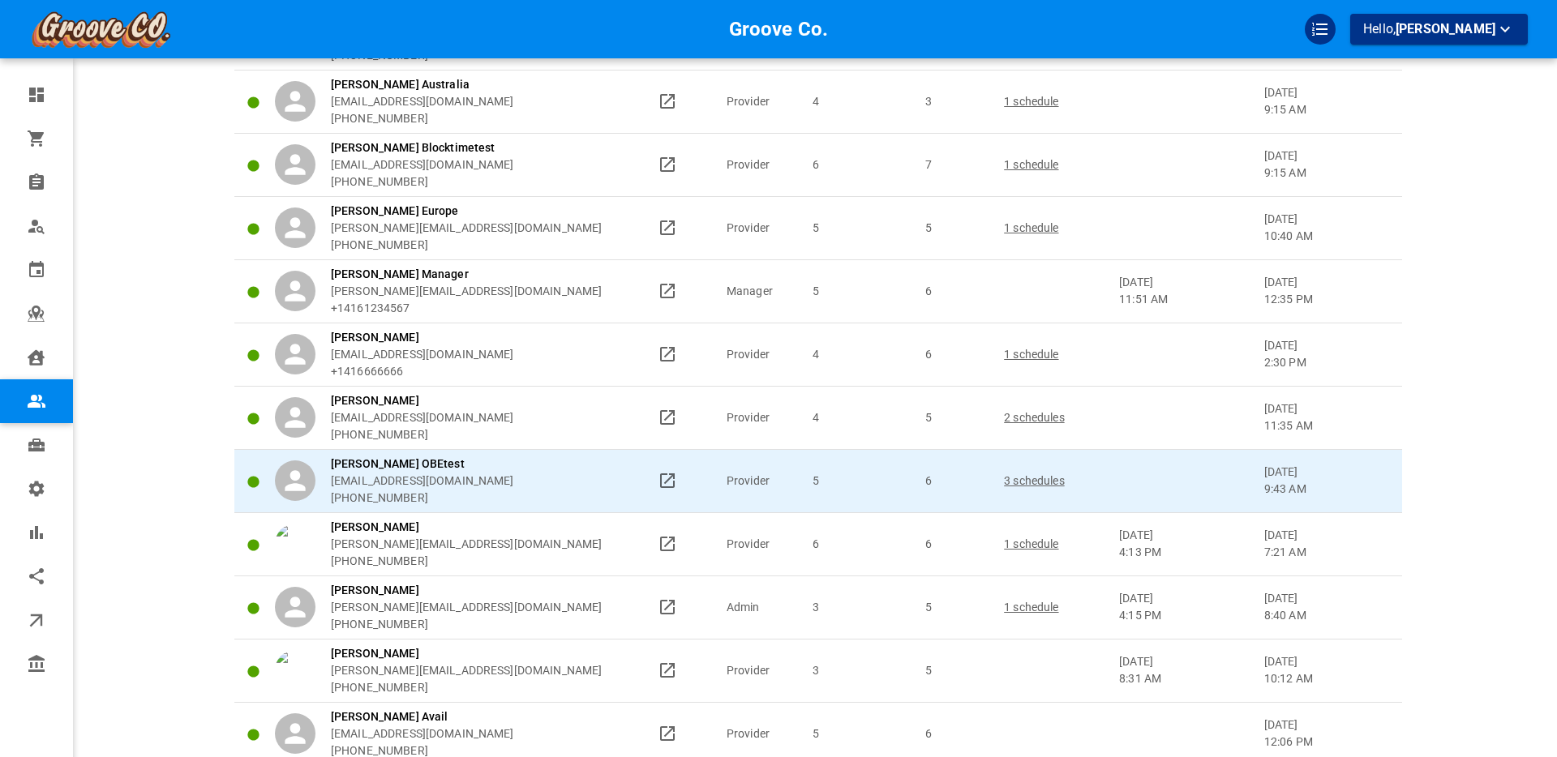
click at [1026, 480] on p "3 schedules" at bounding box center [1054, 481] width 101 height 17
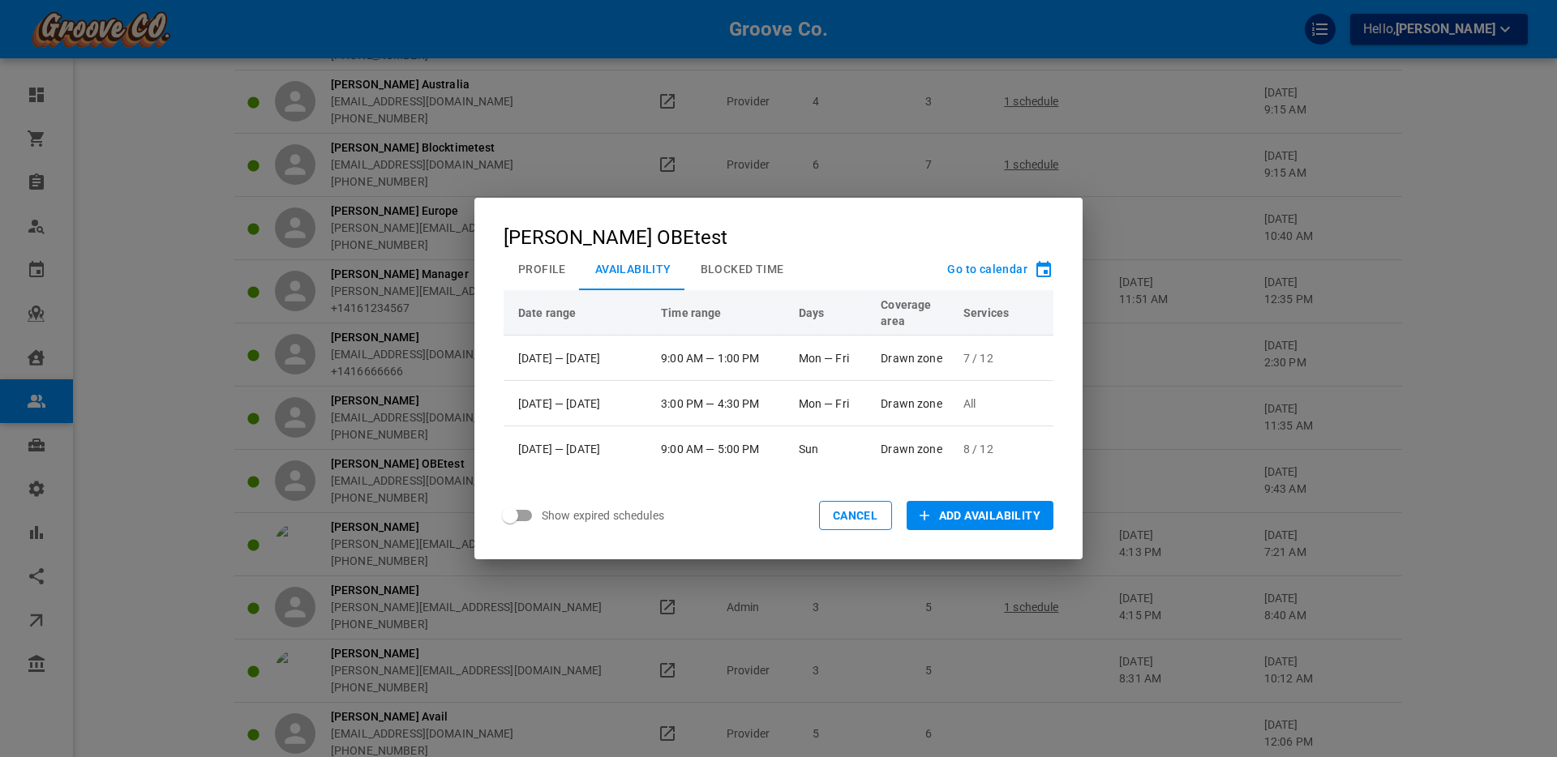
click at [530, 279] on button "Profile" at bounding box center [542, 269] width 77 height 42
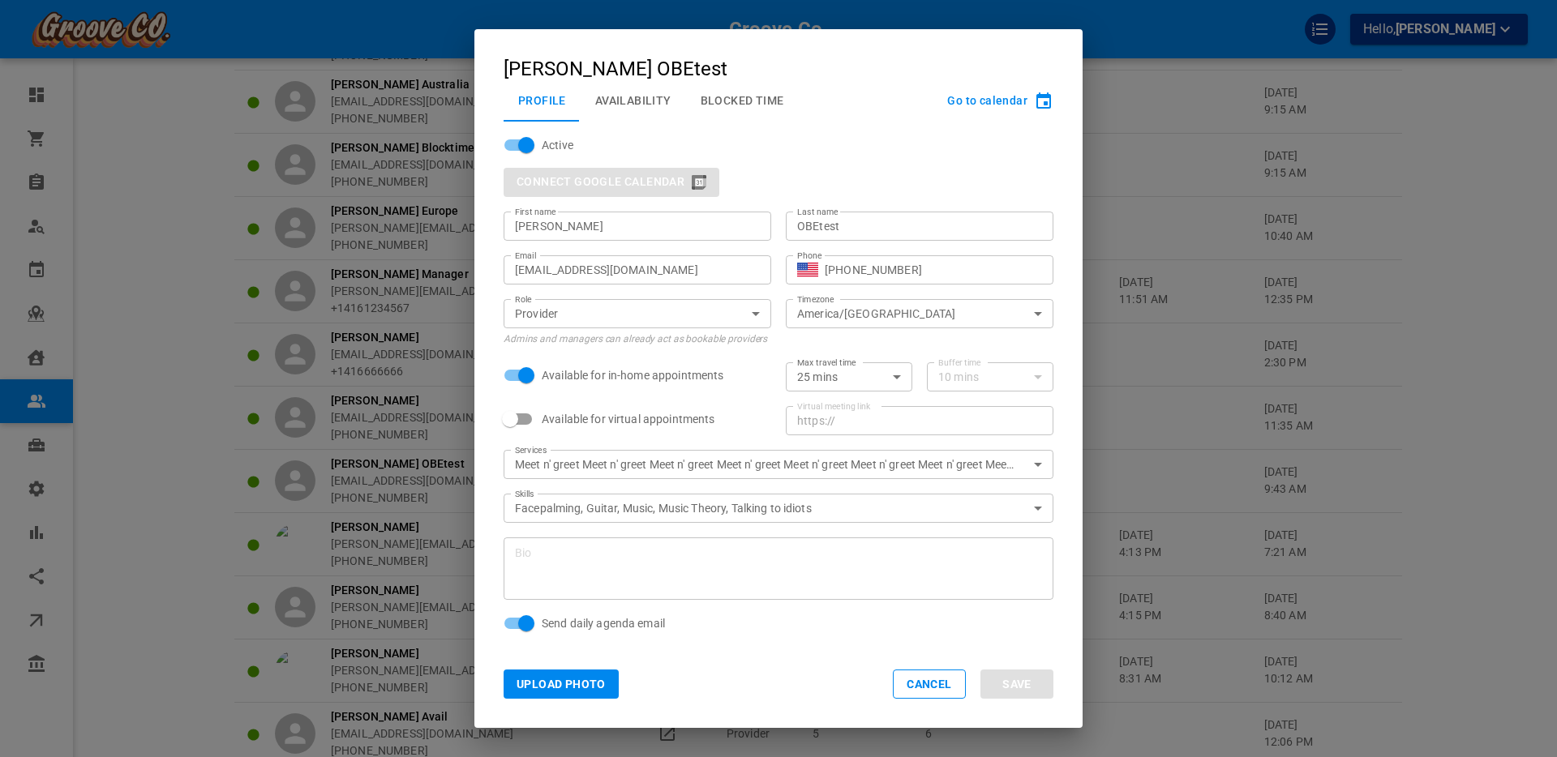
click at [622, 105] on button "Availability" at bounding box center [633, 100] width 105 height 42
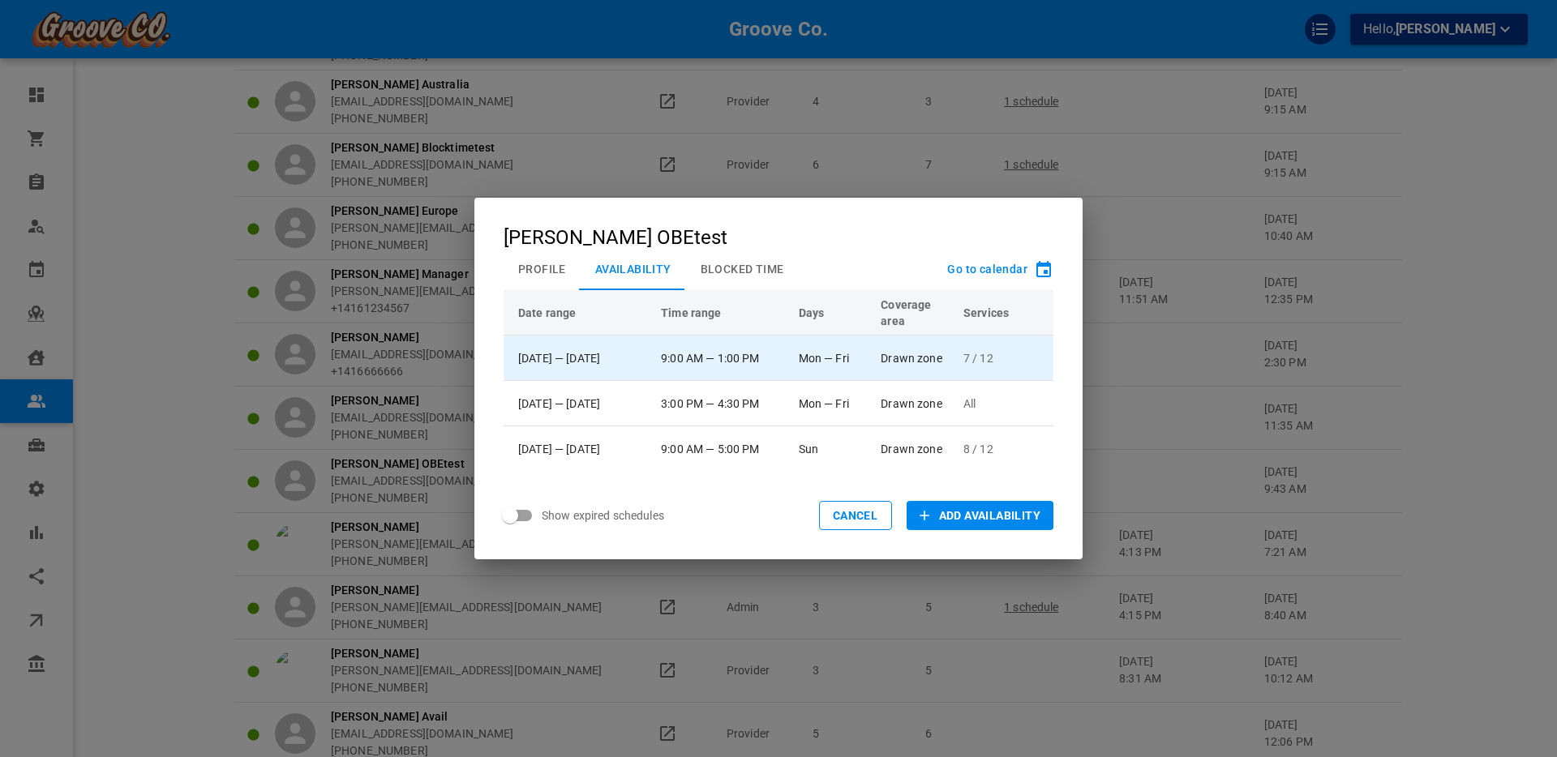
click at [819, 361] on td "Mon — Fri" at bounding box center [832, 358] width 83 height 45
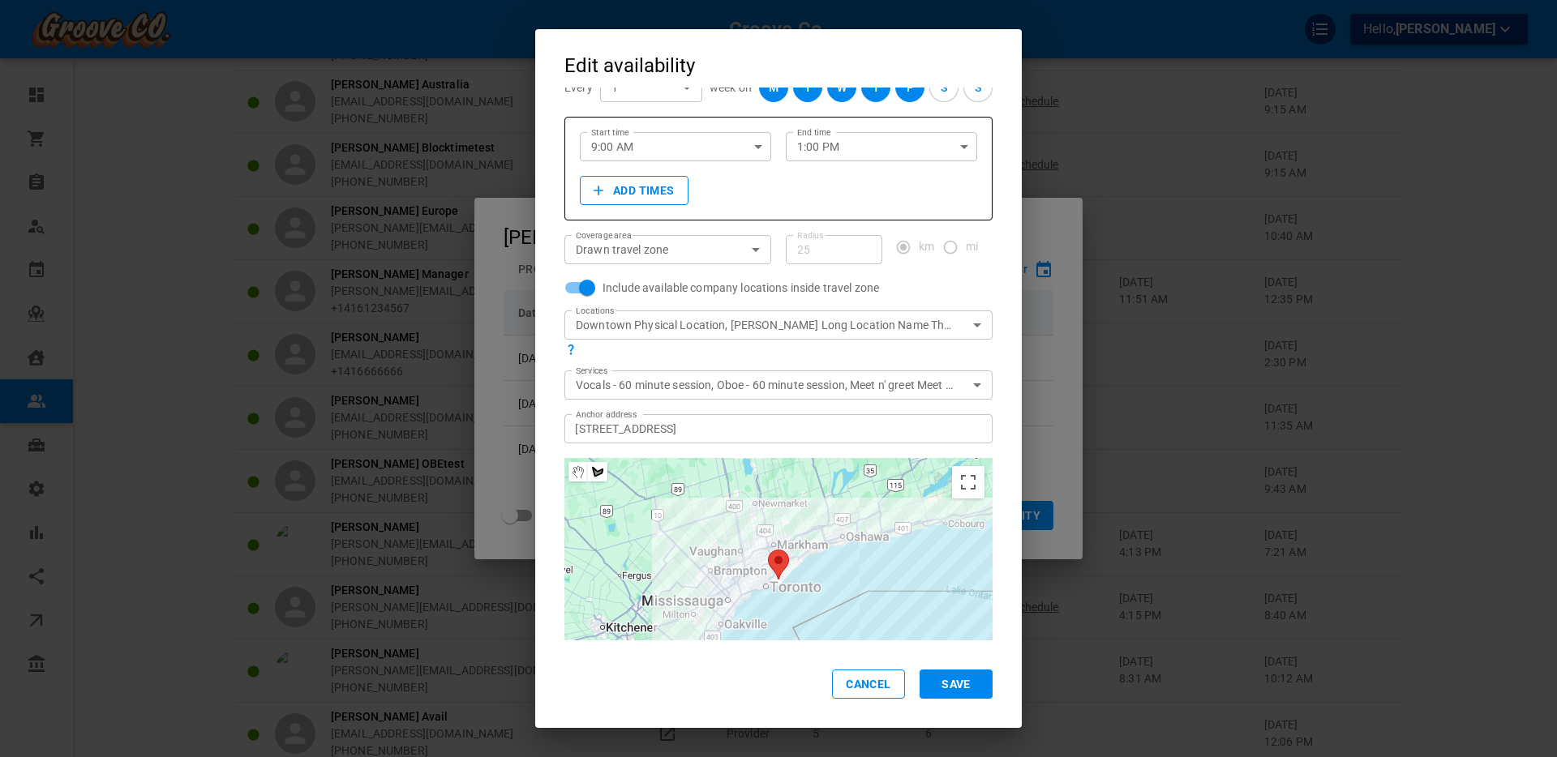
scroll to position [80, 0]
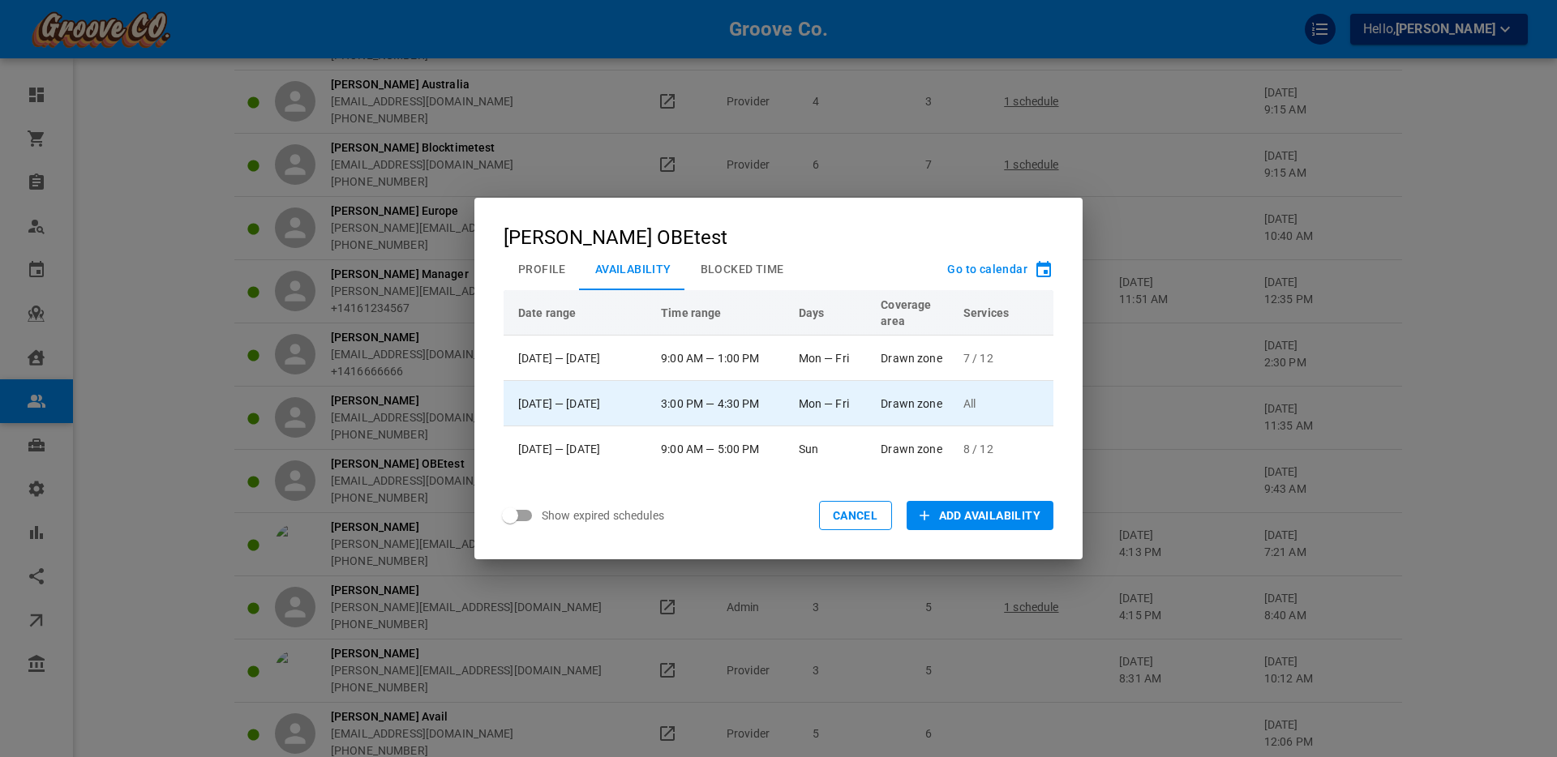
click at [823, 396] on td "Mon — Fri" at bounding box center [832, 403] width 83 height 45
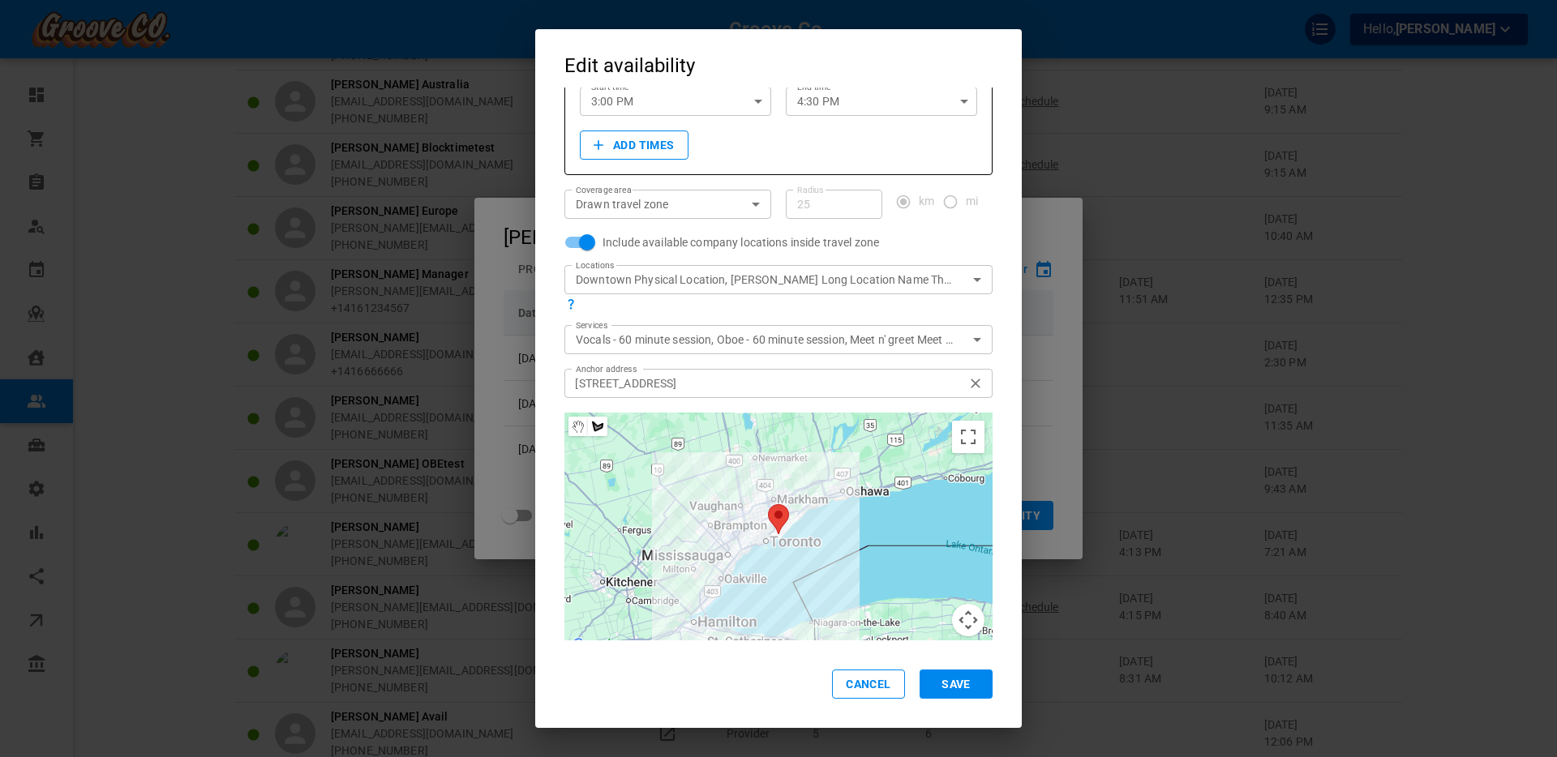
scroll to position [120, 0]
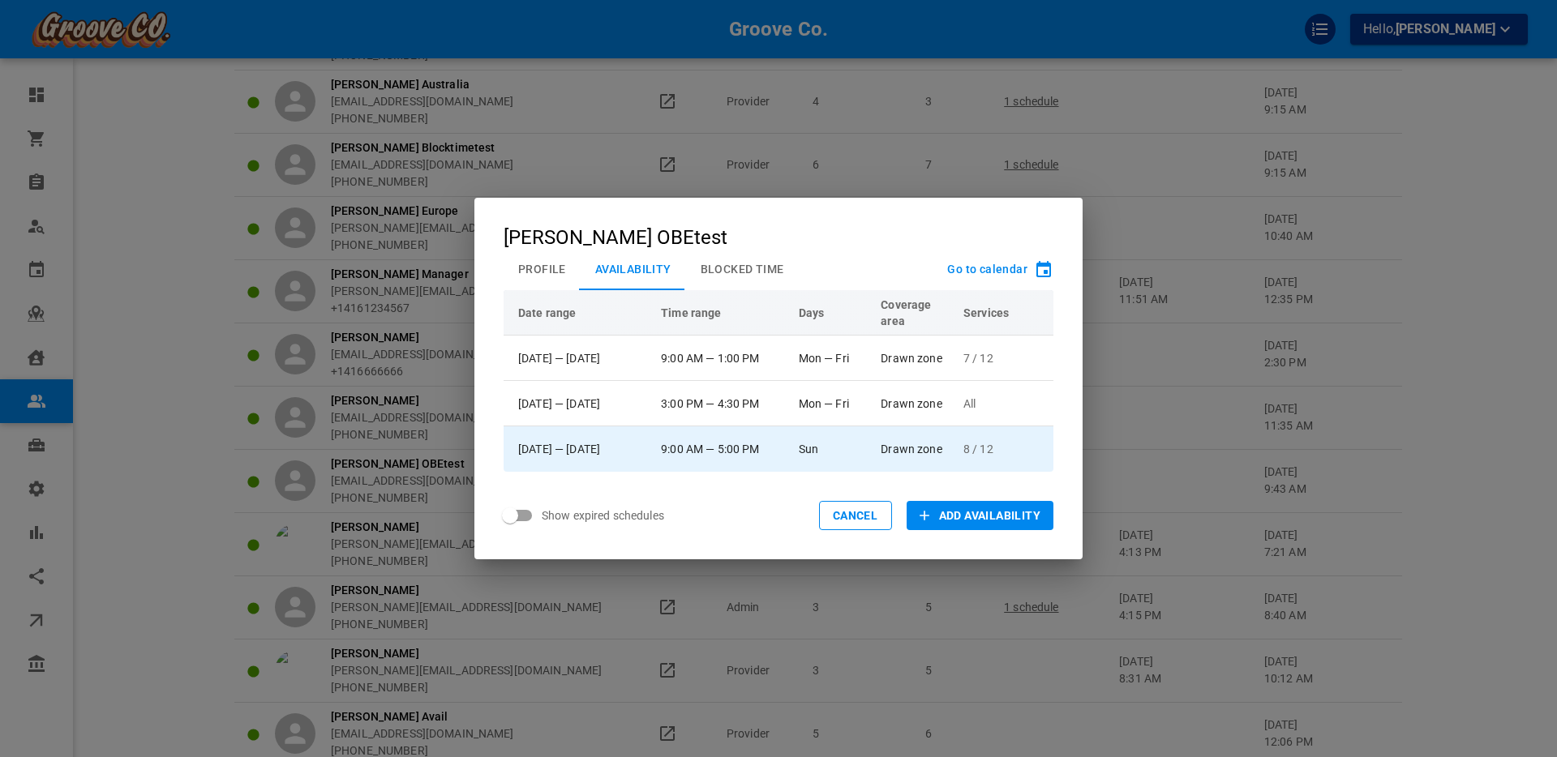
click at [823, 440] on td "Sun" at bounding box center [832, 449] width 83 height 45
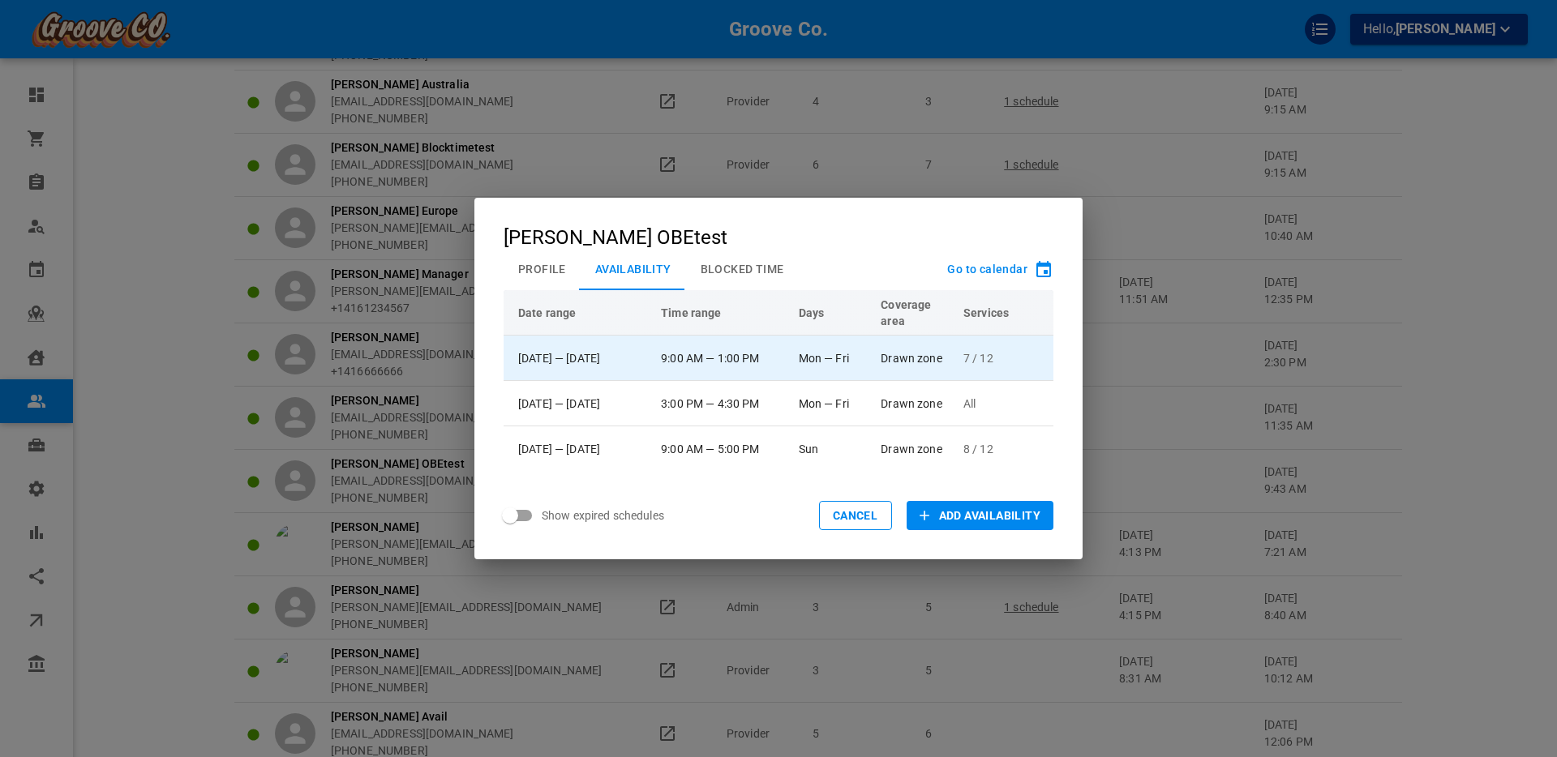
click at [791, 354] on td "9:00 AM — 1:00 PM" at bounding box center [723, 358] width 138 height 45
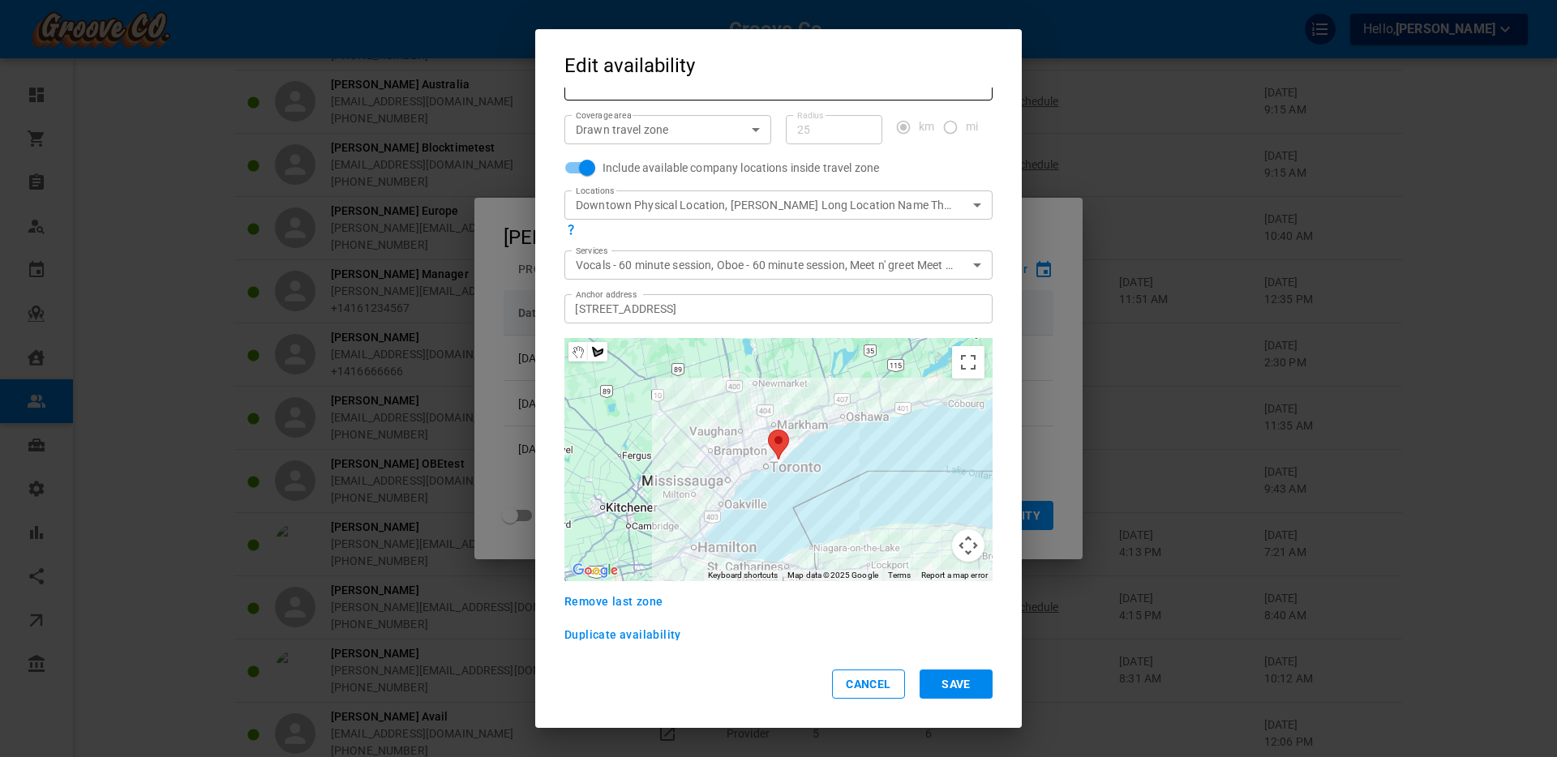
scroll to position [227, 0]
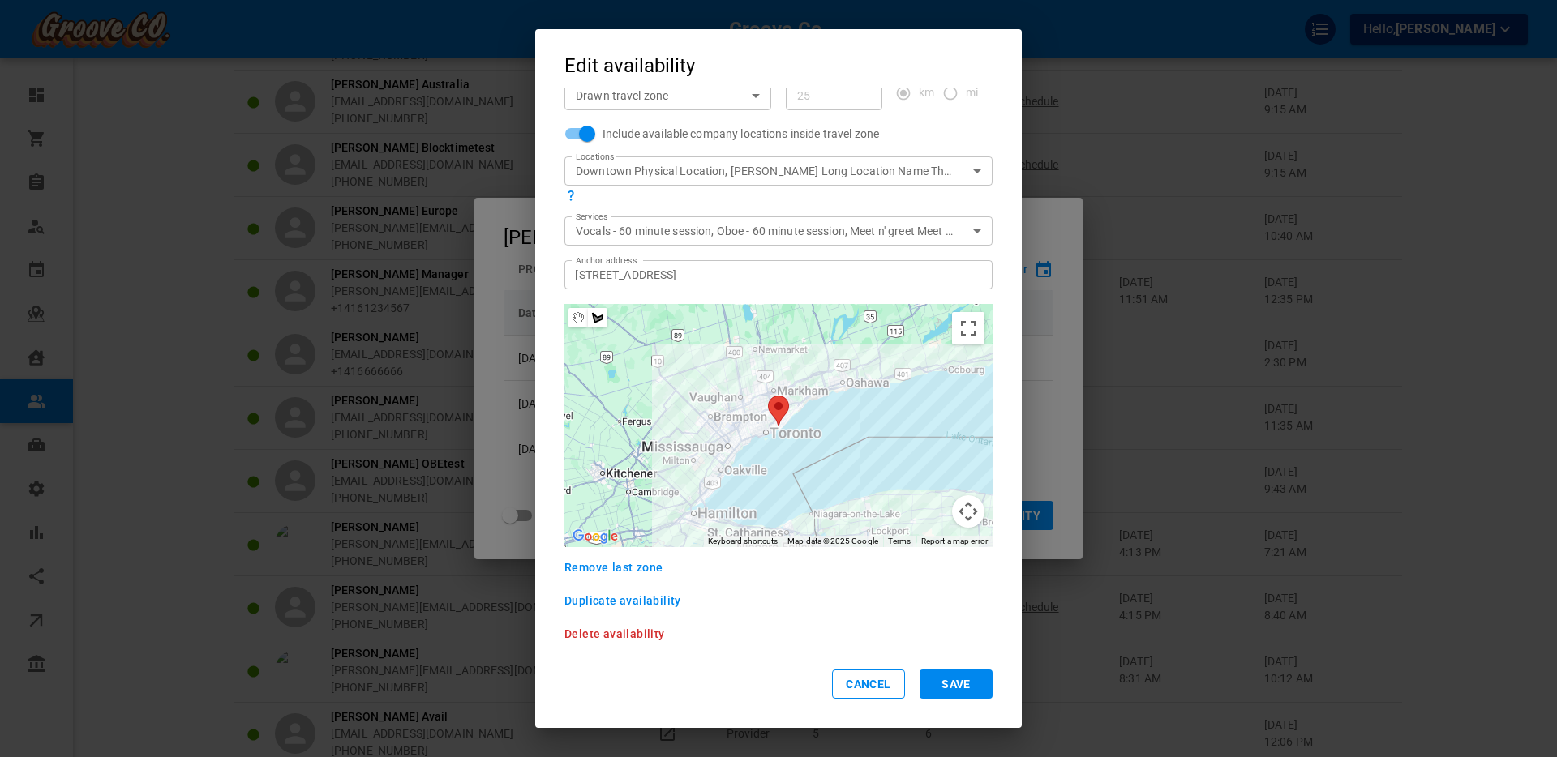
click at [587, 633] on span "Delete availability" at bounding box center [614, 633] width 101 height 11
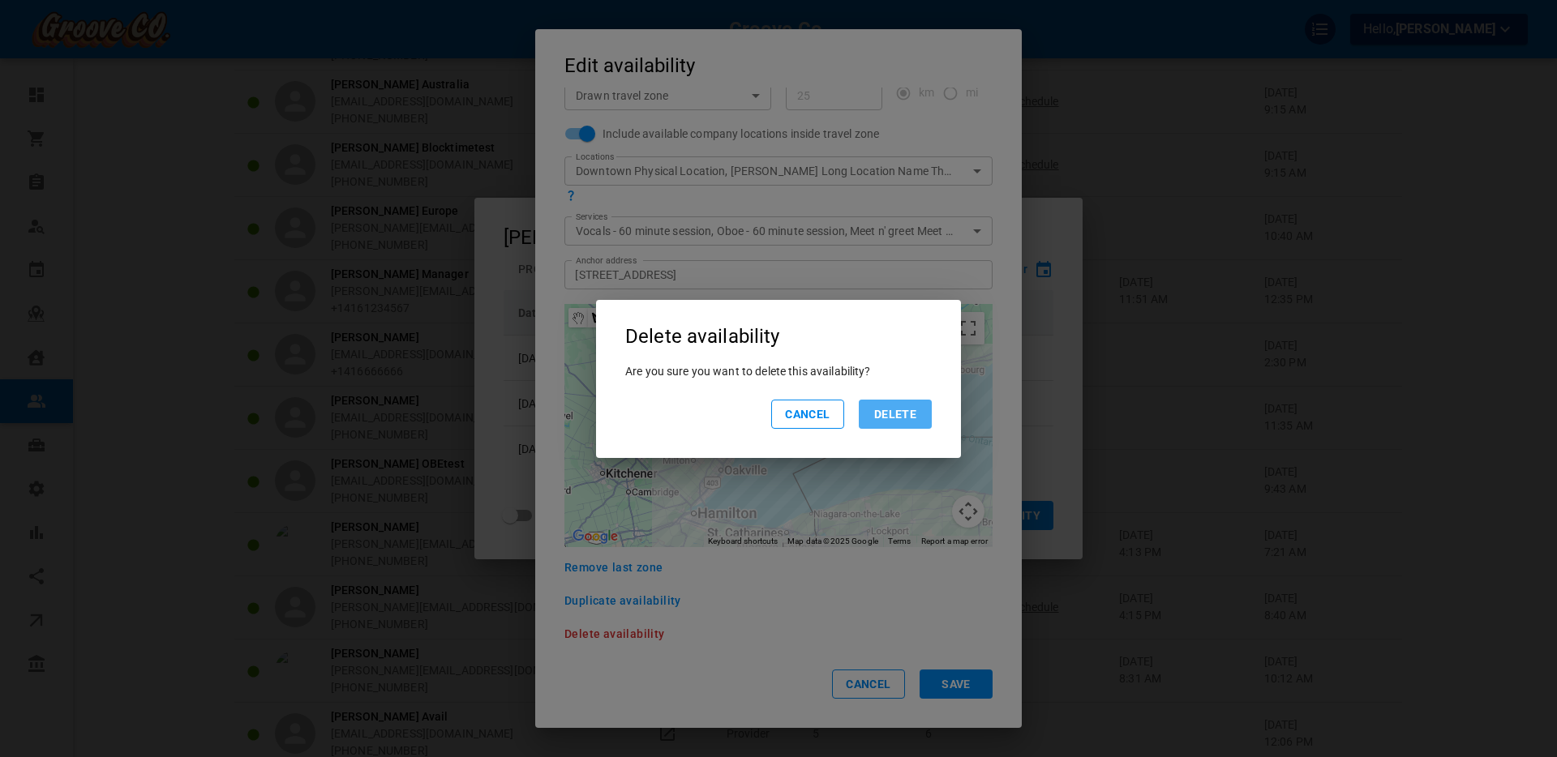
click at [906, 418] on button "Delete" at bounding box center [895, 414] width 73 height 29
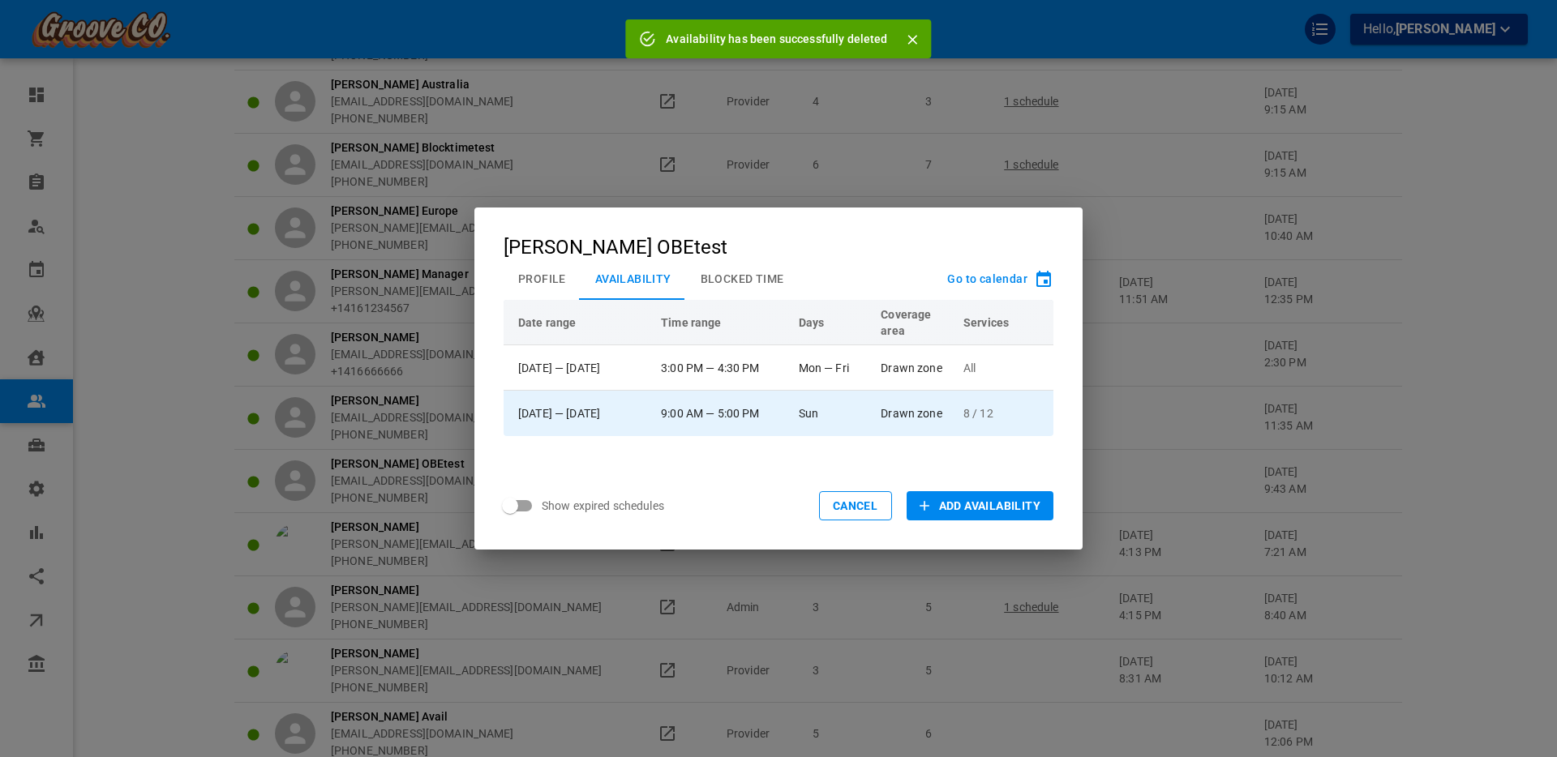
click at [791, 420] on td "9:00 AM — 5:00 PM" at bounding box center [723, 413] width 138 height 45
click at [822, 410] on td "Sun" at bounding box center [832, 413] width 83 height 45
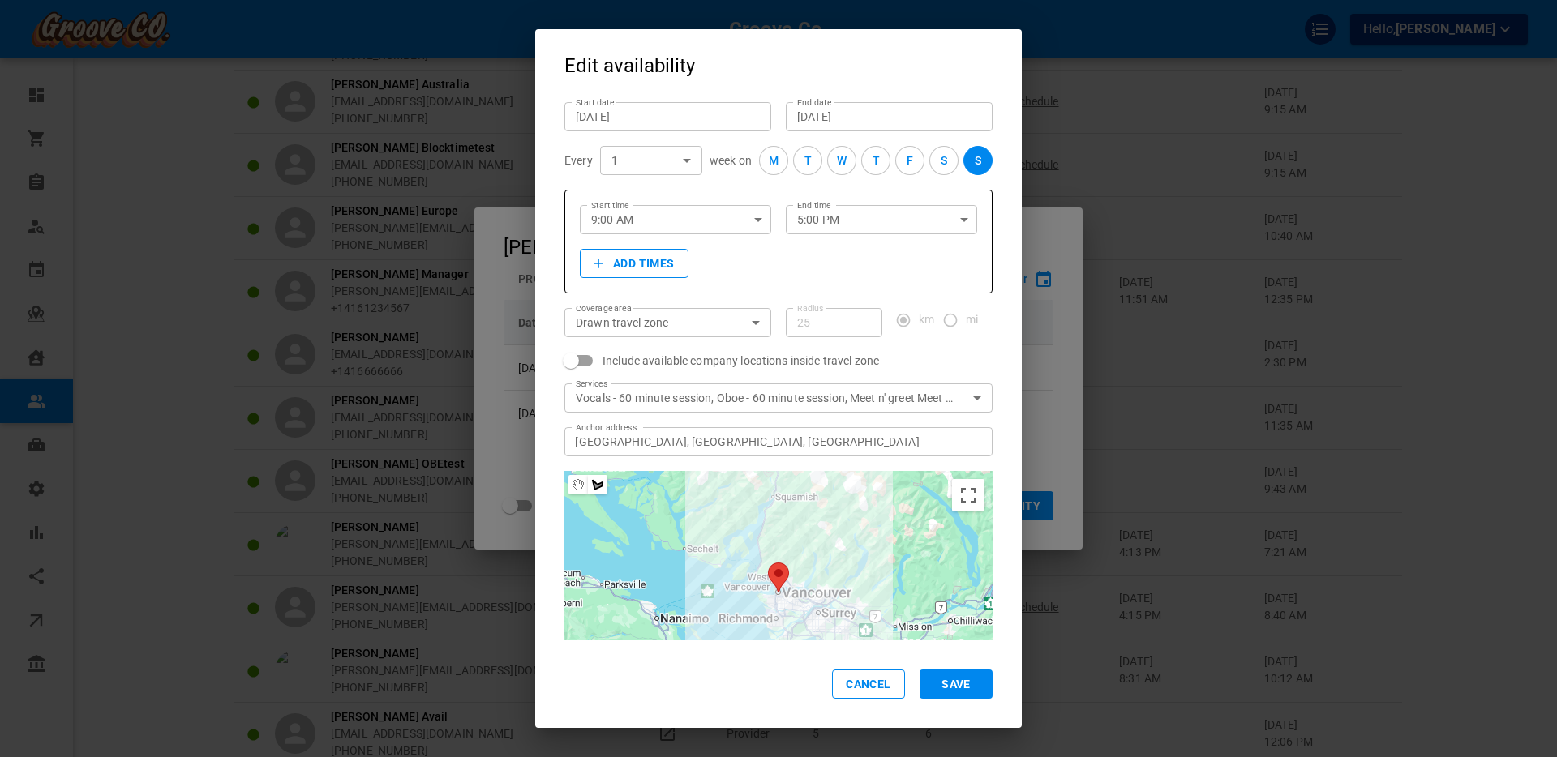
click at [775, 165] on div "M" at bounding box center [774, 160] width 10 height 17
click at [805, 157] on div "T" at bounding box center [807, 160] width 7 height 17
drag, startPoint x: 839, startPoint y: 157, endPoint x: 869, endPoint y: 157, distance: 30.0
click at [840, 157] on div "W" at bounding box center [842, 160] width 10 height 17
click at [869, 157] on button "T" at bounding box center [875, 160] width 29 height 29
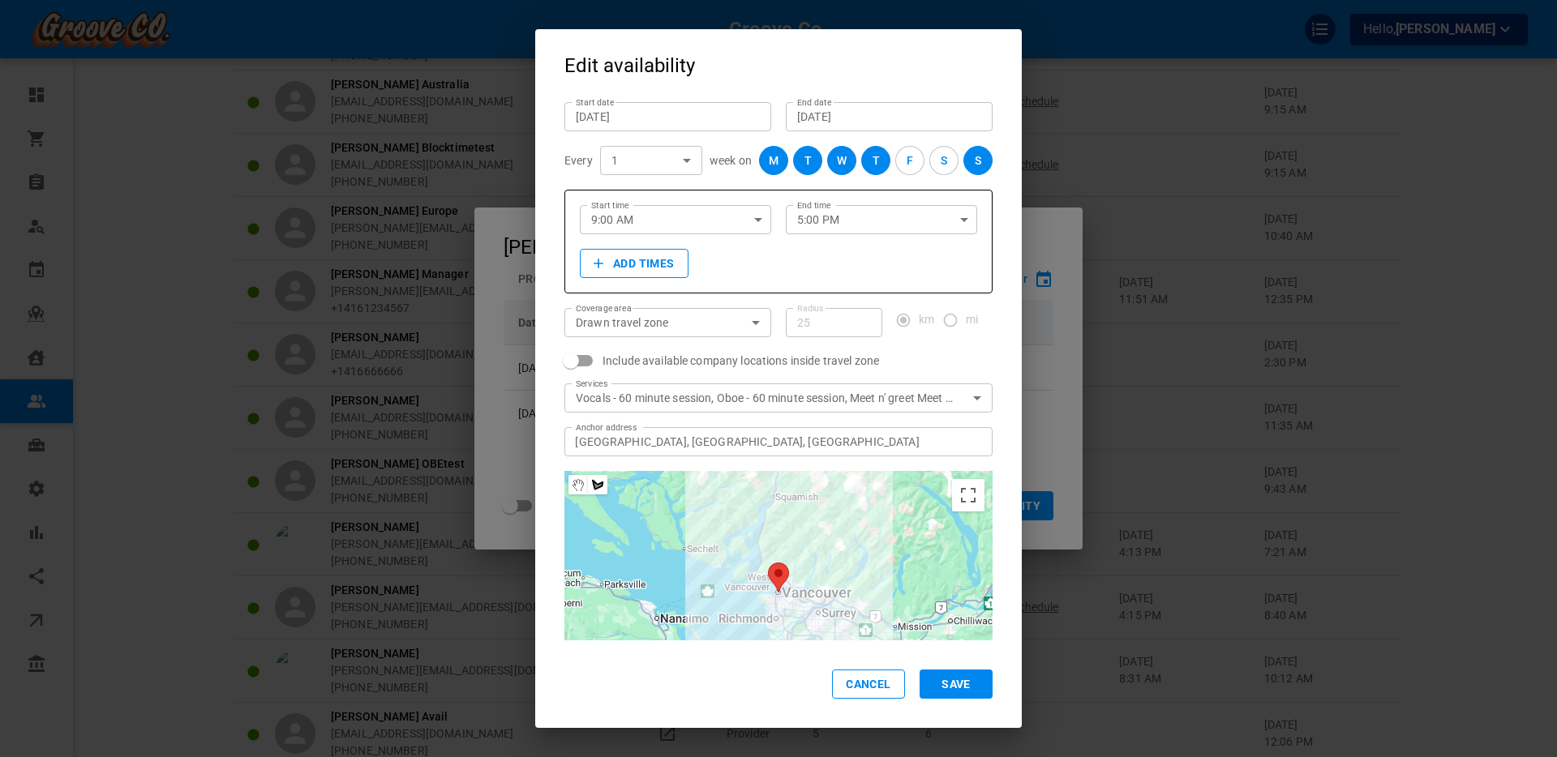
click at [907, 159] on div "F" at bounding box center [910, 160] width 6 height 17
click at [977, 692] on button "Save" at bounding box center [956, 684] width 73 height 29
click at [869, 684] on button "Cancel" at bounding box center [868, 684] width 73 height 29
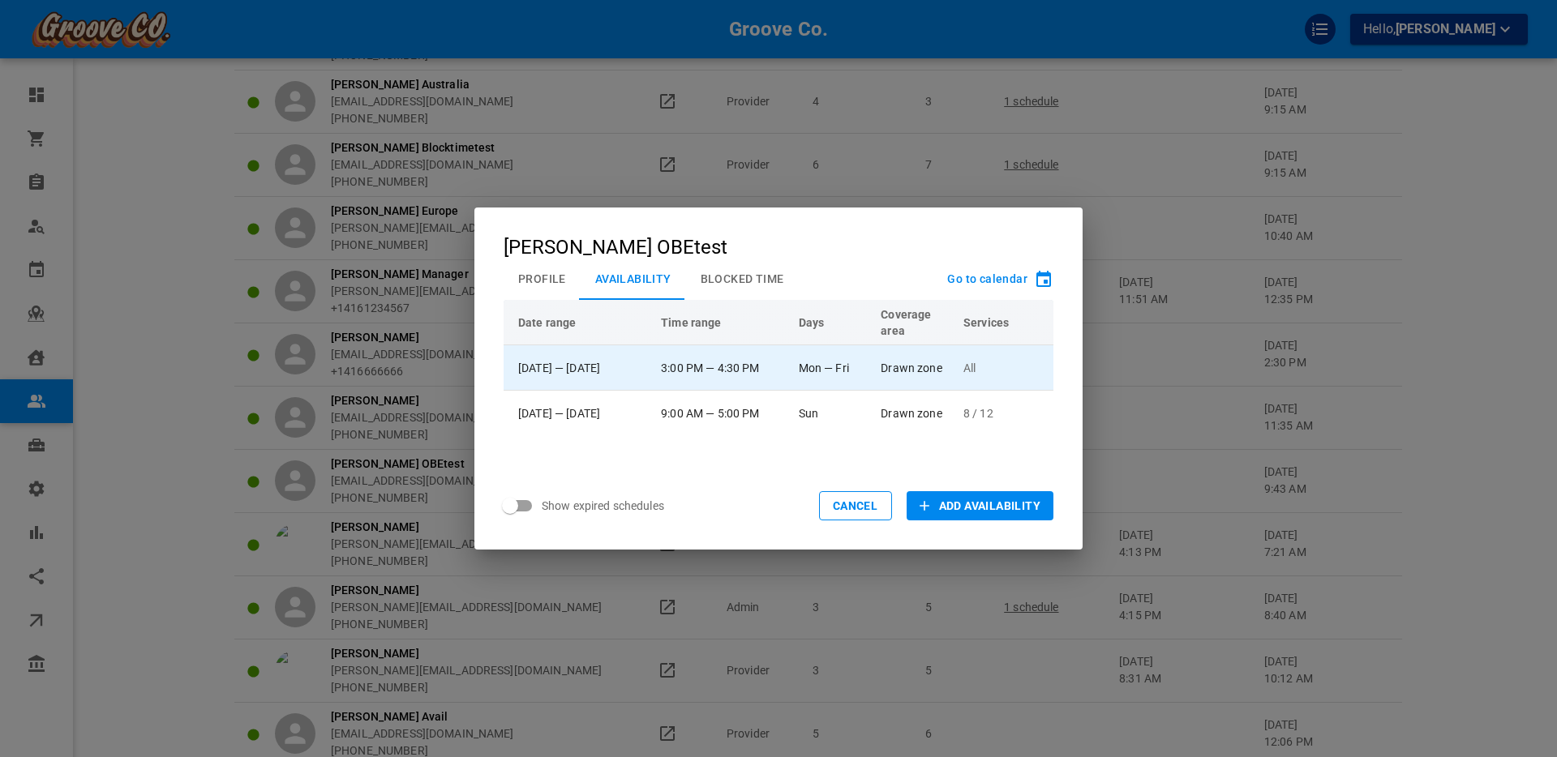
click at [819, 367] on td "Mon — Fri" at bounding box center [832, 367] width 83 height 45
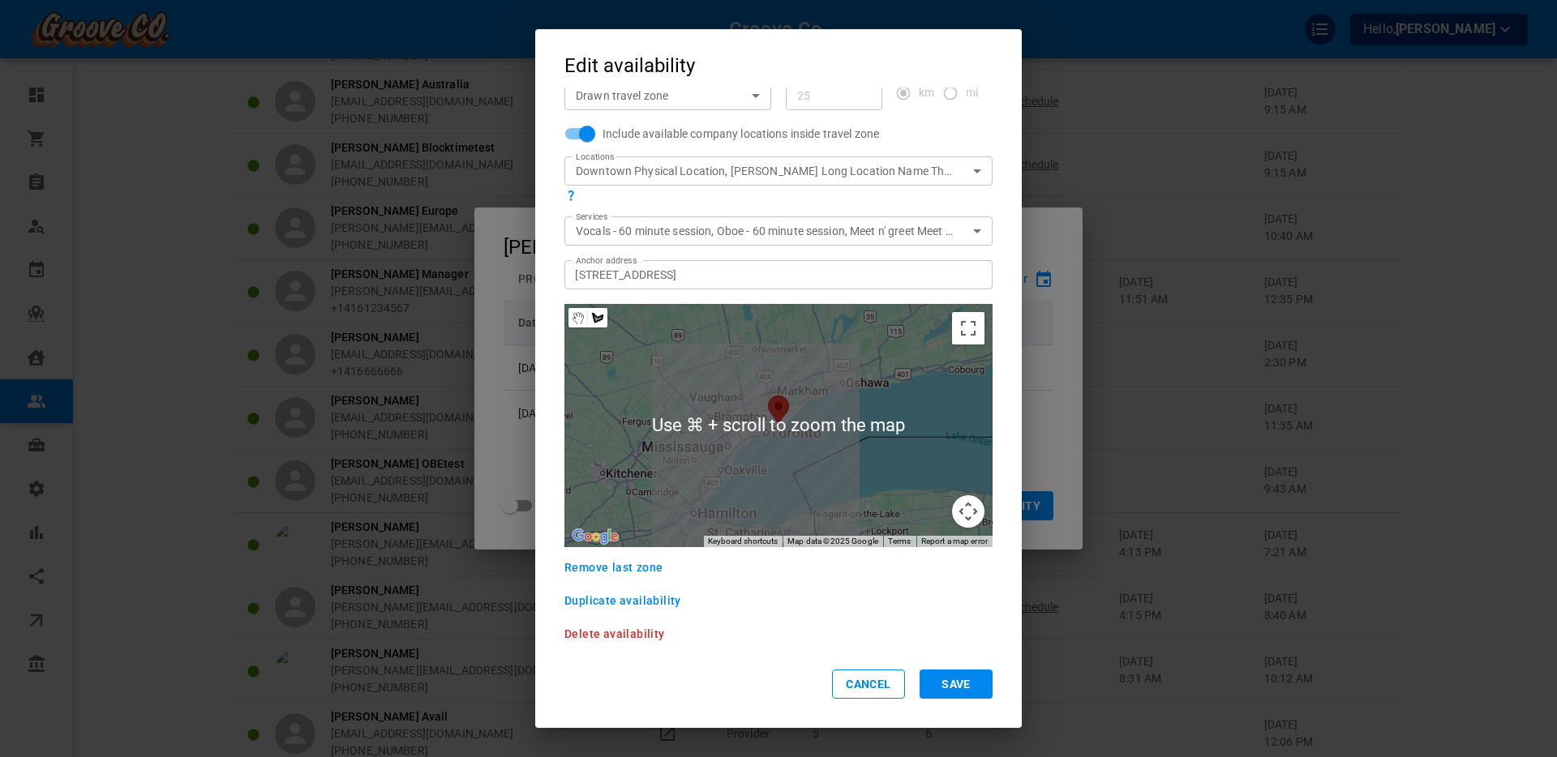
click at [603, 632] on span "Delete availability" at bounding box center [614, 633] width 101 height 11
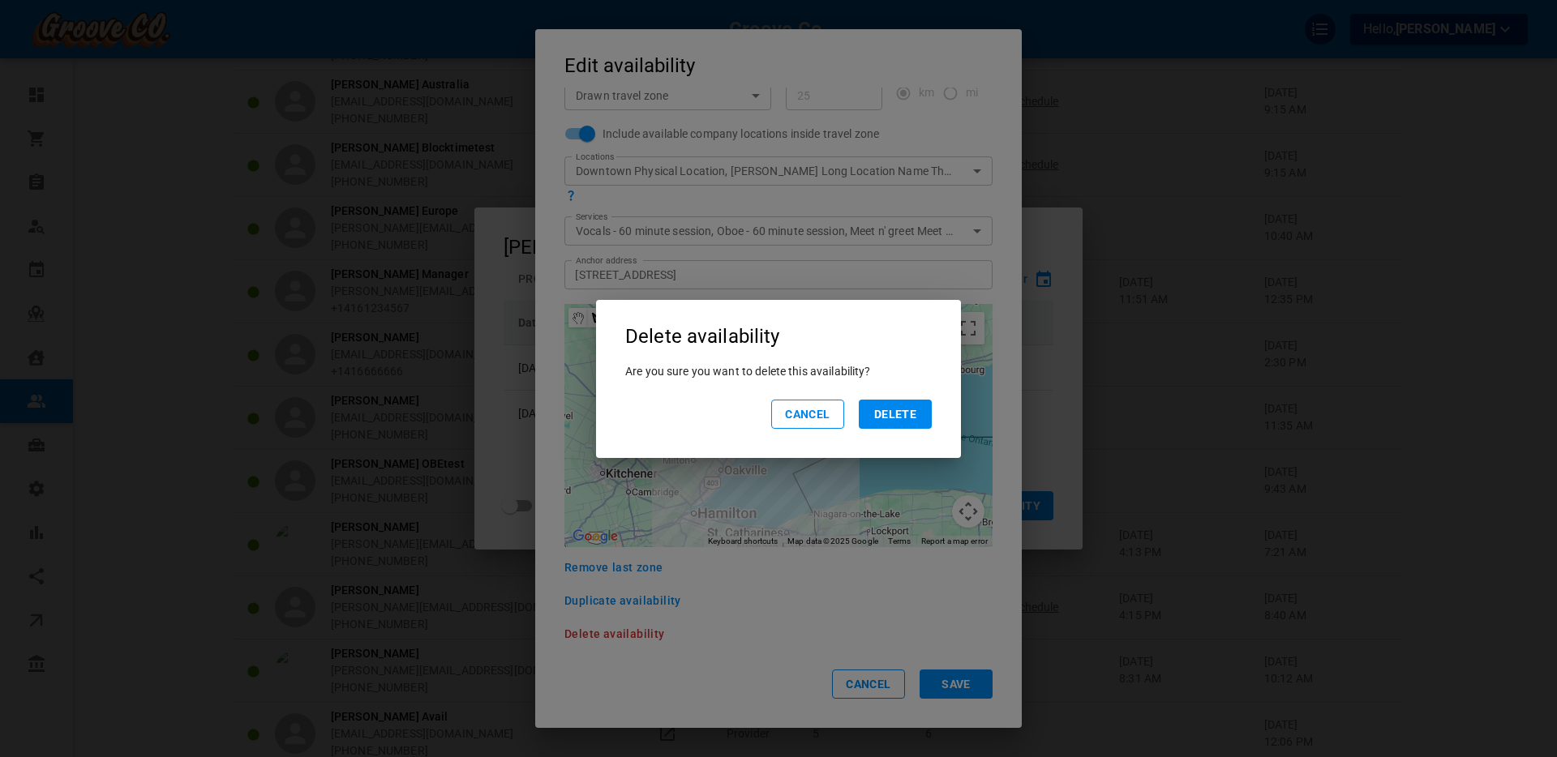
click at [901, 409] on button "Delete" at bounding box center [895, 414] width 73 height 29
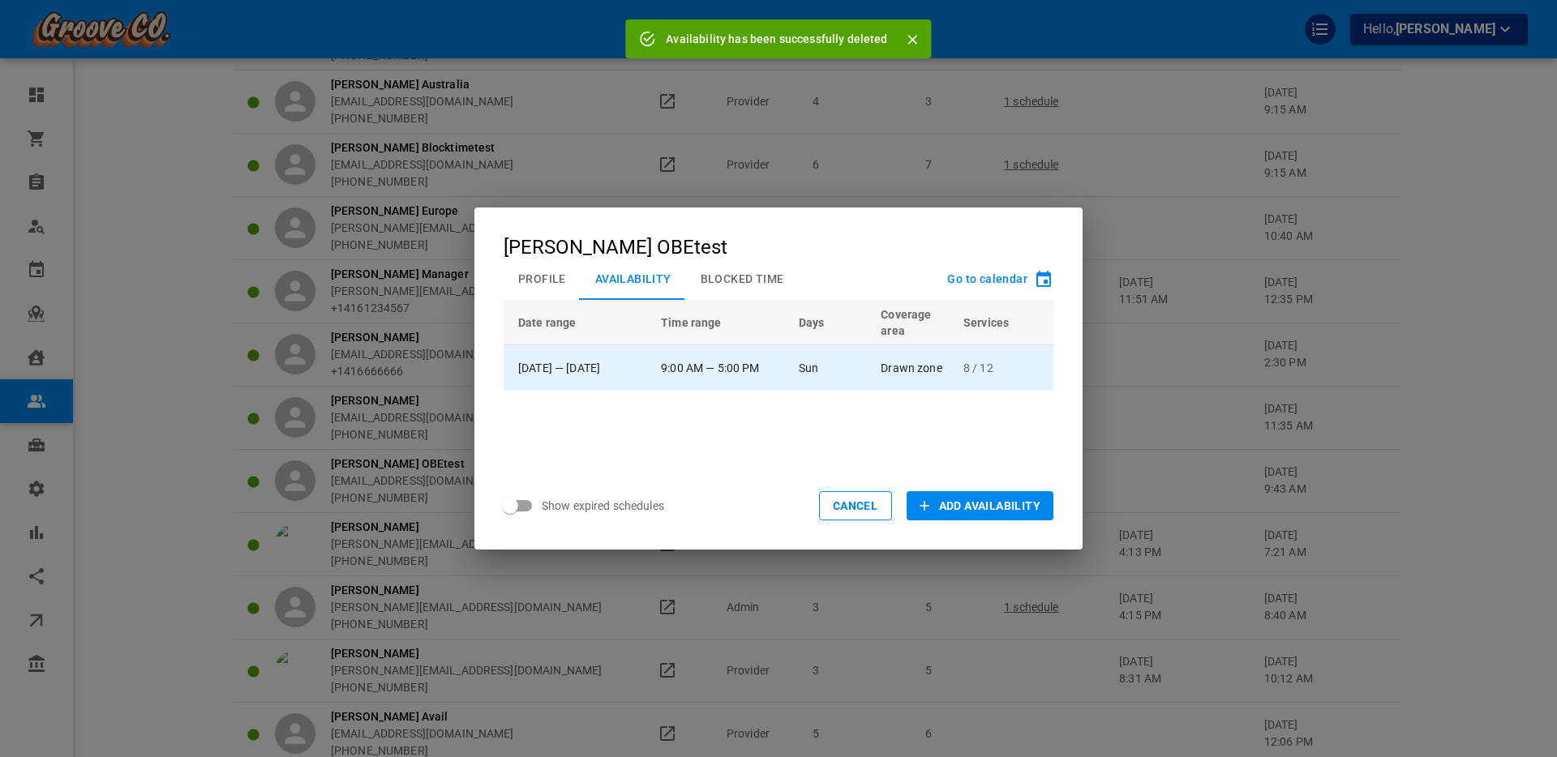
click at [840, 364] on td "Sun" at bounding box center [832, 367] width 83 height 45
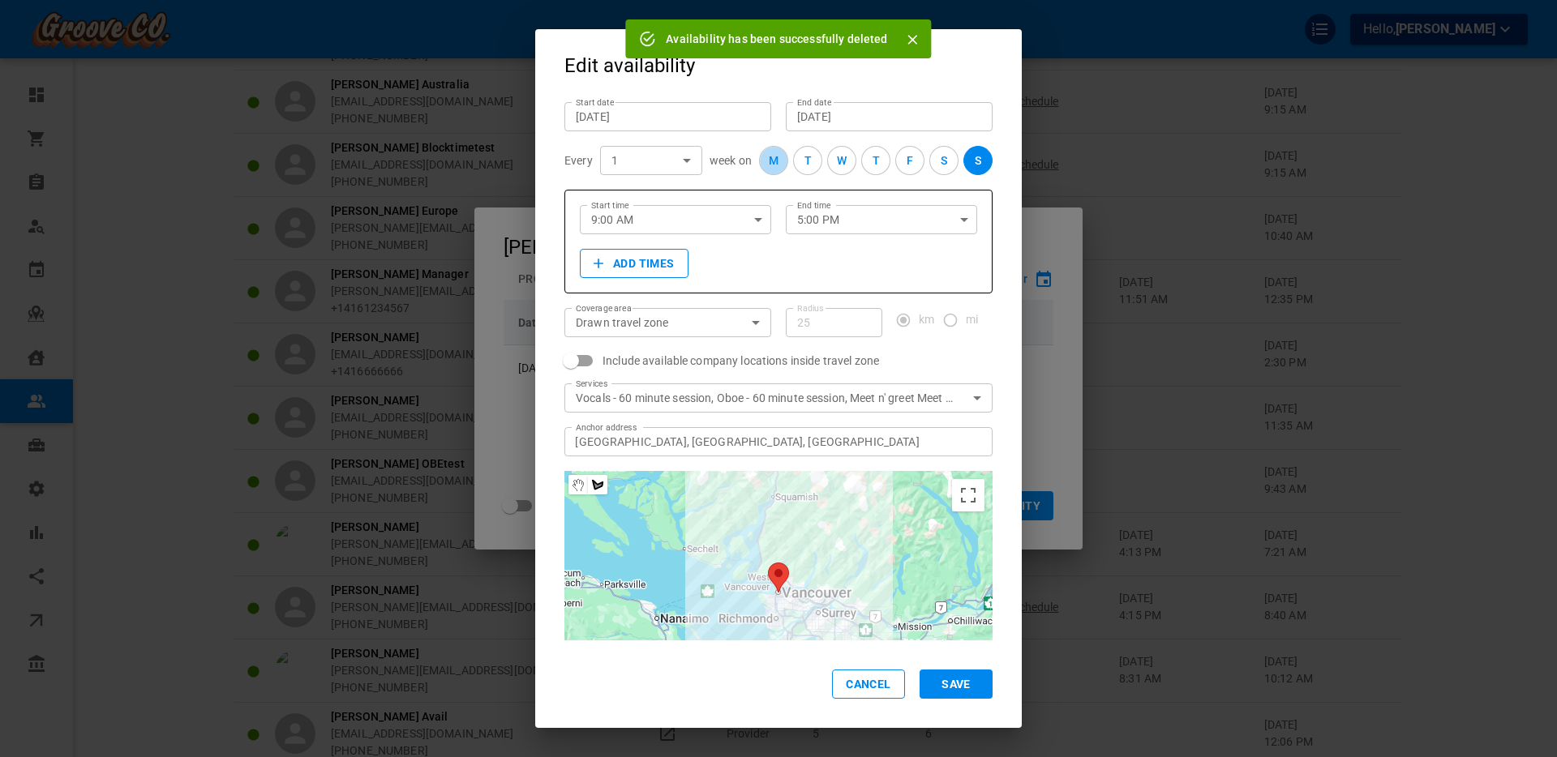
drag, startPoint x: 774, startPoint y: 161, endPoint x: 817, endPoint y: 160, distance: 42.2
click at [774, 161] on div "M" at bounding box center [774, 160] width 10 height 17
drag, startPoint x: 809, startPoint y: 159, endPoint x: 833, endPoint y: 158, distance: 24.3
click at [809, 159] on div "T" at bounding box center [807, 160] width 7 height 17
click at [843, 158] on div "W" at bounding box center [842, 160] width 10 height 17
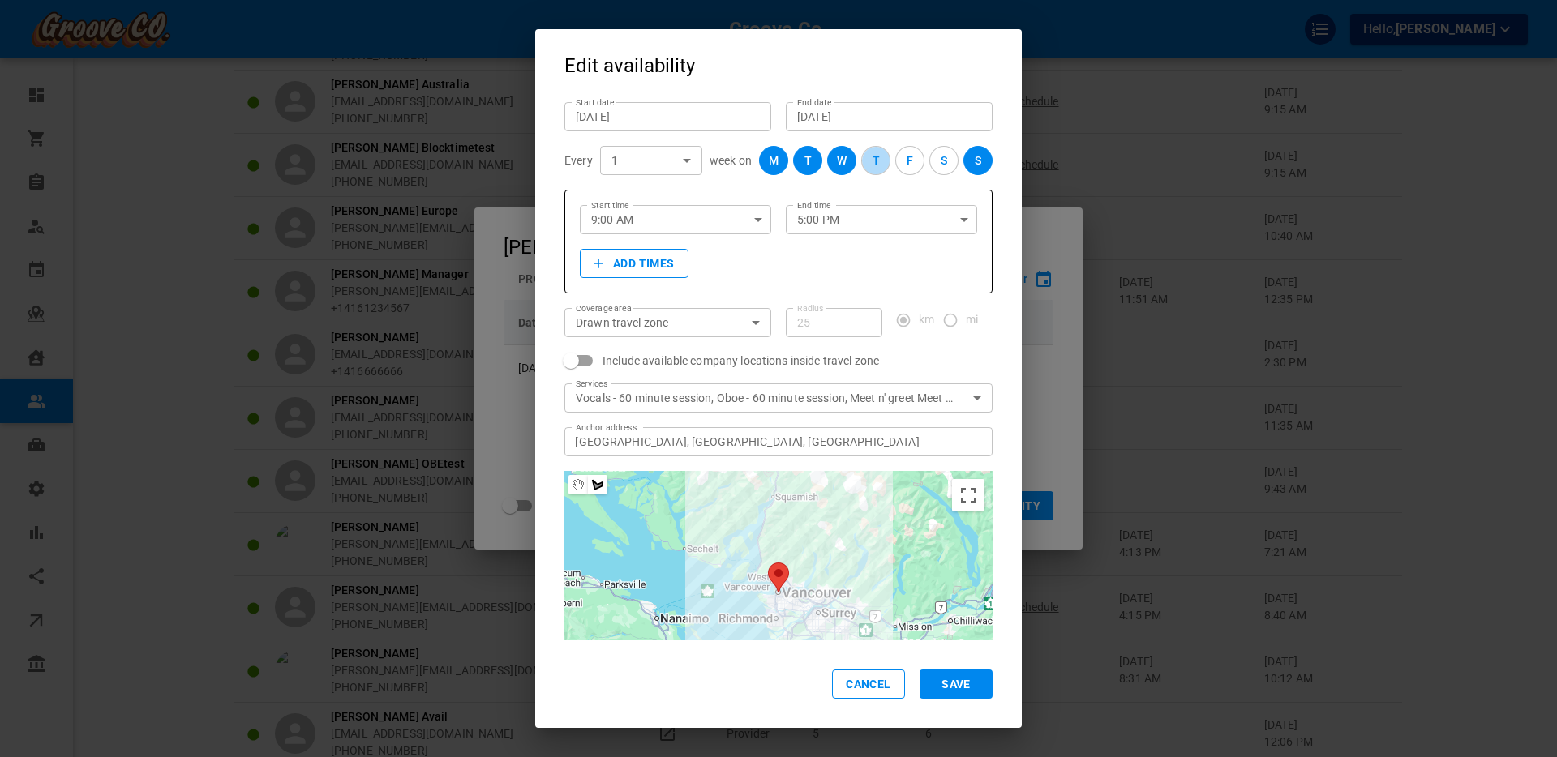
click at [883, 158] on button "T" at bounding box center [875, 160] width 29 height 29
click at [928, 158] on div "M T W T F S S" at bounding box center [876, 160] width 234 height 29
click at [907, 157] on div "F" at bounding box center [910, 160] width 6 height 17
click at [960, 685] on button "Save" at bounding box center [956, 684] width 73 height 29
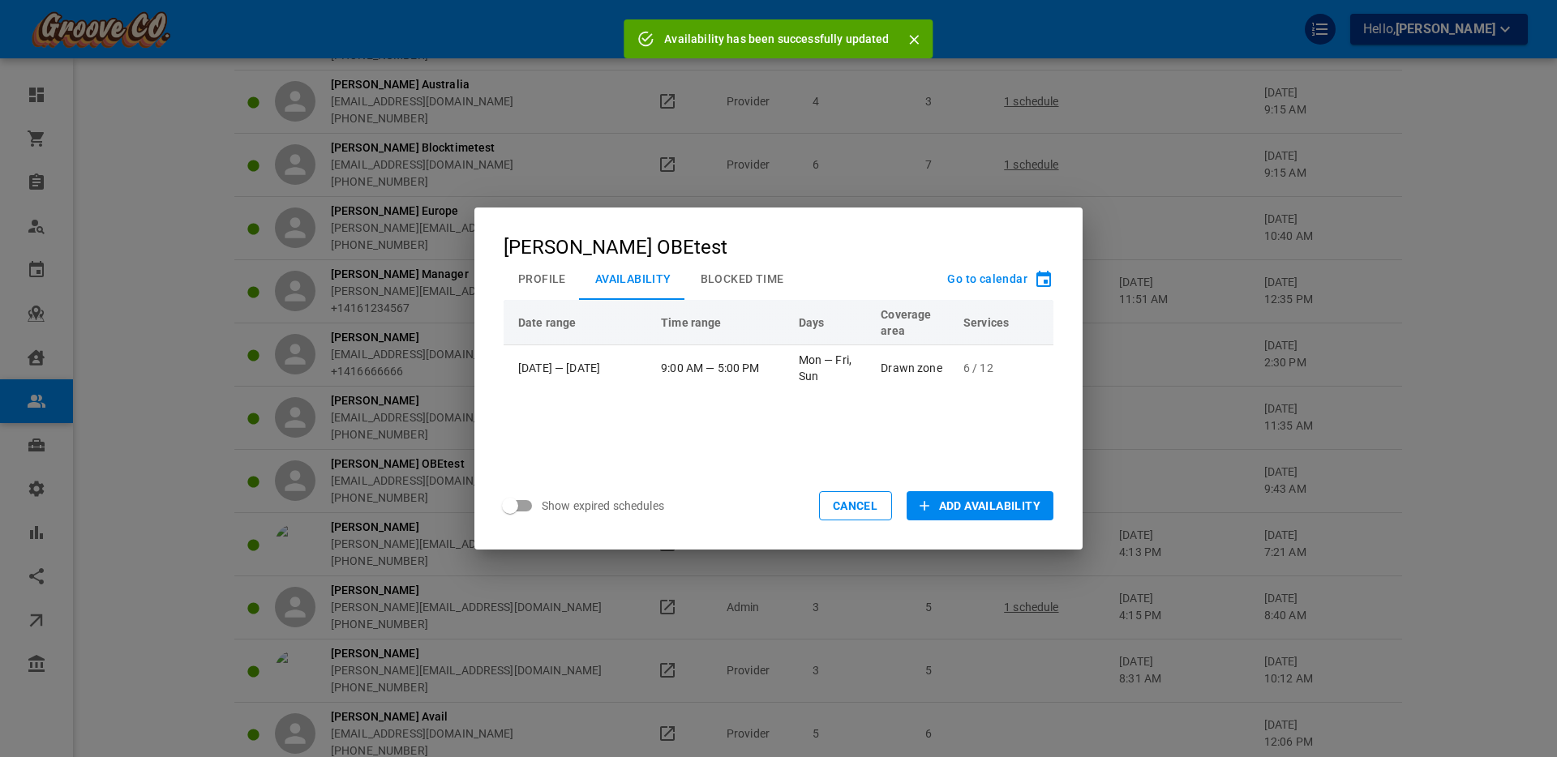
click at [551, 285] on button "Profile" at bounding box center [542, 279] width 77 height 42
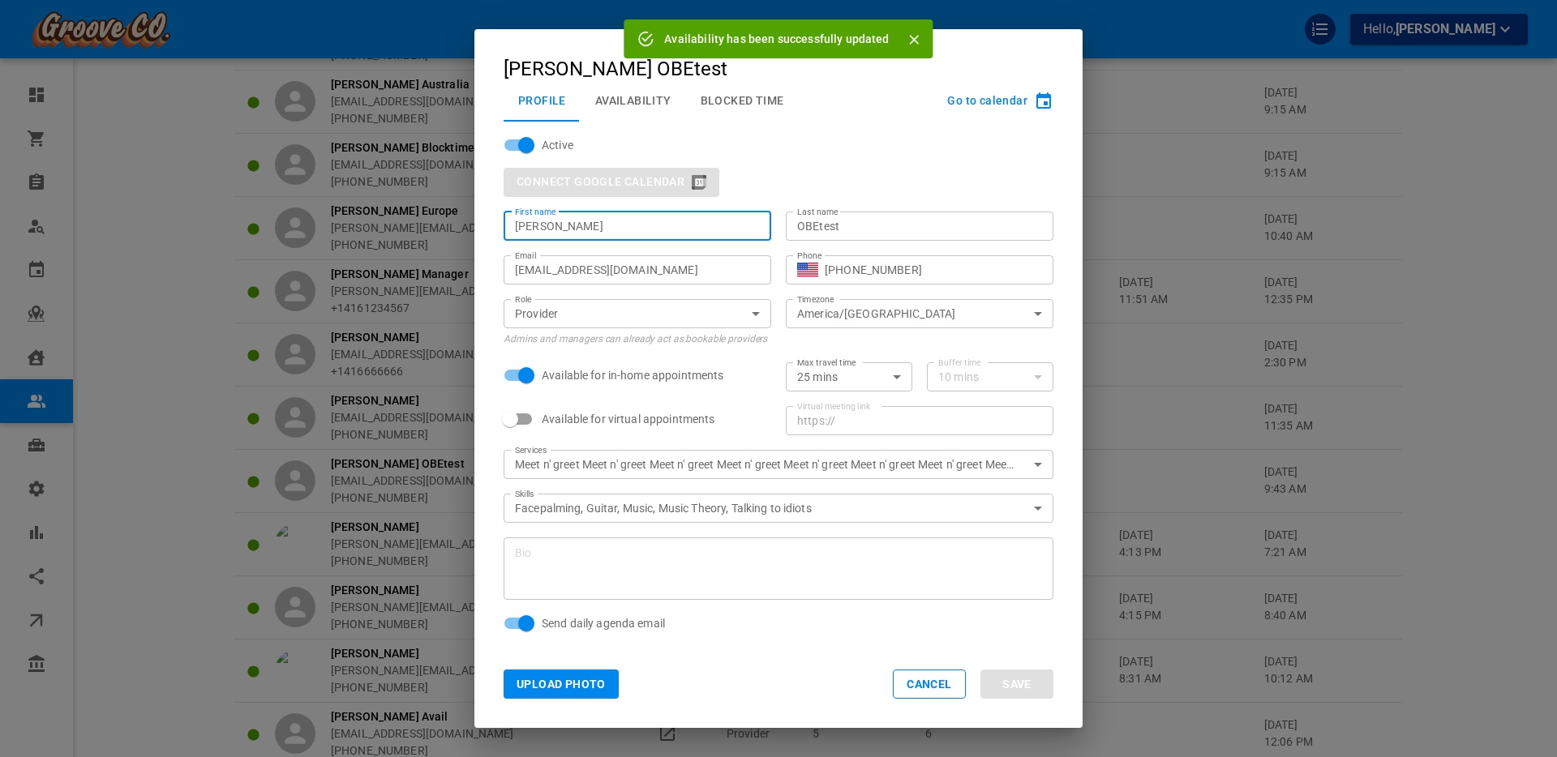
click at [546, 222] on input "[PERSON_NAME]" at bounding box center [637, 226] width 245 height 16
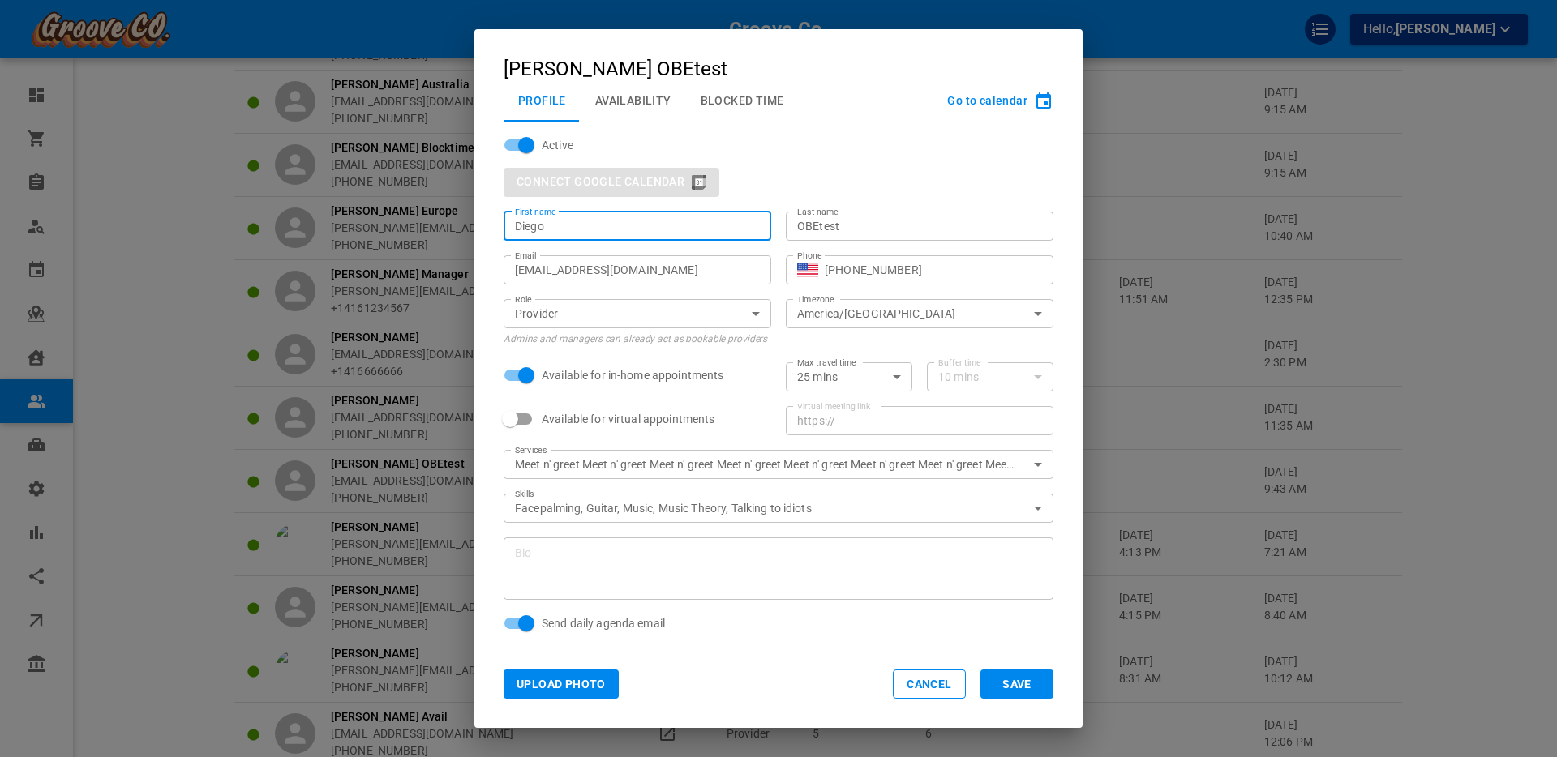
type input "Diego"
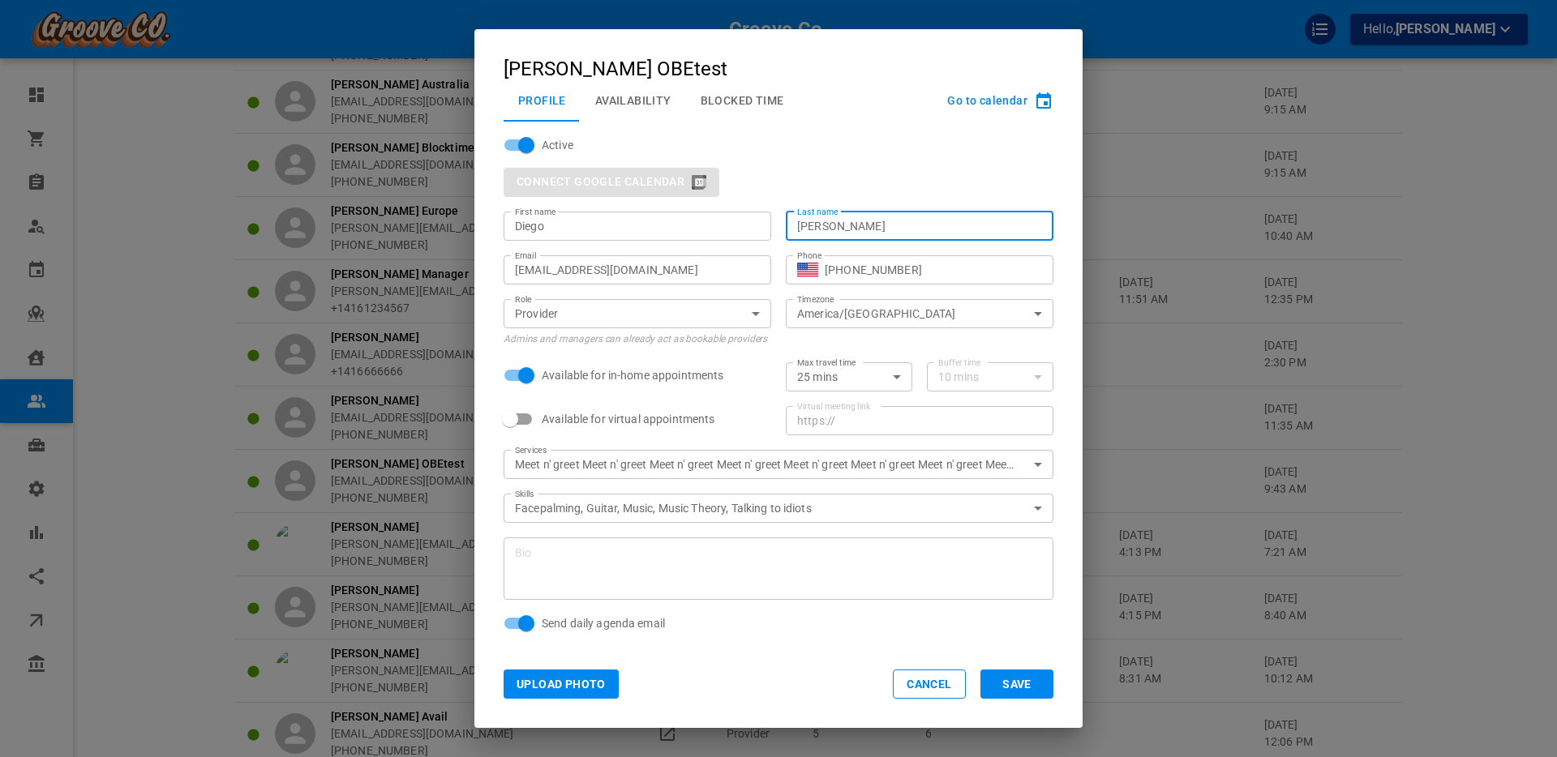
type input "[PERSON_NAME]"
click at [868, 315] on input "America/[GEOGRAPHIC_DATA]" at bounding box center [906, 314] width 231 height 20
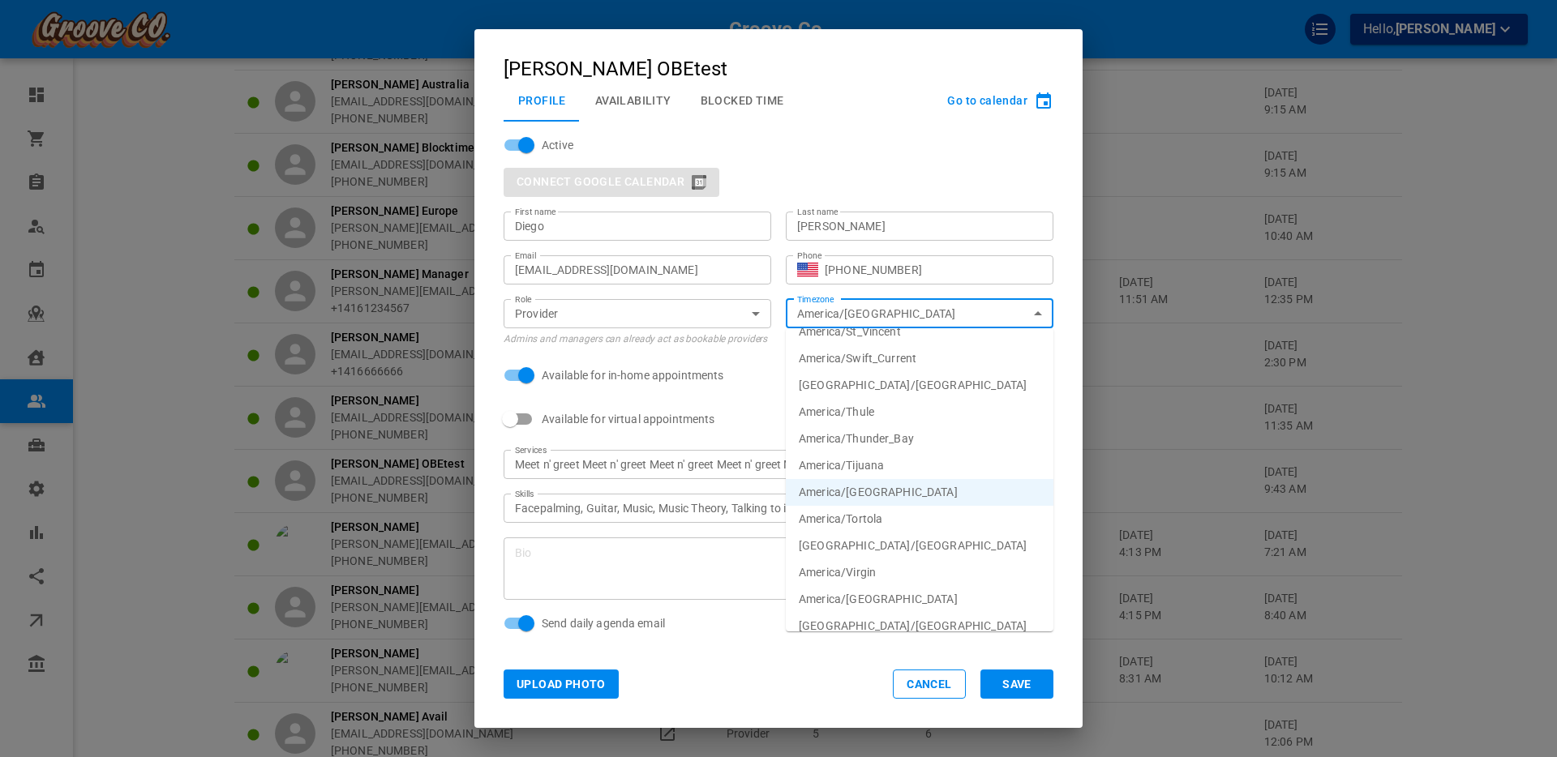
scroll to position [5584, 0]
click at [860, 538] on li "[GEOGRAPHIC_DATA]/[GEOGRAPHIC_DATA]" at bounding box center [920, 544] width 268 height 27
type input "[GEOGRAPHIC_DATA]/[GEOGRAPHIC_DATA]"
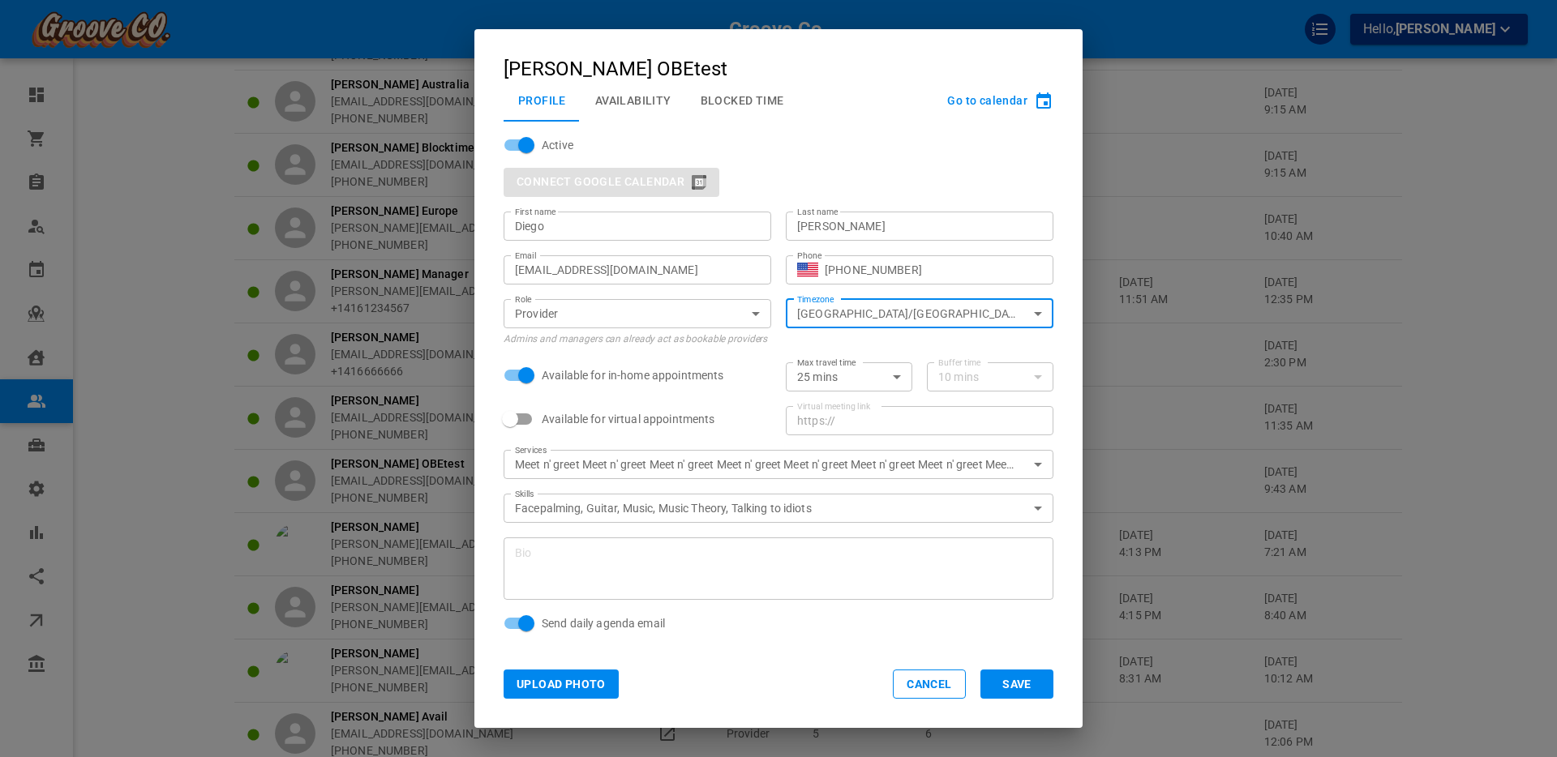
click at [930, 454] on div "Meet n' greet Meet n' greet Meet n' greet Meet n' greet Meet n' greet Meet n' g…" at bounding box center [779, 464] width 550 height 29
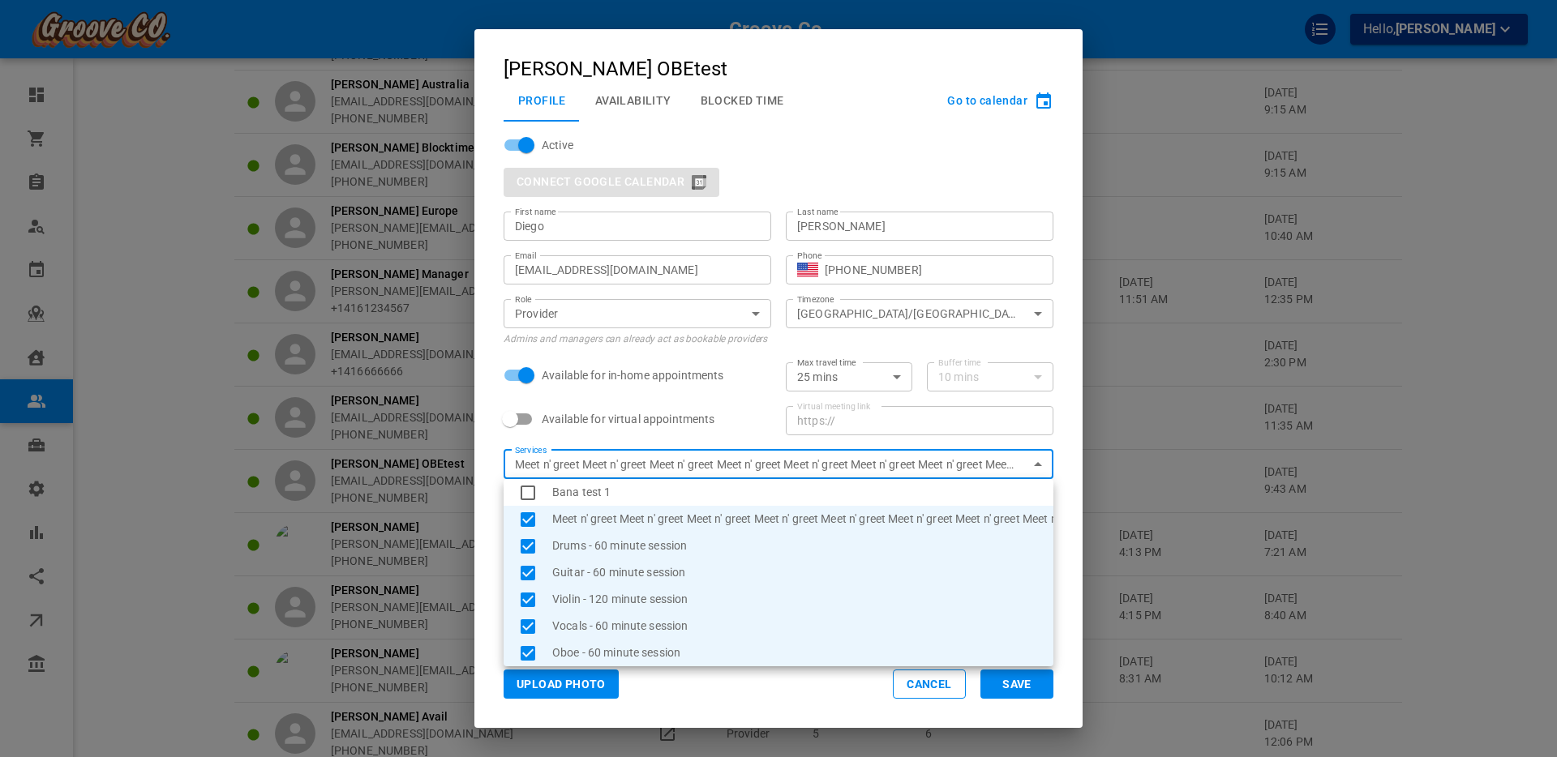
click at [927, 464] on body "Groove Co. Hello, [PERSON_NAME] Dashboard Orders Bookings Who is available Cale…" at bounding box center [778, 571] width 1557 height 1469
click at [930, 463] on div at bounding box center [778, 378] width 1557 height 757
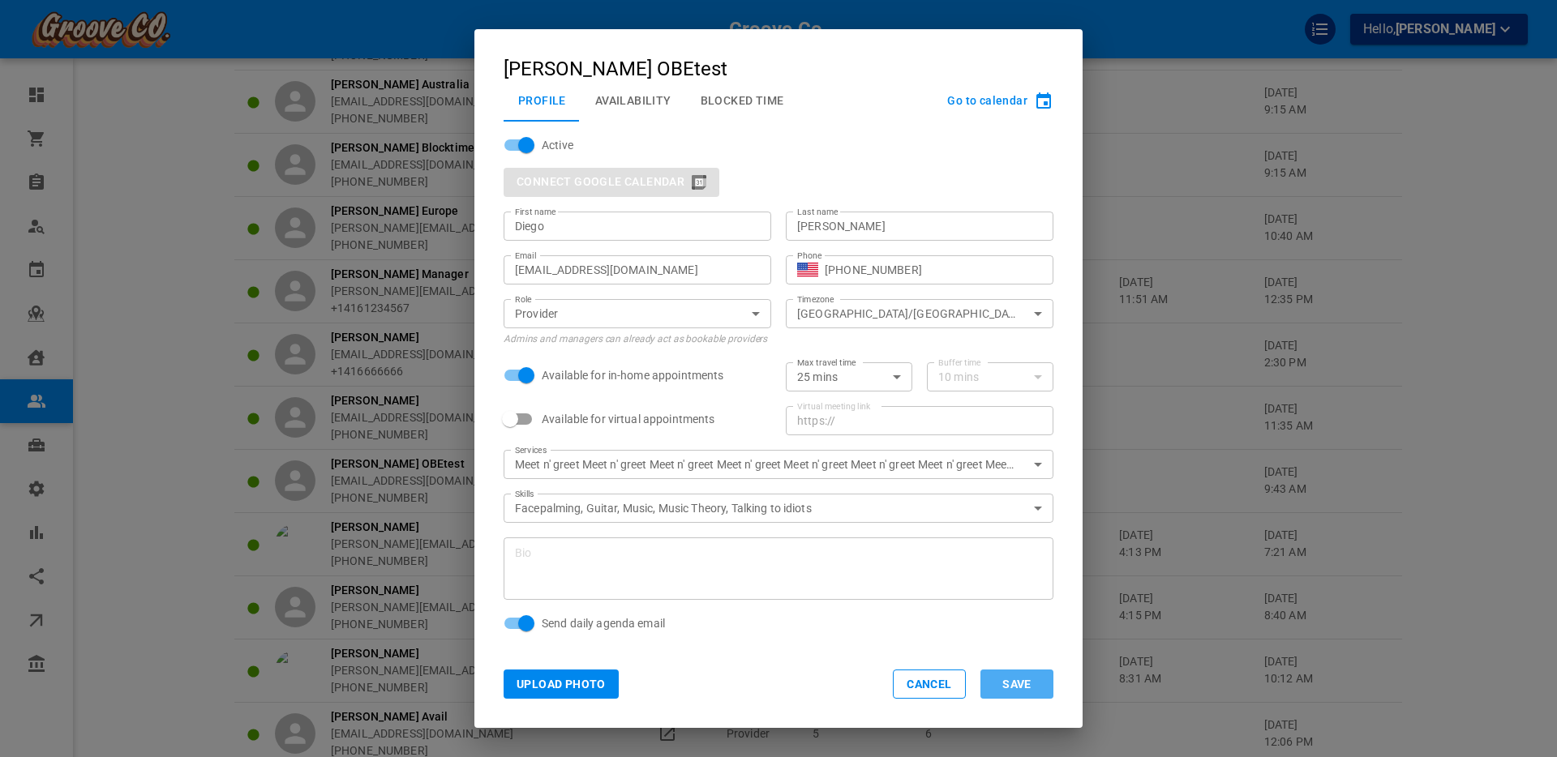
click at [1024, 684] on button "Save" at bounding box center [1016, 684] width 73 height 29
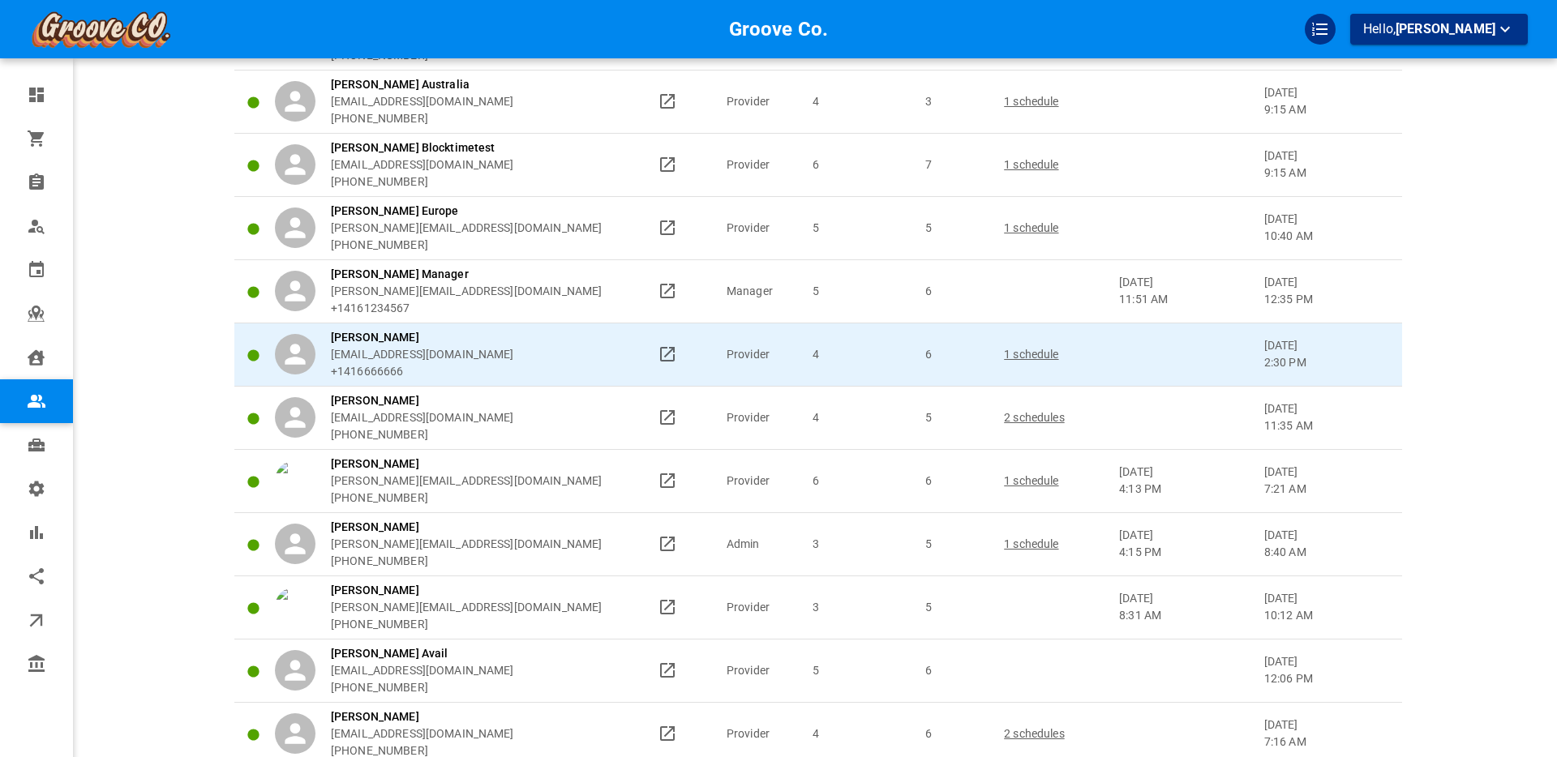
click at [1031, 355] on p "1 schedule" at bounding box center [1054, 354] width 101 height 17
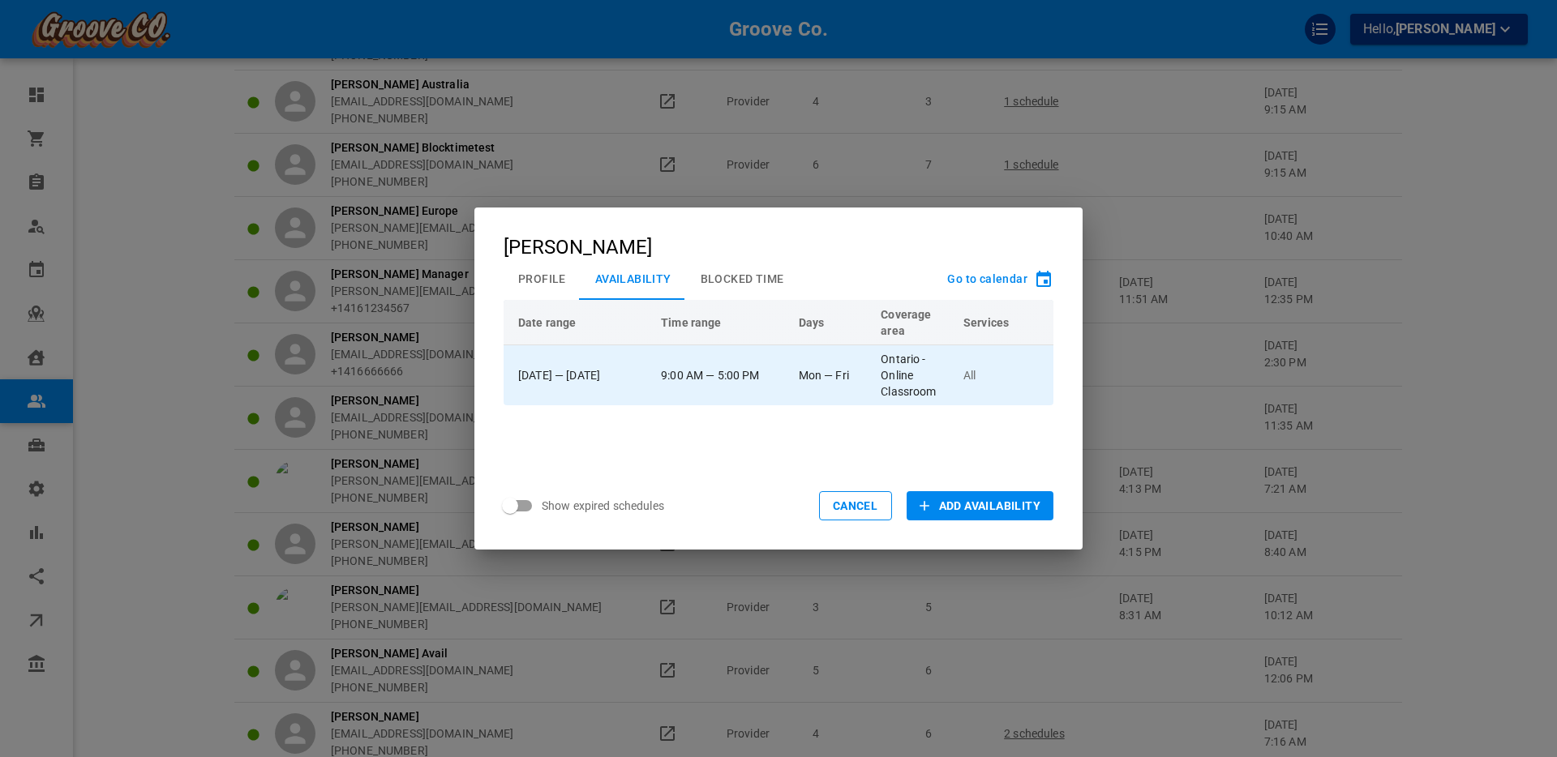
click at [927, 363] on td "Ontario - Online Classroom" at bounding box center [914, 375] width 83 height 61
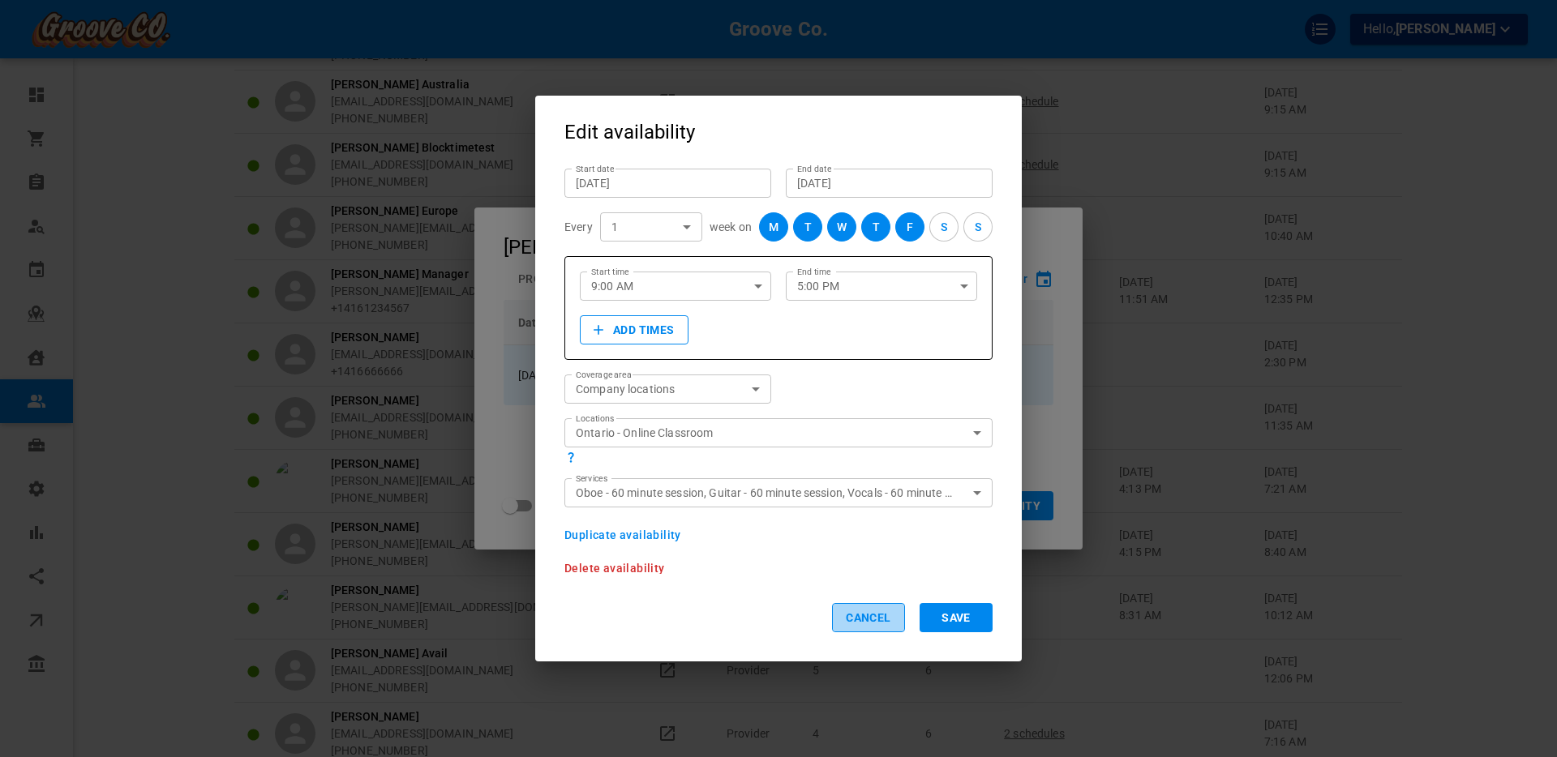
click at [860, 611] on button "Cancel" at bounding box center [868, 617] width 73 height 29
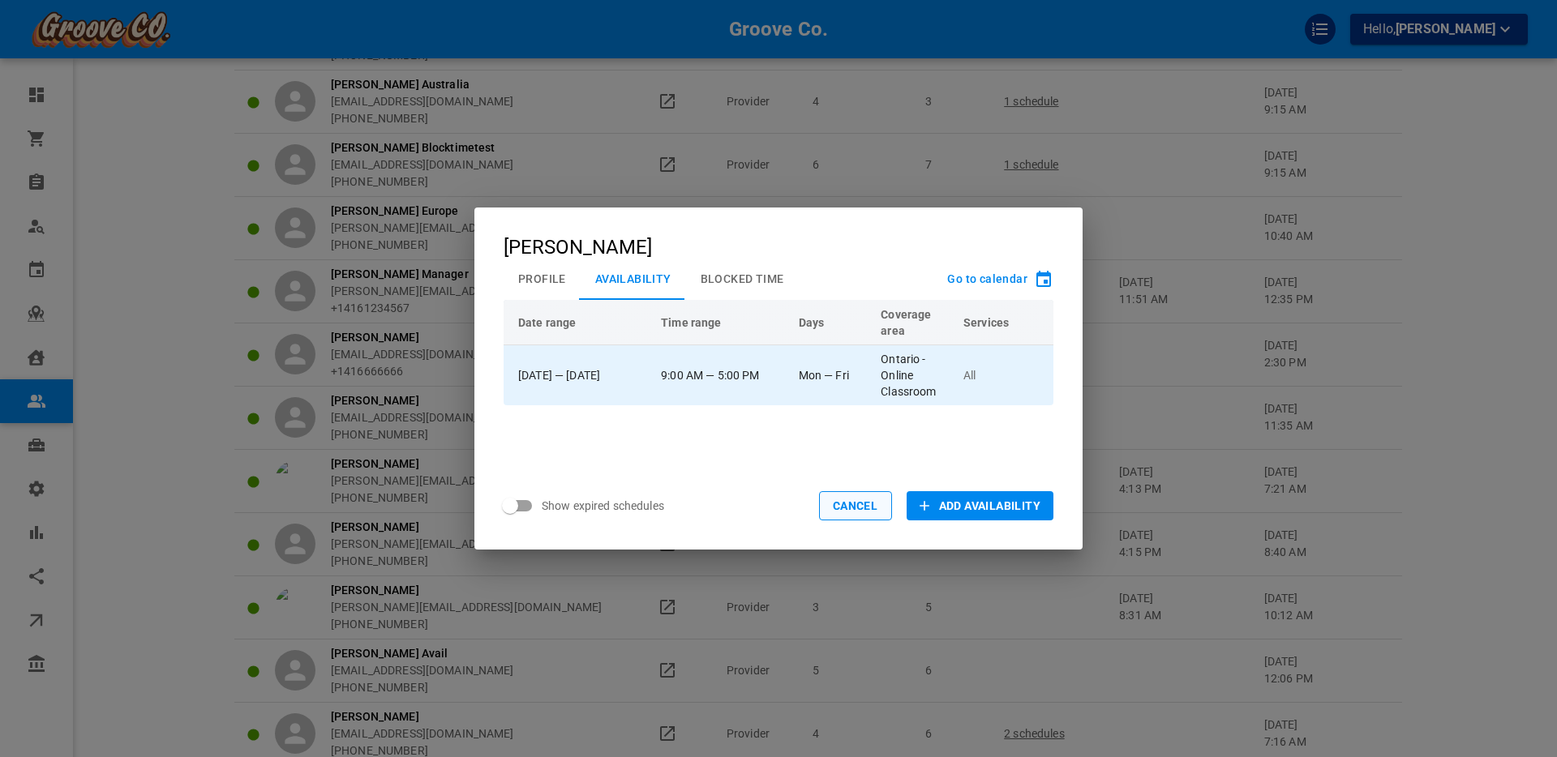
click at [855, 509] on button "Cancel" at bounding box center [855, 505] width 73 height 29
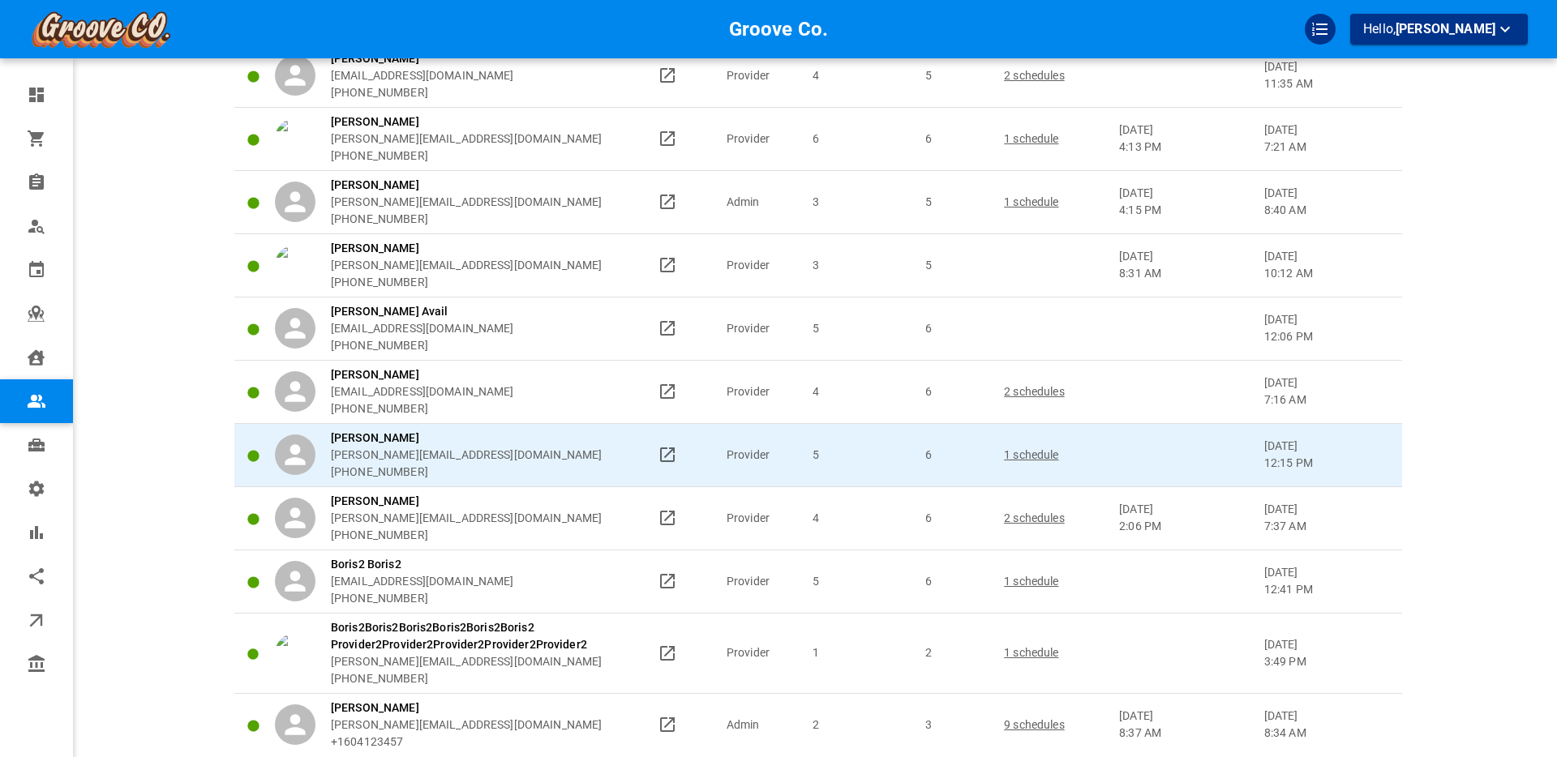
scroll to position [648, 0]
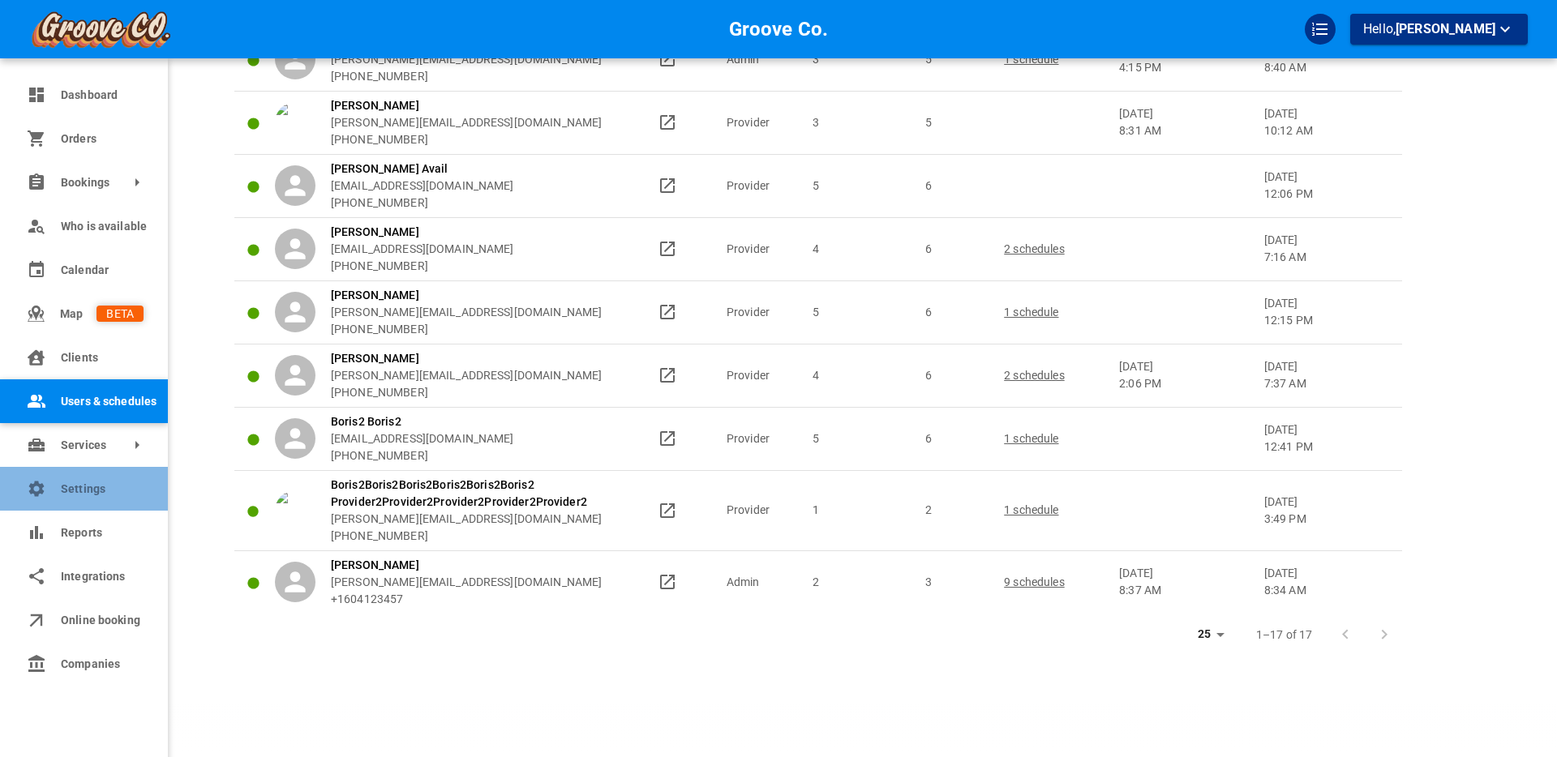
click at [79, 487] on span "Settings" at bounding box center [102, 489] width 83 height 17
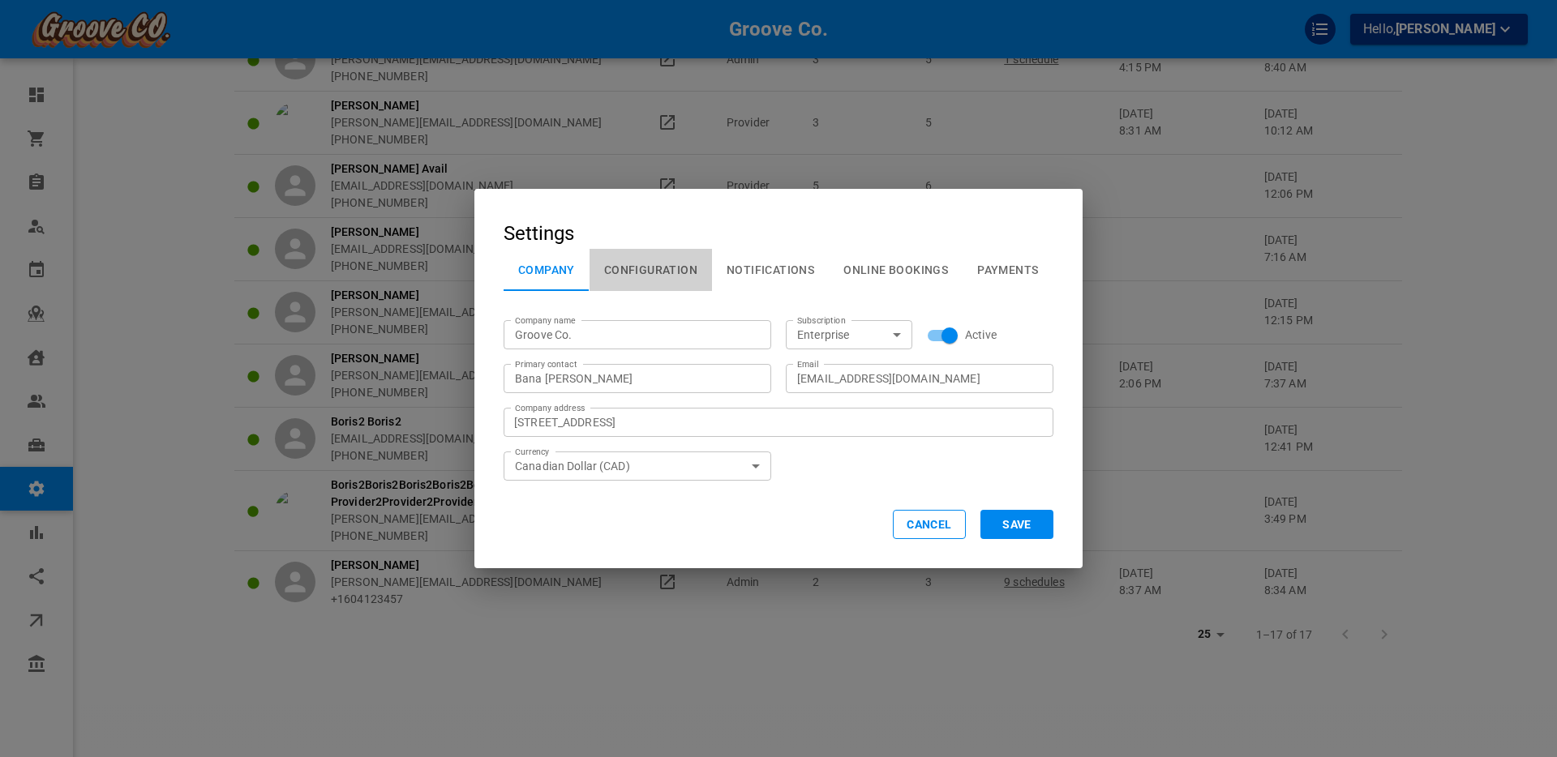
click at [654, 273] on button "Configuration" at bounding box center [651, 270] width 122 height 42
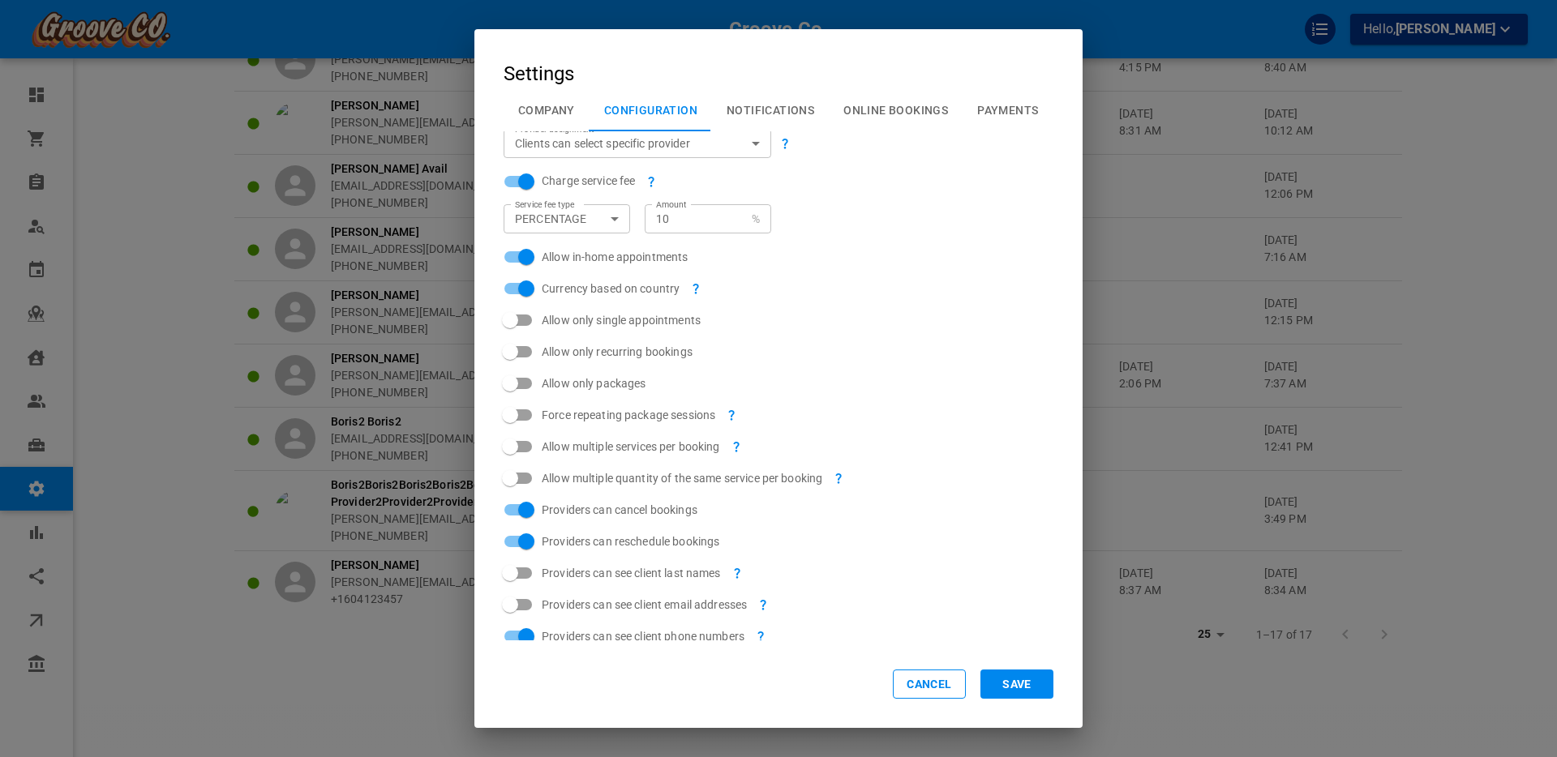
scroll to position [152, 0]
click at [929, 689] on button "Cancel" at bounding box center [929, 684] width 73 height 29
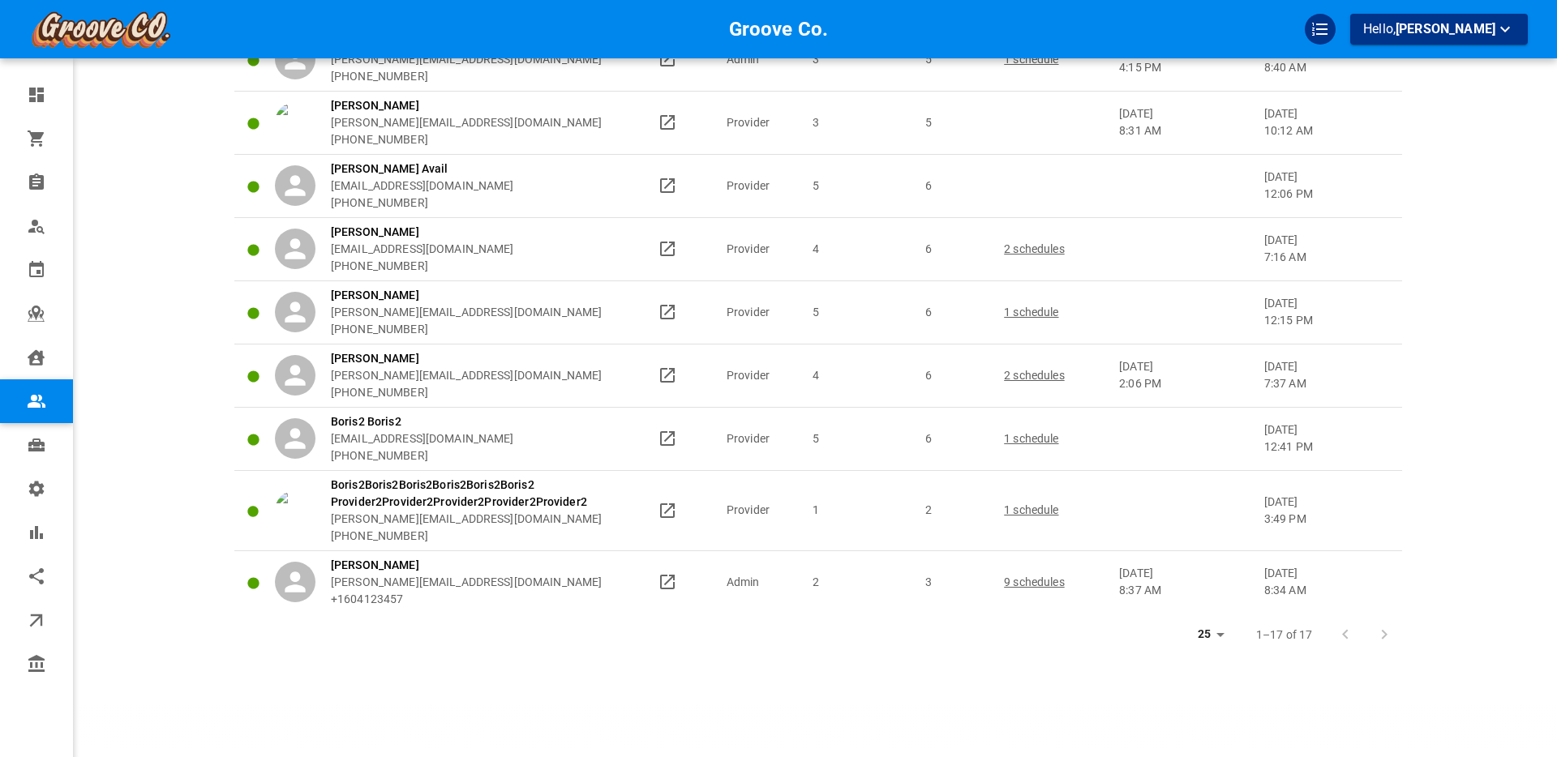
scroll to position [0, 0]
